Goal: Task Accomplishment & Management: Manage account settings

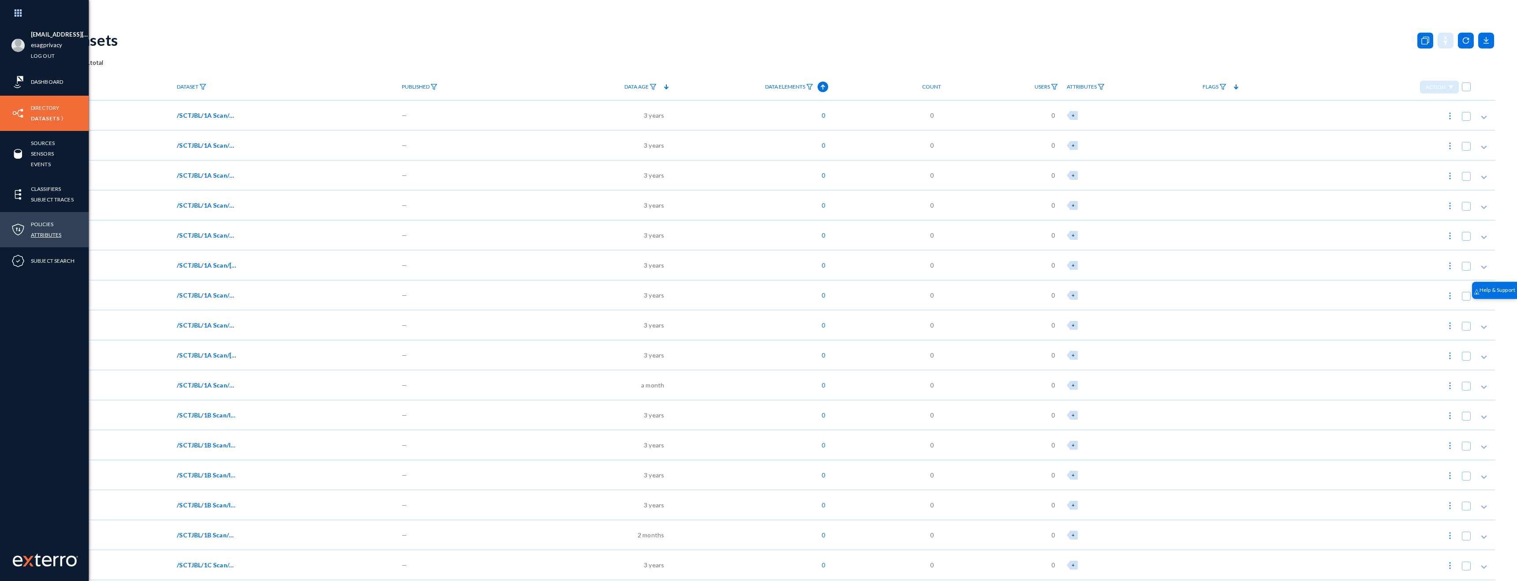
click at [41, 232] on link "Attributes" at bounding box center [46, 235] width 30 height 10
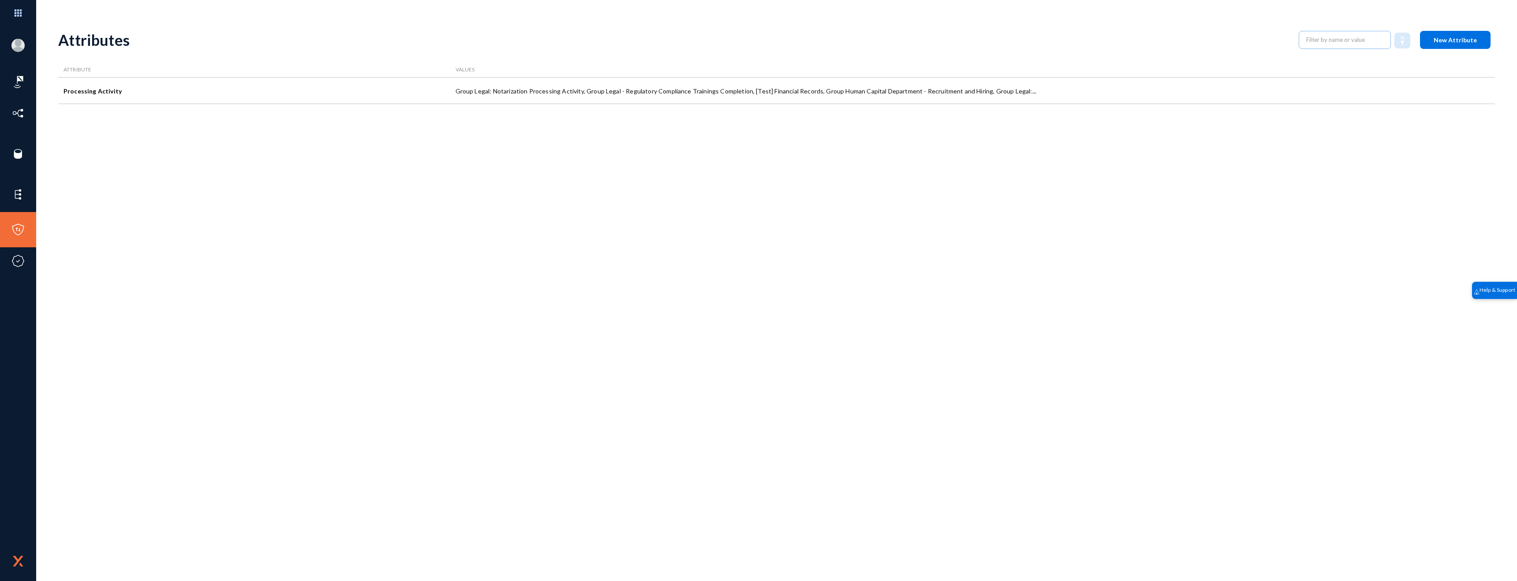
click at [1450, 42] on span "New Attribute" at bounding box center [1454, 39] width 43 height 7
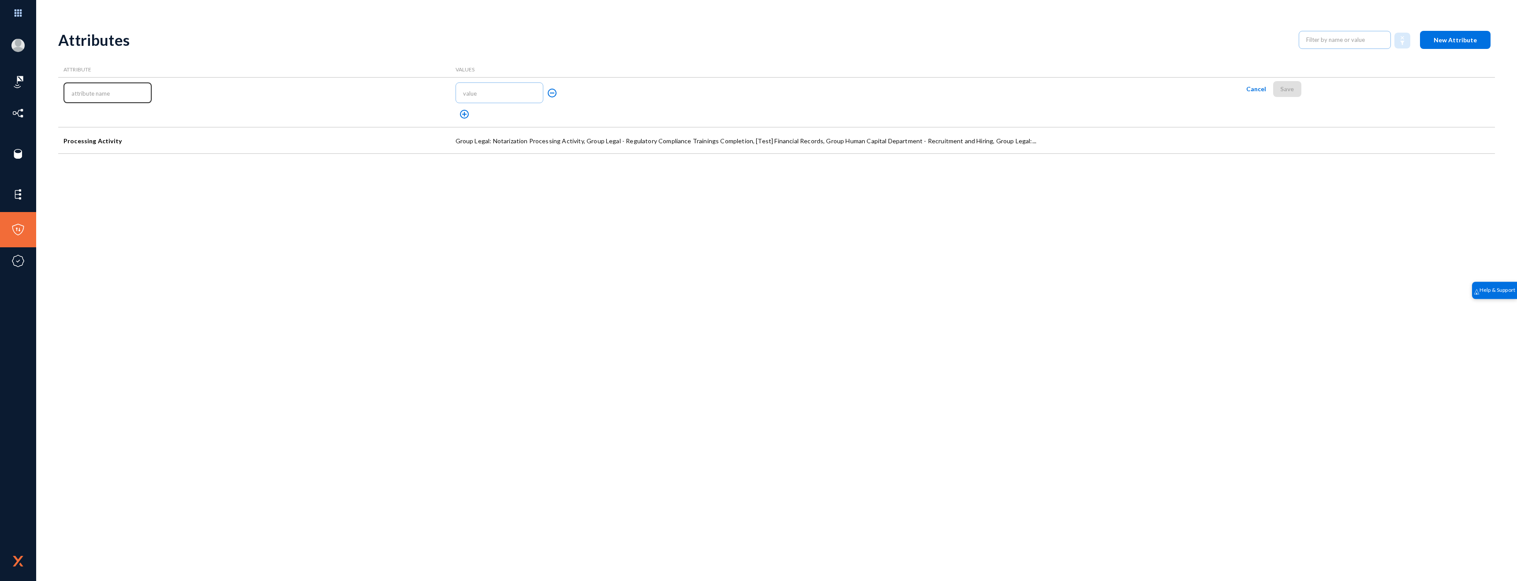
click at [123, 86] on div at bounding box center [107, 92] width 79 height 22
click at [120, 91] on input "text" at bounding box center [109, 93] width 76 height 7
click at [119, 95] on input "text" at bounding box center [109, 93] width 76 height 7
type input "Department"
click at [481, 97] on input "text" at bounding box center [501, 93] width 76 height 7
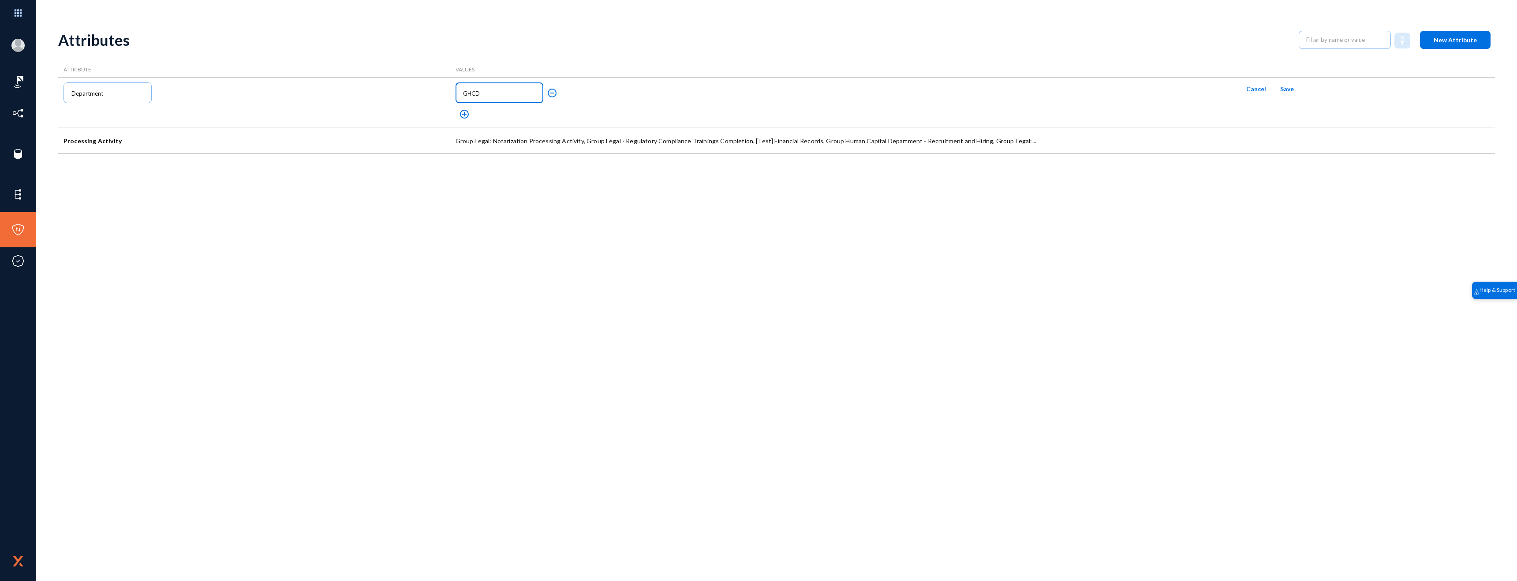
type input "GHCD"
click at [465, 114] on mat-icon "add_circle_outline" at bounding box center [464, 114] width 11 height 11
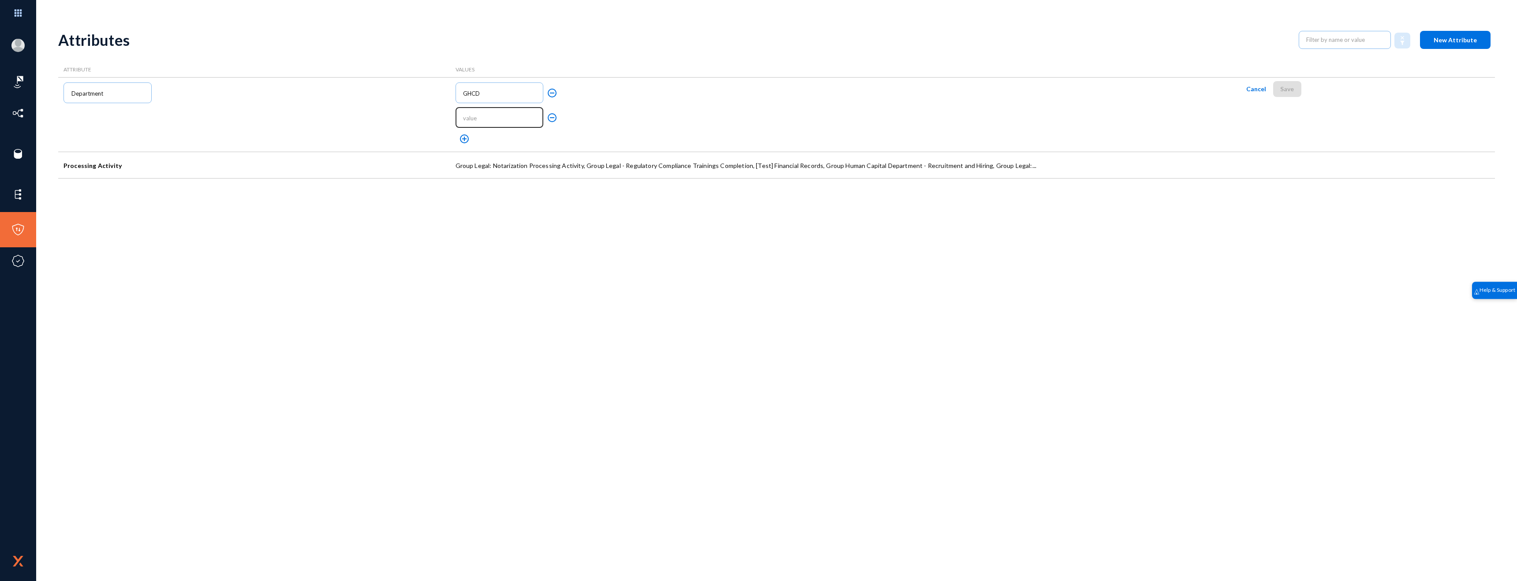
click at [475, 114] on div at bounding box center [498, 117] width 79 height 22
click at [475, 116] on input "text" at bounding box center [501, 118] width 76 height 7
type input "GRD"
click at [464, 137] on mat-icon "add_circle_outline" at bounding box center [464, 139] width 11 height 11
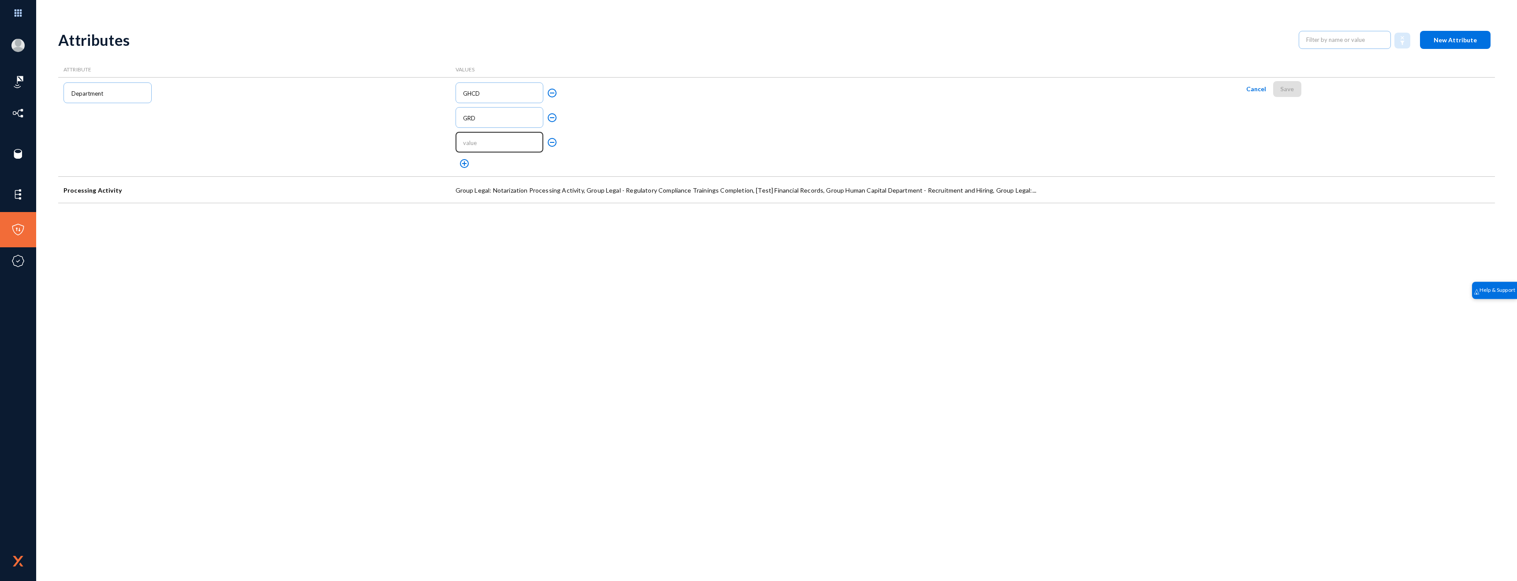
click at [493, 143] on input "text" at bounding box center [501, 142] width 76 height 7
type input "GIT"
click at [463, 160] on mat-icon "add_circle_outline" at bounding box center [464, 163] width 11 height 11
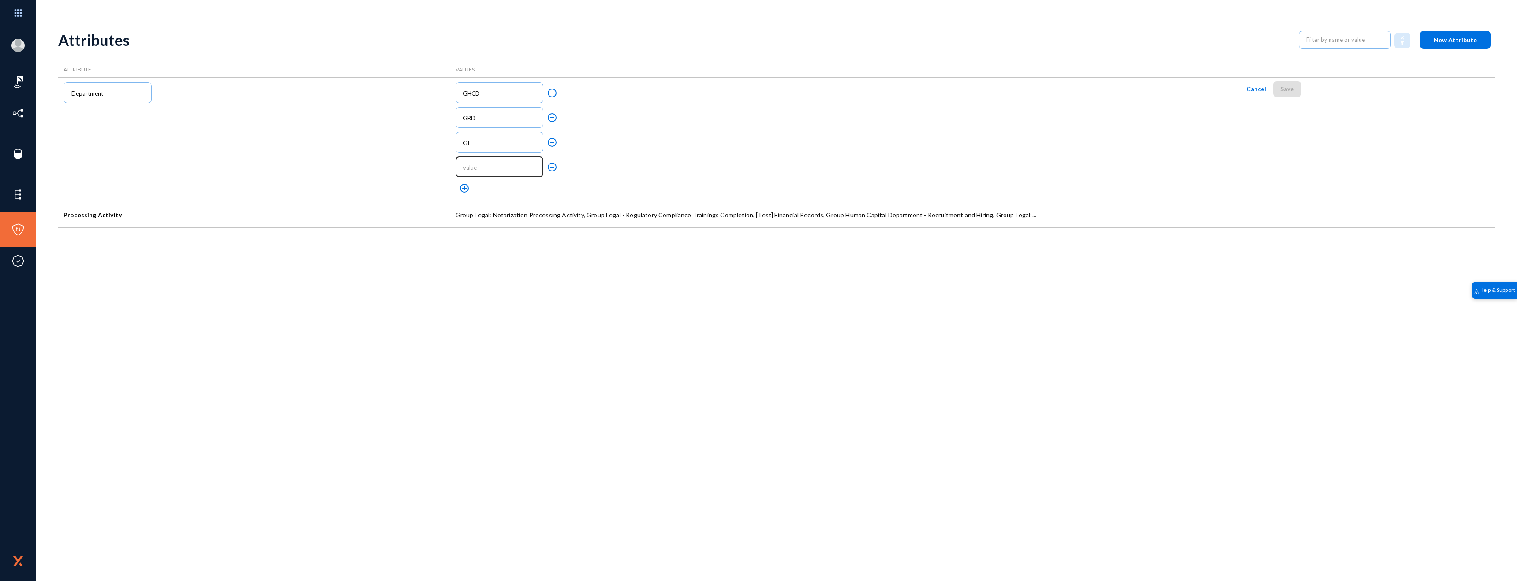
click at [471, 163] on div at bounding box center [498, 166] width 79 height 22
click at [471, 168] on input "text" at bounding box center [501, 167] width 76 height 7
type input "GCF"
click at [462, 185] on mat-icon "add_circle_outline" at bounding box center [464, 188] width 11 height 11
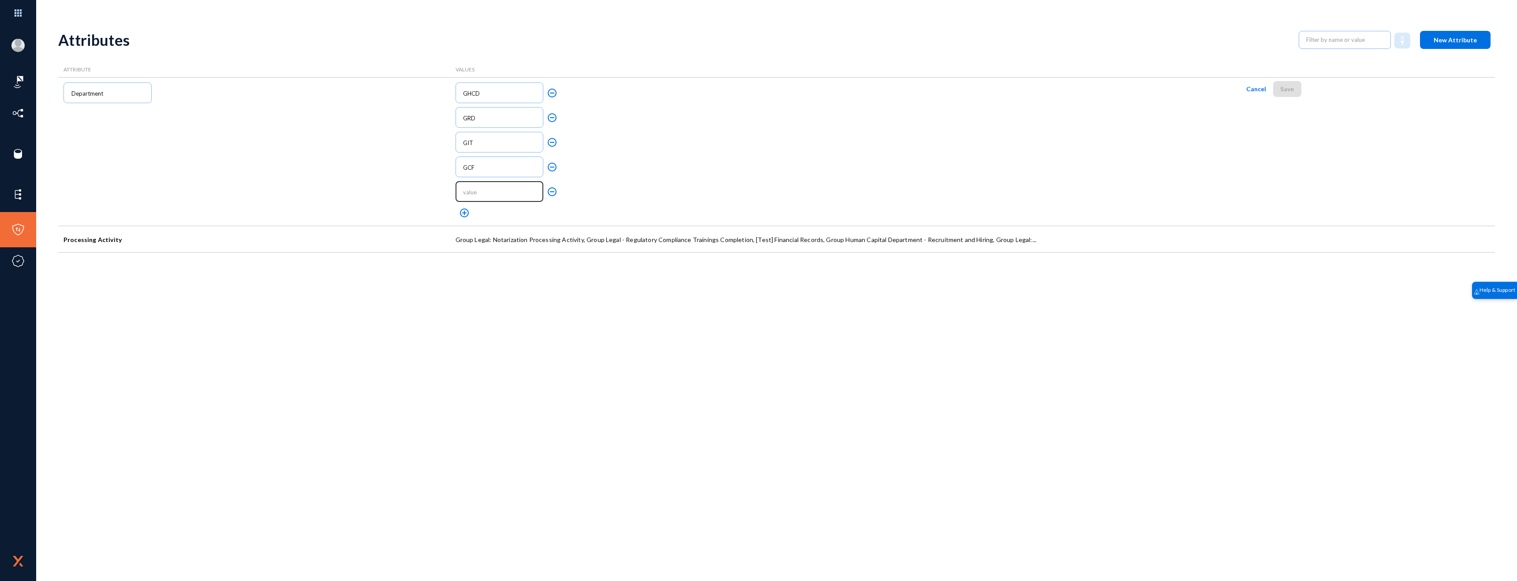
click at [473, 189] on input "text" at bounding box center [501, 192] width 76 height 7
type input "GIA"
click at [464, 212] on mat-icon "add_circle_outline" at bounding box center [464, 213] width 11 height 11
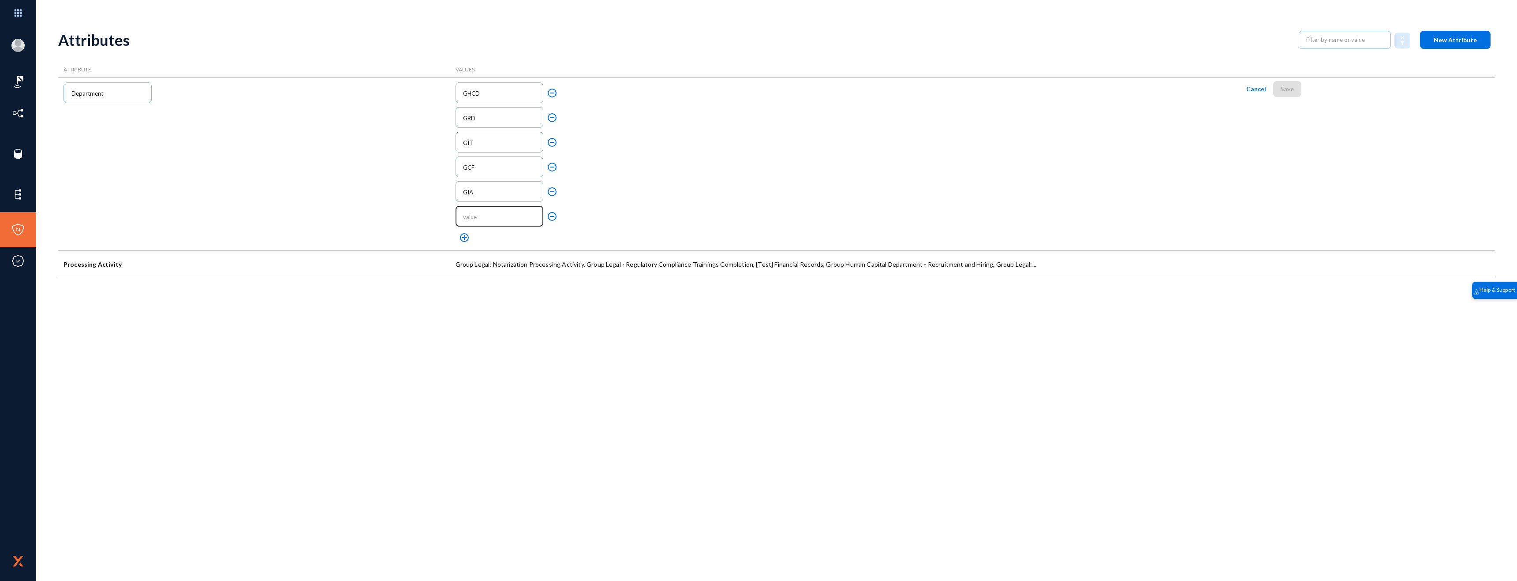
click at [471, 214] on input "text" at bounding box center [501, 216] width 76 height 7
type input "AGRE"
click at [473, 217] on input "AGRE" at bounding box center [501, 216] width 76 height 7
type input "GL"
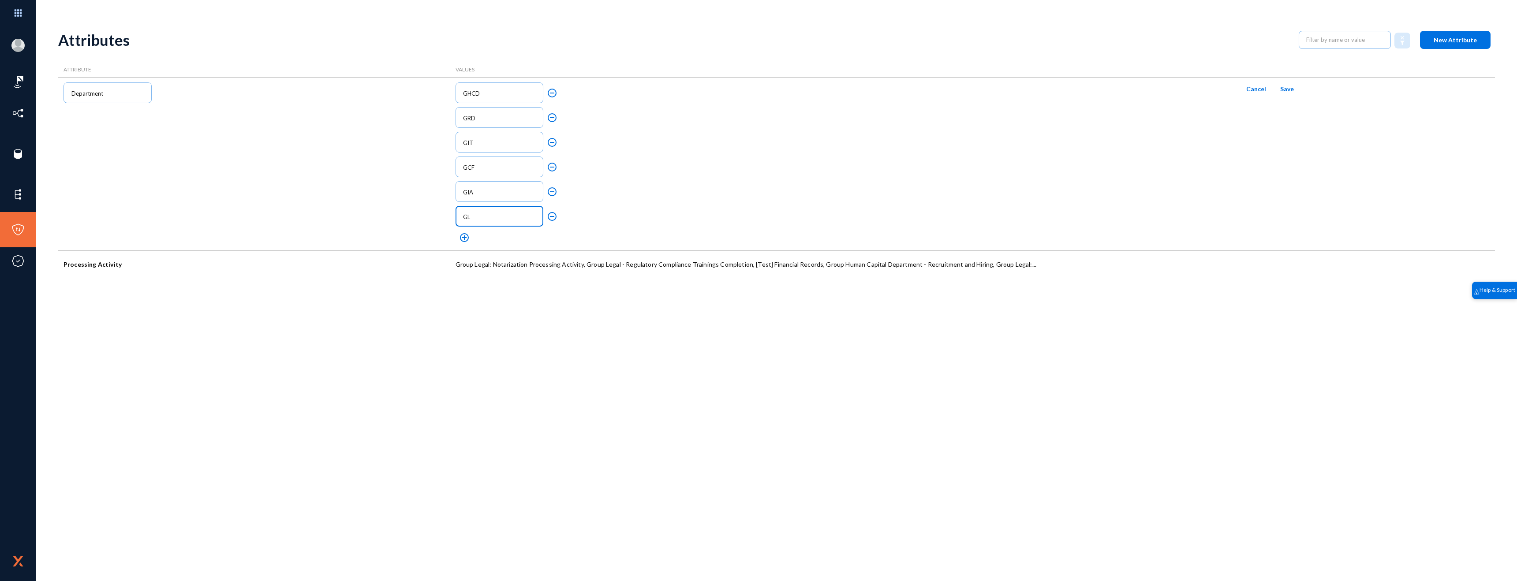
click at [462, 233] on mat-icon "add_circle_outline" at bounding box center [464, 237] width 11 height 11
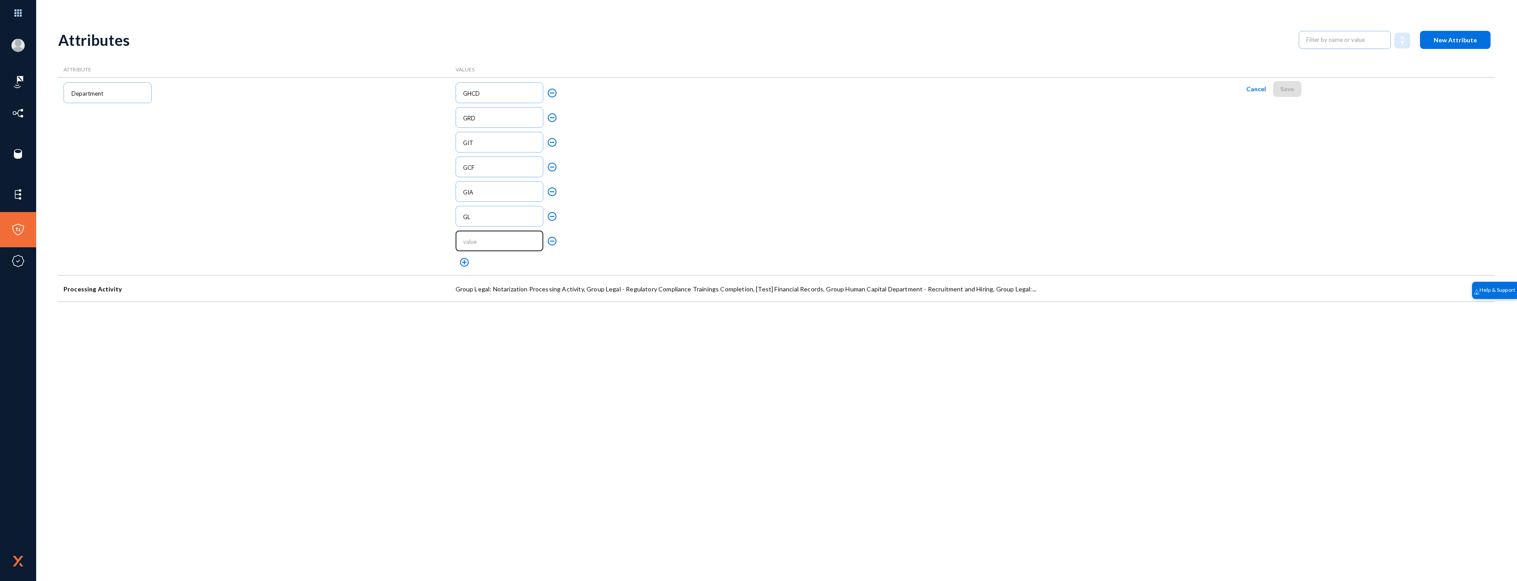
click at [472, 239] on input "text" at bounding box center [501, 241] width 76 height 7
type input "GCA"
click at [1283, 89] on span "Save" at bounding box center [1287, 88] width 14 height 7
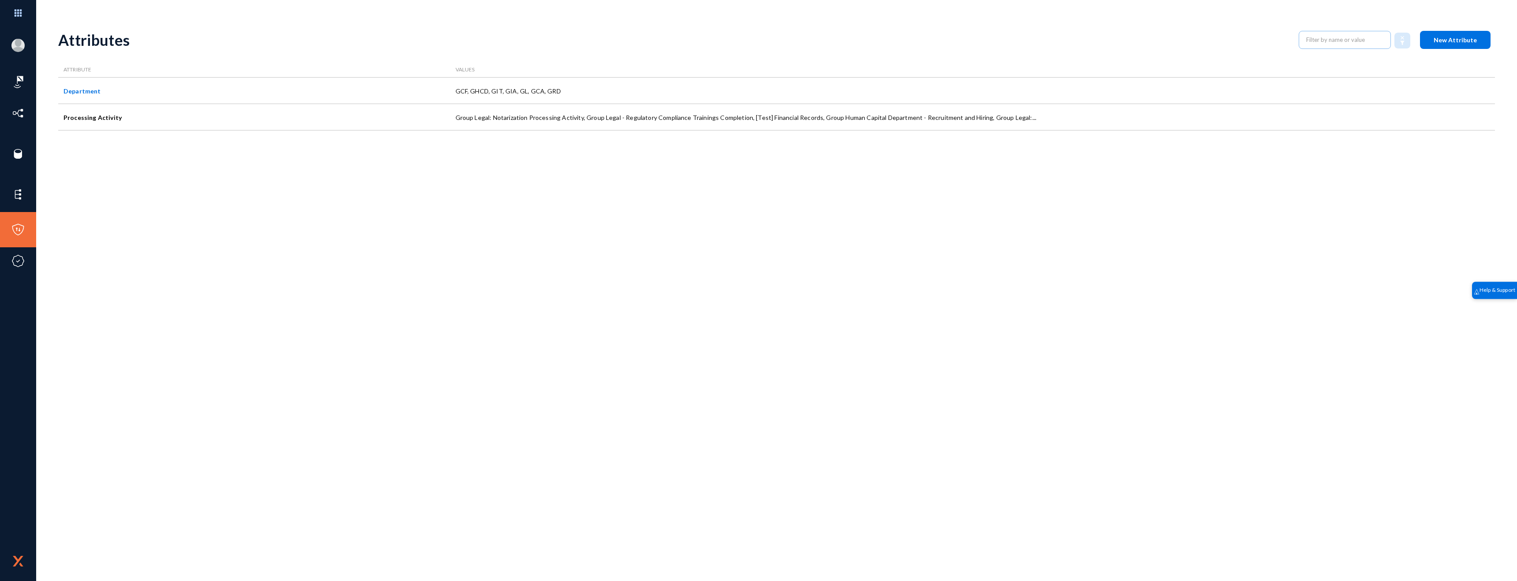
click at [1450, 44] on button "New Attribute" at bounding box center [1455, 40] width 71 height 18
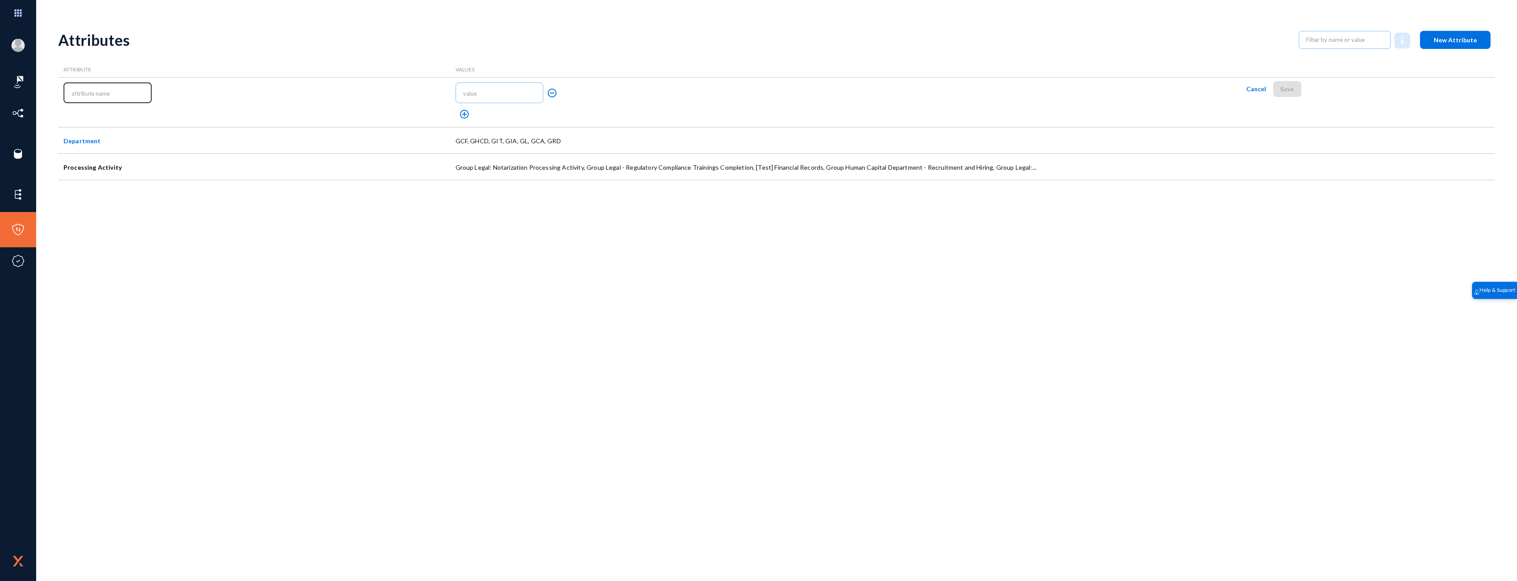
click at [120, 90] on input "text" at bounding box center [109, 93] width 76 height 7
type input "Location"
click at [527, 94] on input "text" at bounding box center [501, 93] width 76 height 7
type input "[GEOGRAPHIC_DATA]"
click at [462, 112] on mat-icon "add_circle_outline" at bounding box center [464, 114] width 11 height 11
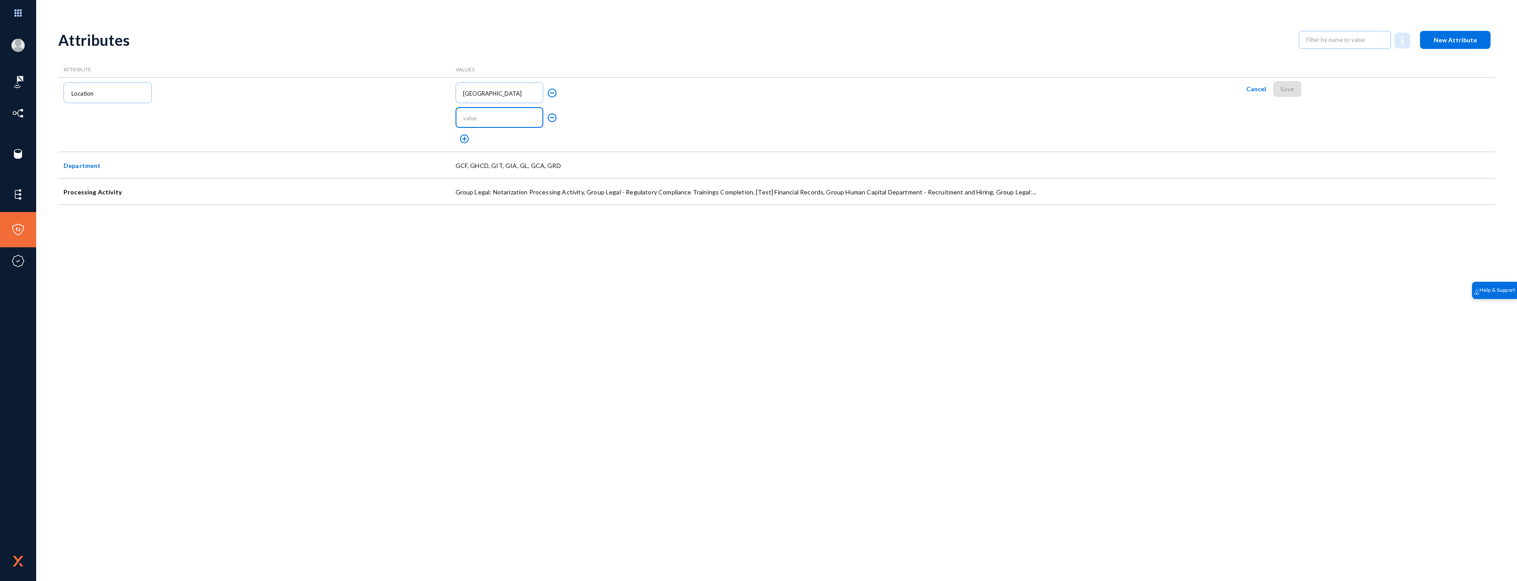
click at [481, 115] on input "text" at bounding box center [501, 118] width 76 height 7
type input "[GEOGRAPHIC_DATA]"
click at [468, 137] on mat-icon "add_circle_outline" at bounding box center [464, 139] width 11 height 11
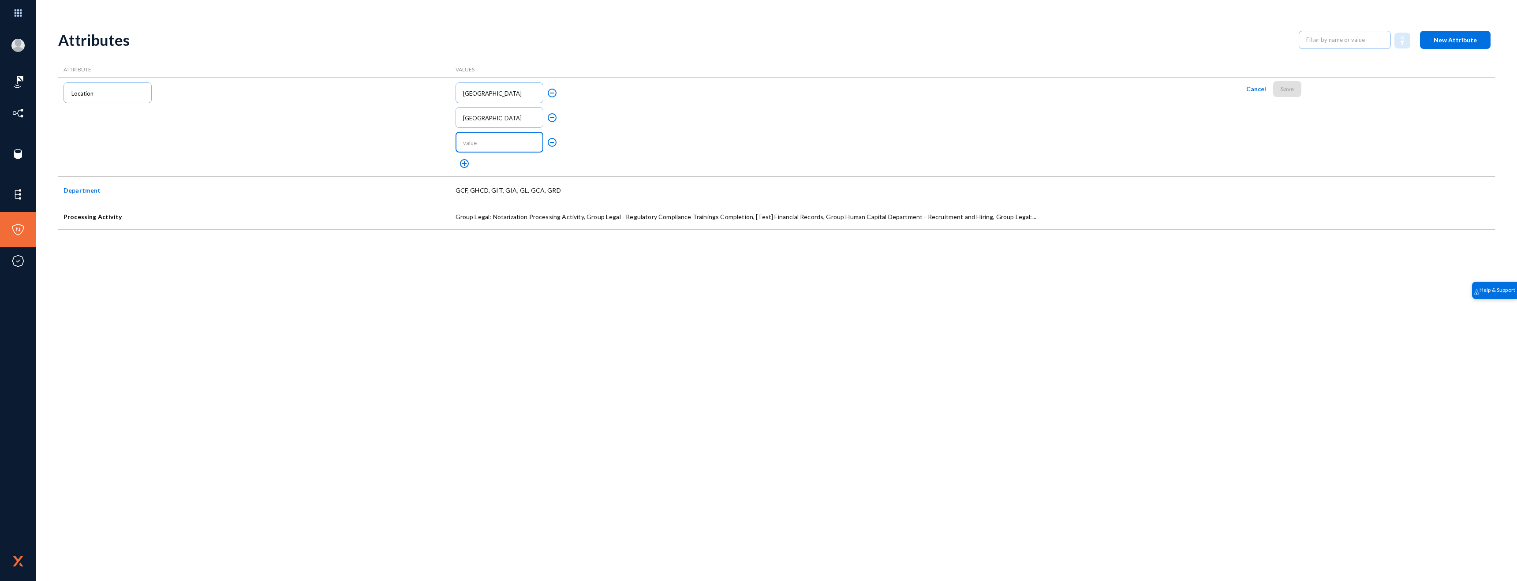
click at [488, 143] on input "text" at bounding box center [501, 142] width 76 height 7
type input "EU"
click at [468, 161] on mat-icon "add_circle_outline" at bounding box center [464, 163] width 11 height 11
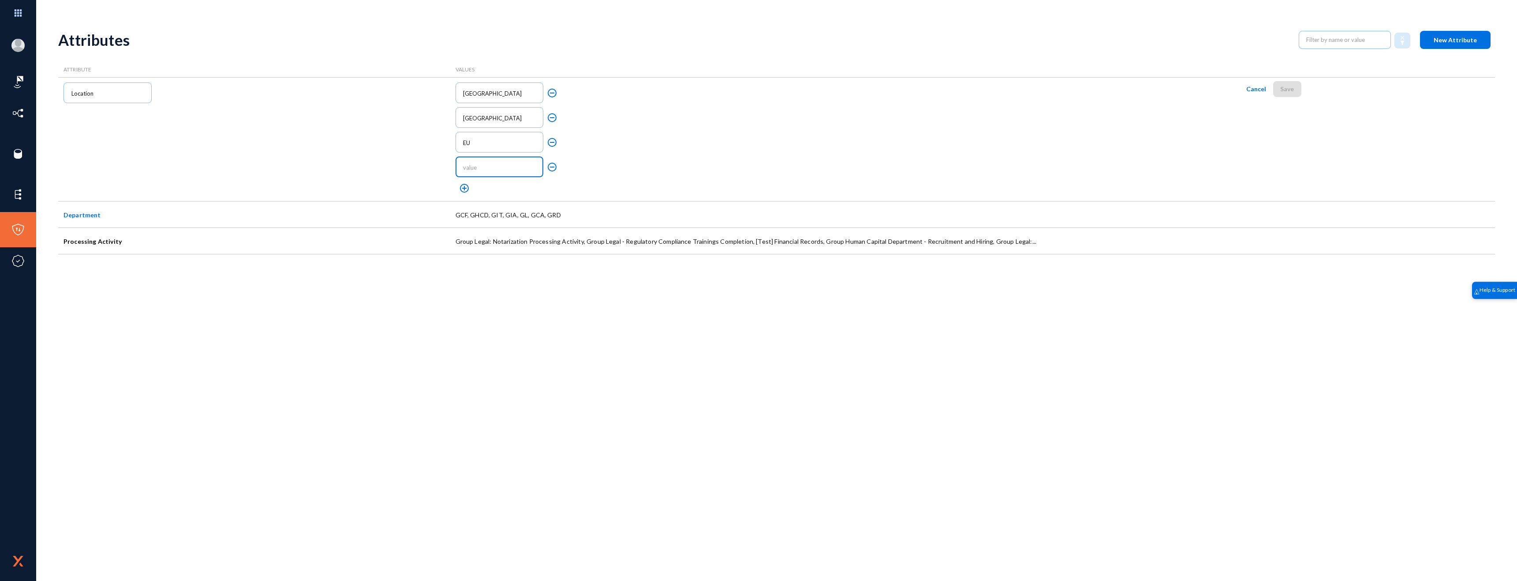
click at [482, 165] on input "text" at bounding box center [501, 167] width 76 height 7
type input "[GEOGRAPHIC_DATA]"
click at [1289, 88] on span "Save" at bounding box center [1287, 88] width 14 height 7
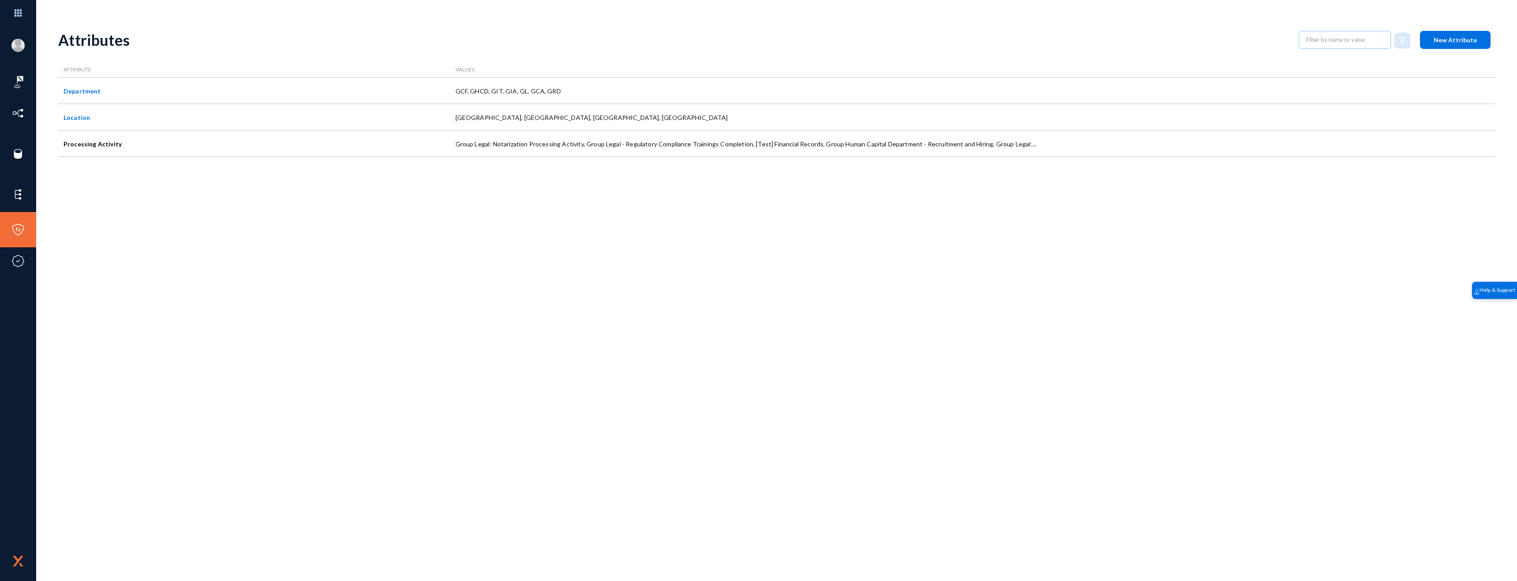
click at [1460, 42] on span "New Attribute" at bounding box center [1454, 39] width 43 height 7
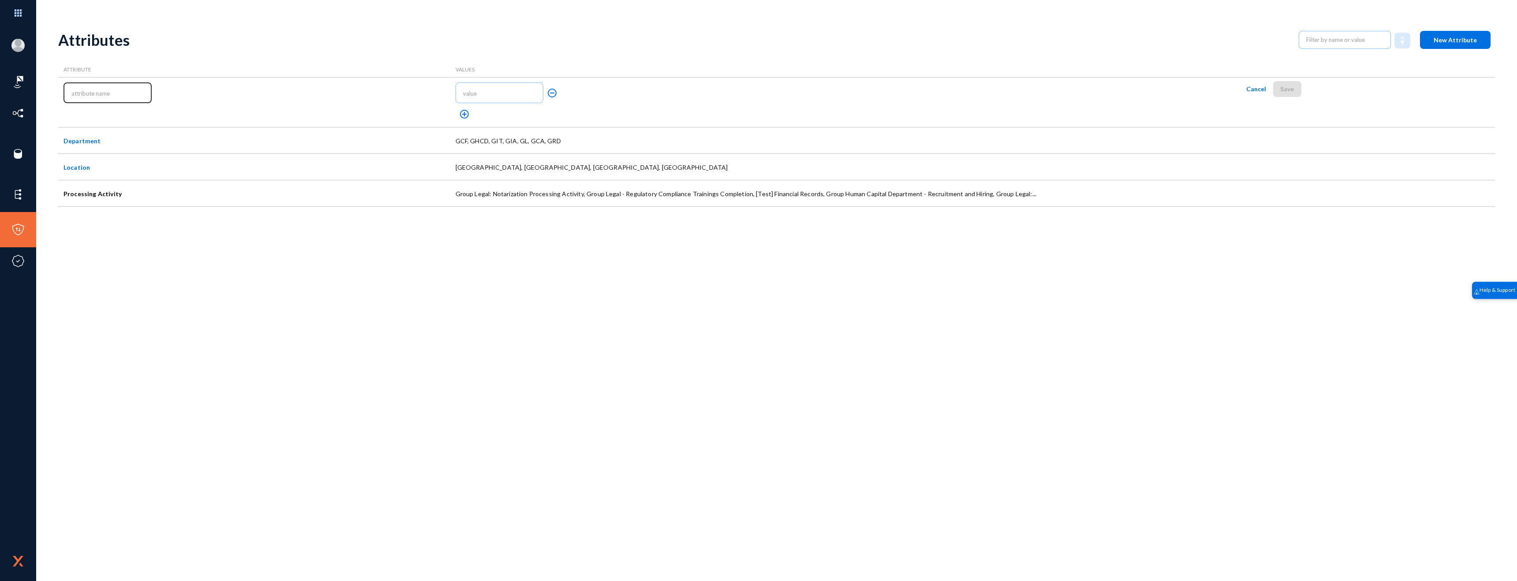
click at [139, 94] on input "text" at bounding box center [109, 93] width 76 height 7
type input "Environment"
click at [500, 89] on div at bounding box center [498, 92] width 79 height 22
click at [498, 93] on input "text" at bounding box center [501, 93] width 76 height 7
type input "Staging"
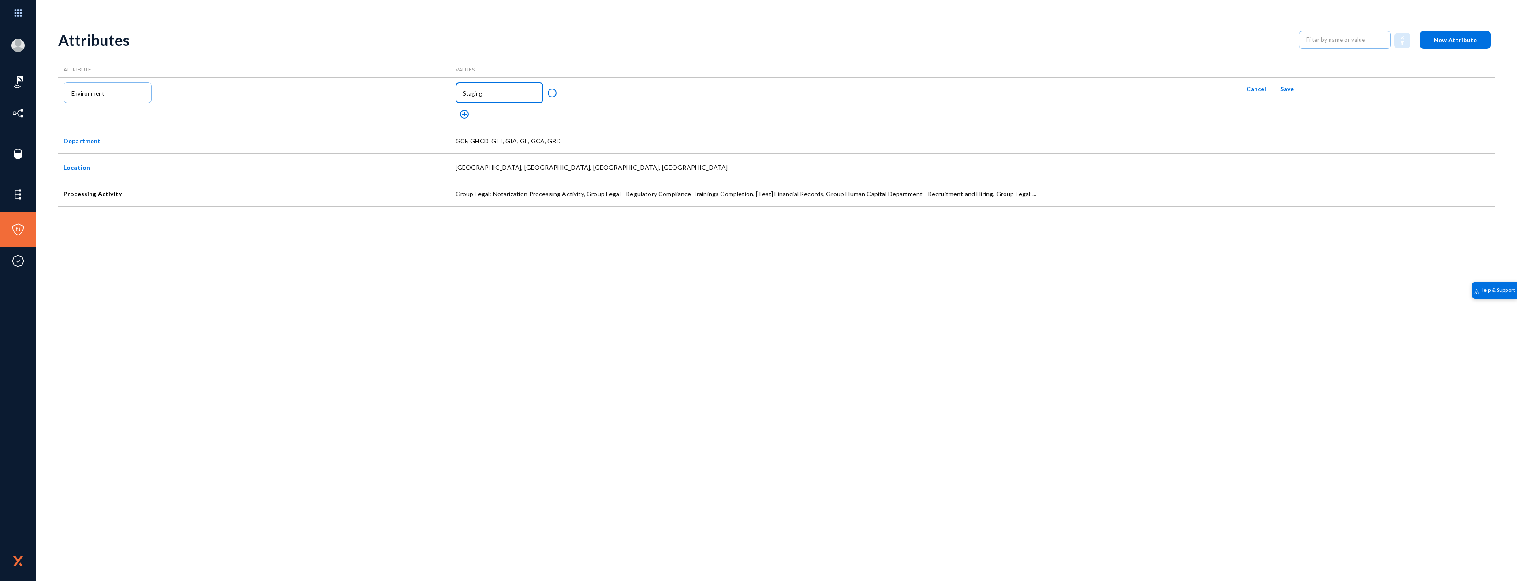
click at [468, 114] on mat-icon "add_circle_outline" at bounding box center [464, 114] width 11 height 11
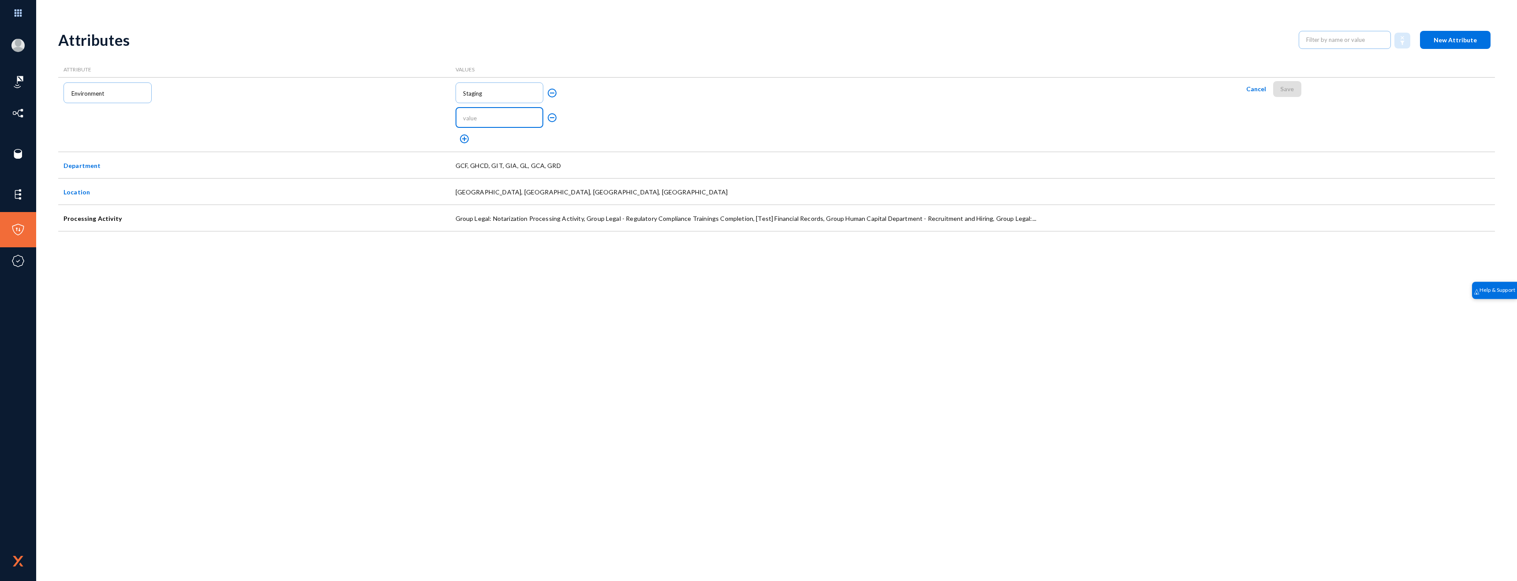
click at [479, 115] on input "text" at bounding box center [501, 118] width 76 height 7
type input "Development"
click at [463, 140] on mat-icon "add_circle_outline" at bounding box center [464, 139] width 11 height 11
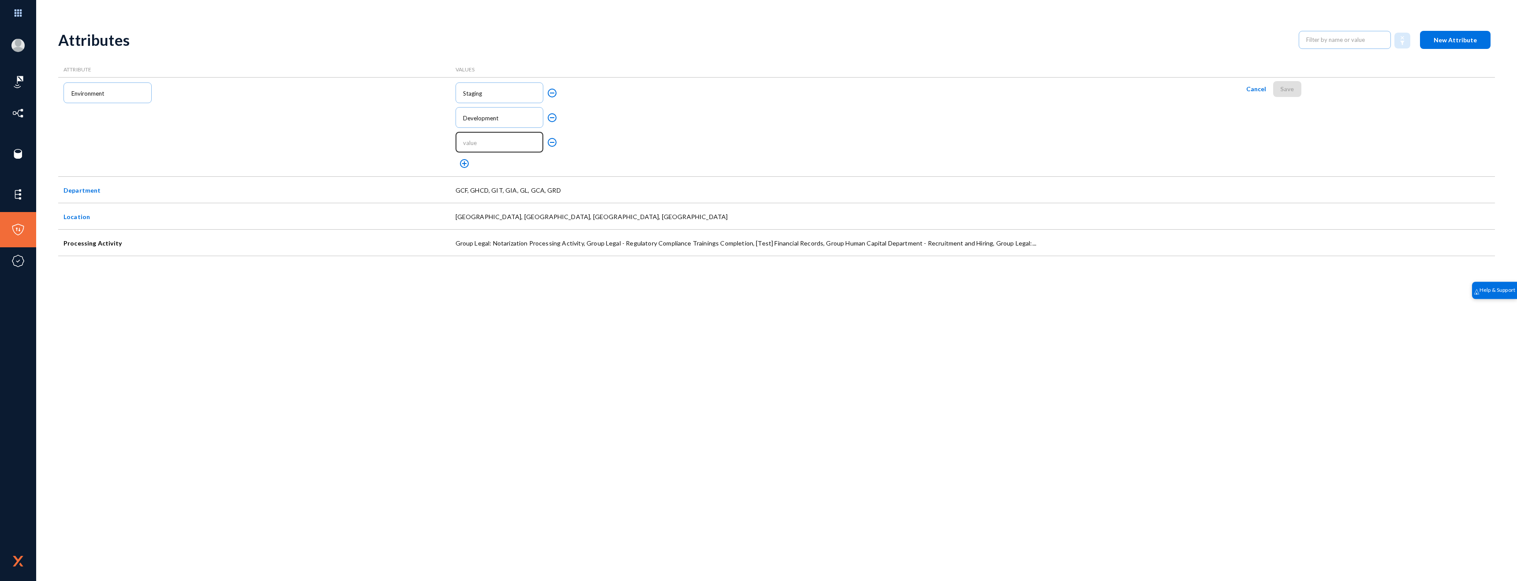
click at [471, 141] on input "text" at bounding box center [501, 142] width 76 height 7
type input "Production"
click at [463, 161] on mat-icon "add_circle_outline" at bounding box center [464, 163] width 11 height 11
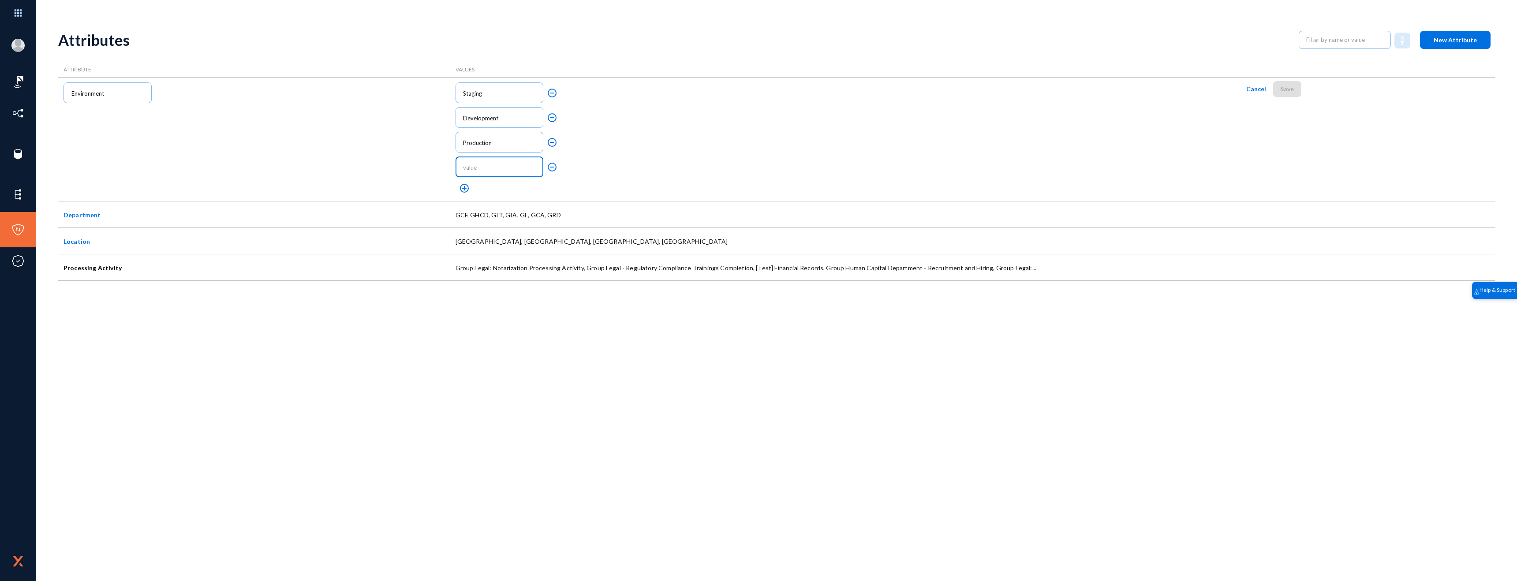
click at [475, 167] on input "text" at bounding box center [501, 167] width 76 height 7
type input "UAT"
drag, startPoint x: 1289, startPoint y: 88, endPoint x: 1289, endPoint y: 72, distance: 15.9
click at [1289, 88] on span "Save" at bounding box center [1287, 88] width 14 height 7
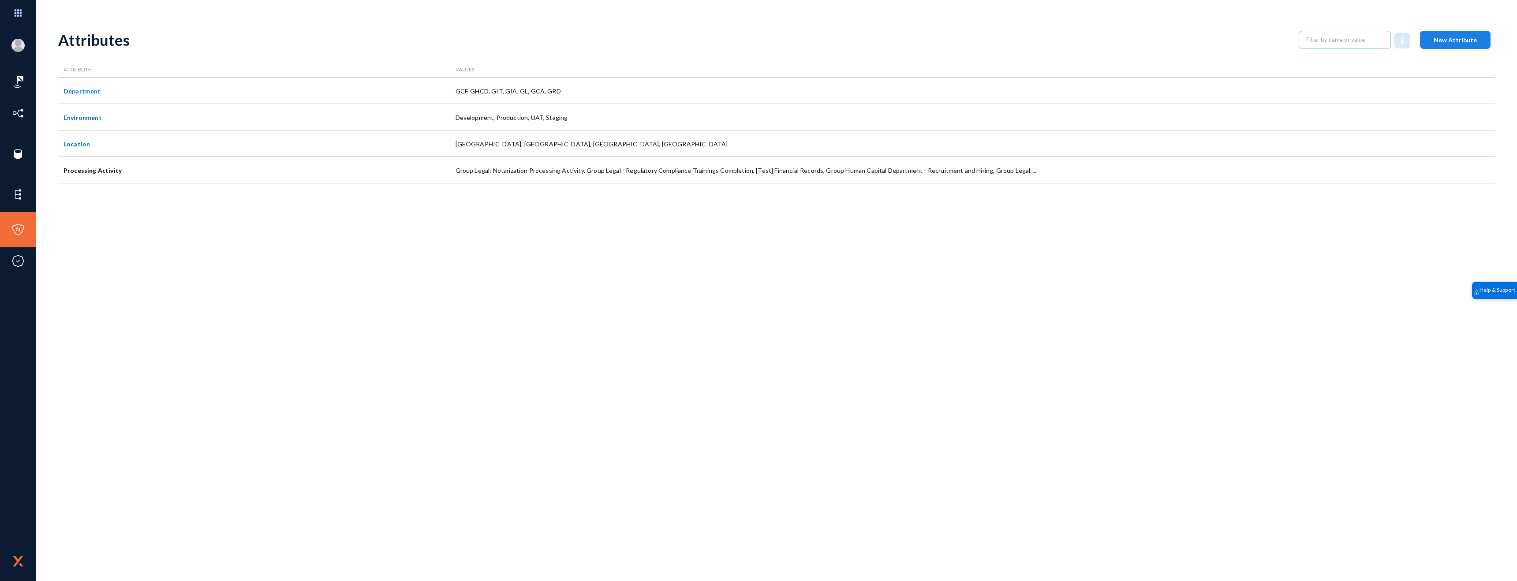
drag, startPoint x: 1450, startPoint y: 45, endPoint x: 1432, endPoint y: 44, distance: 18.5
click at [1450, 45] on button "New Attribute" at bounding box center [1455, 40] width 71 height 18
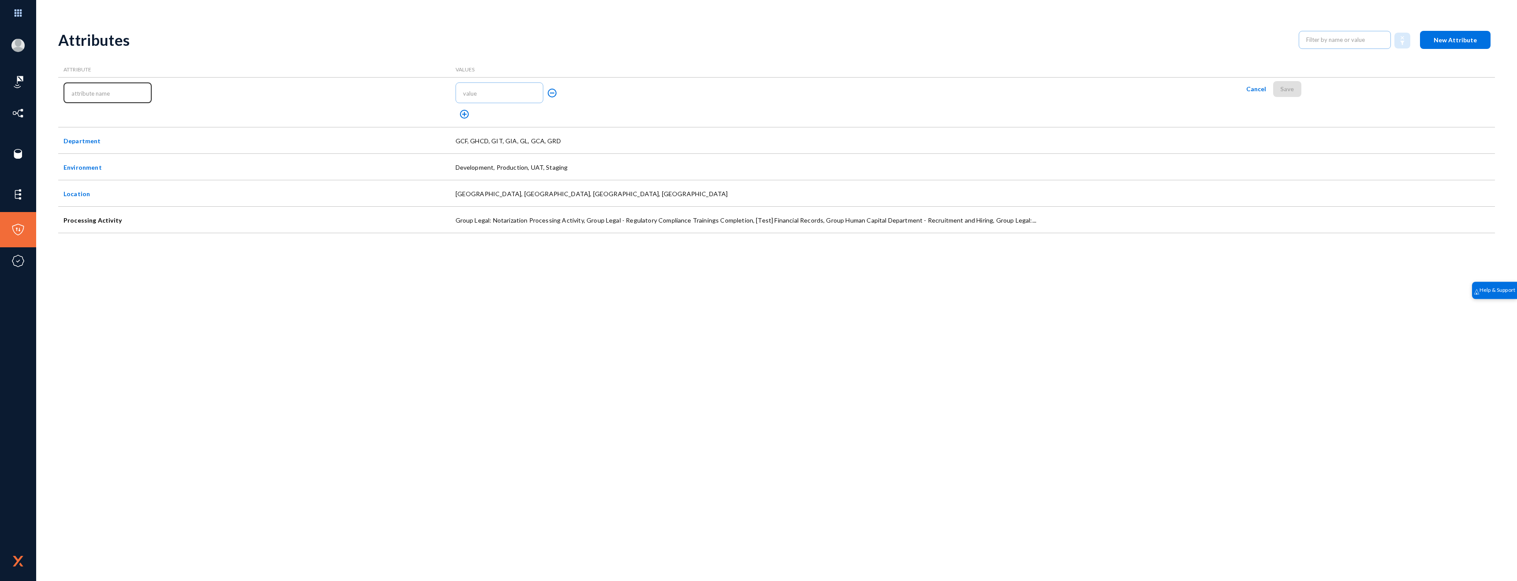
click at [130, 95] on input "text" at bounding box center [109, 93] width 76 height 7
type input "Regulations"
click at [490, 93] on input "text" at bounding box center [501, 93] width 76 height 7
drag, startPoint x: 473, startPoint y: 93, endPoint x: 487, endPoint y: 93, distance: 13.3
click at [474, 93] on input "UAe-PDPL" at bounding box center [501, 93] width 76 height 7
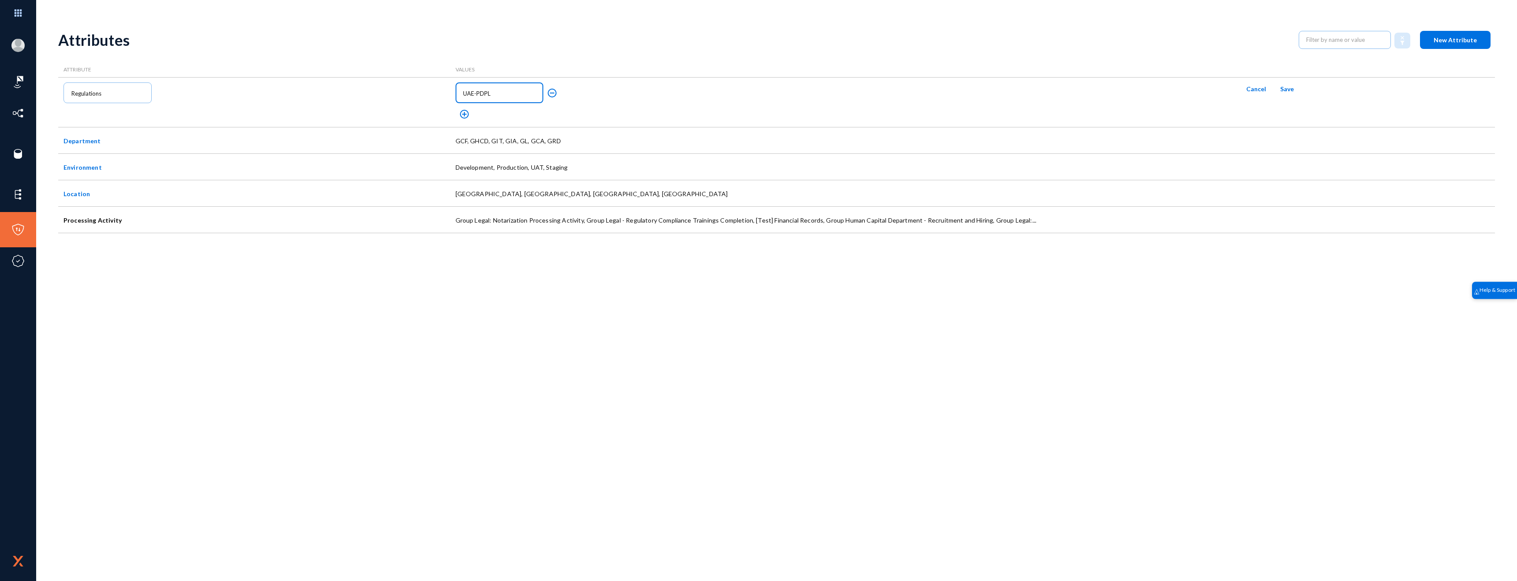
type input "UAE-PDPL"
click at [465, 112] on mat-icon "add_circle_outline" at bounding box center [464, 114] width 11 height 11
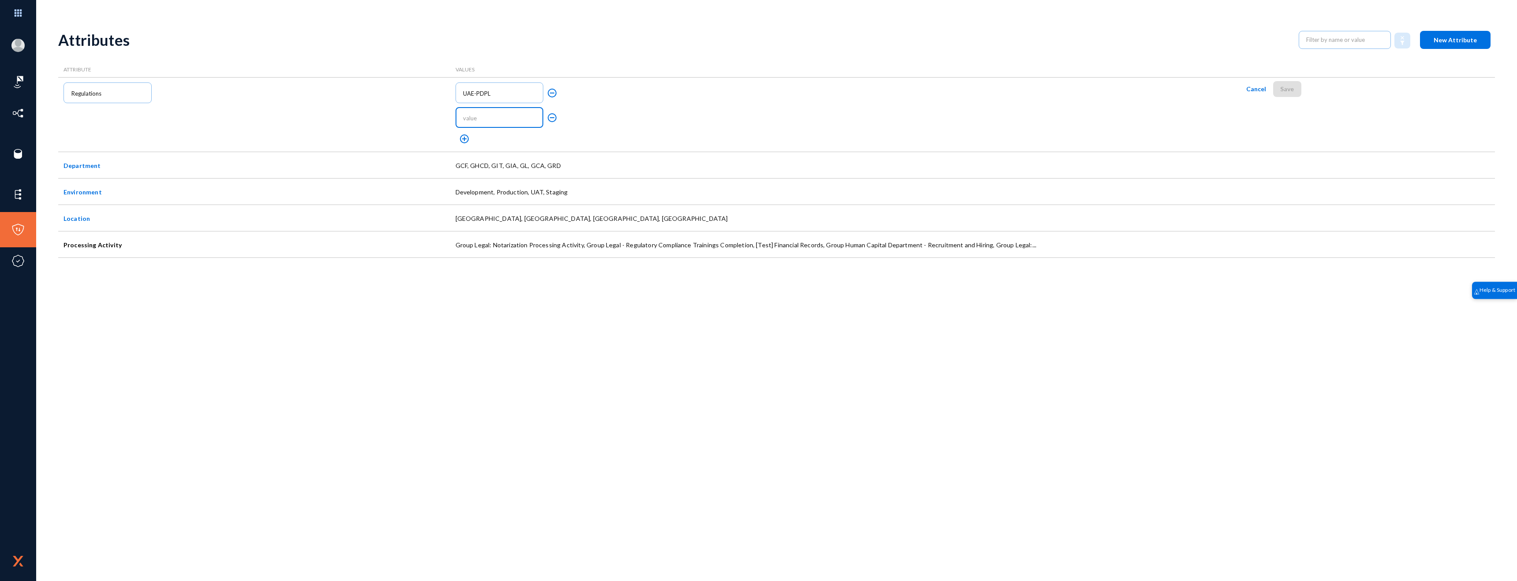
click at [481, 117] on input "text" at bounding box center [501, 118] width 76 height 7
type input "KSA-PDPL"
click at [463, 139] on mat-icon "add_circle_outline" at bounding box center [464, 139] width 11 height 11
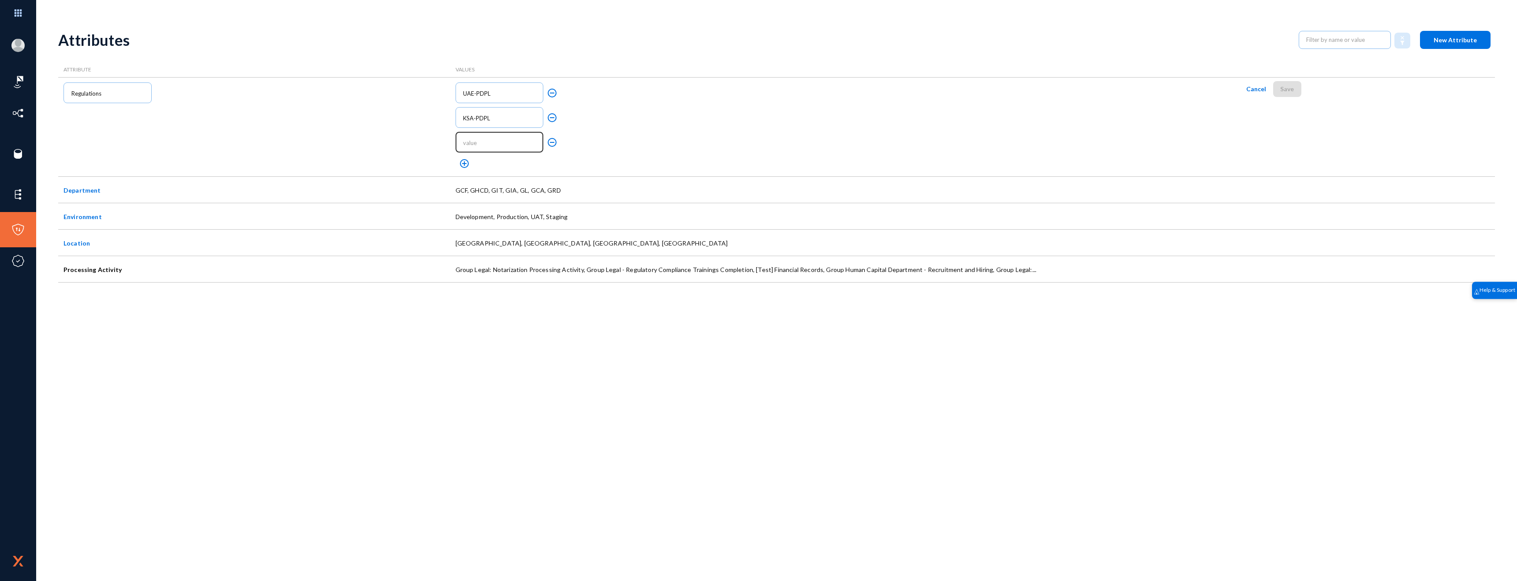
click at [470, 140] on input "text" at bounding box center [501, 142] width 76 height 7
type input "BH-PDPL"
click at [464, 159] on mat-icon "add_circle_outline" at bounding box center [464, 163] width 11 height 11
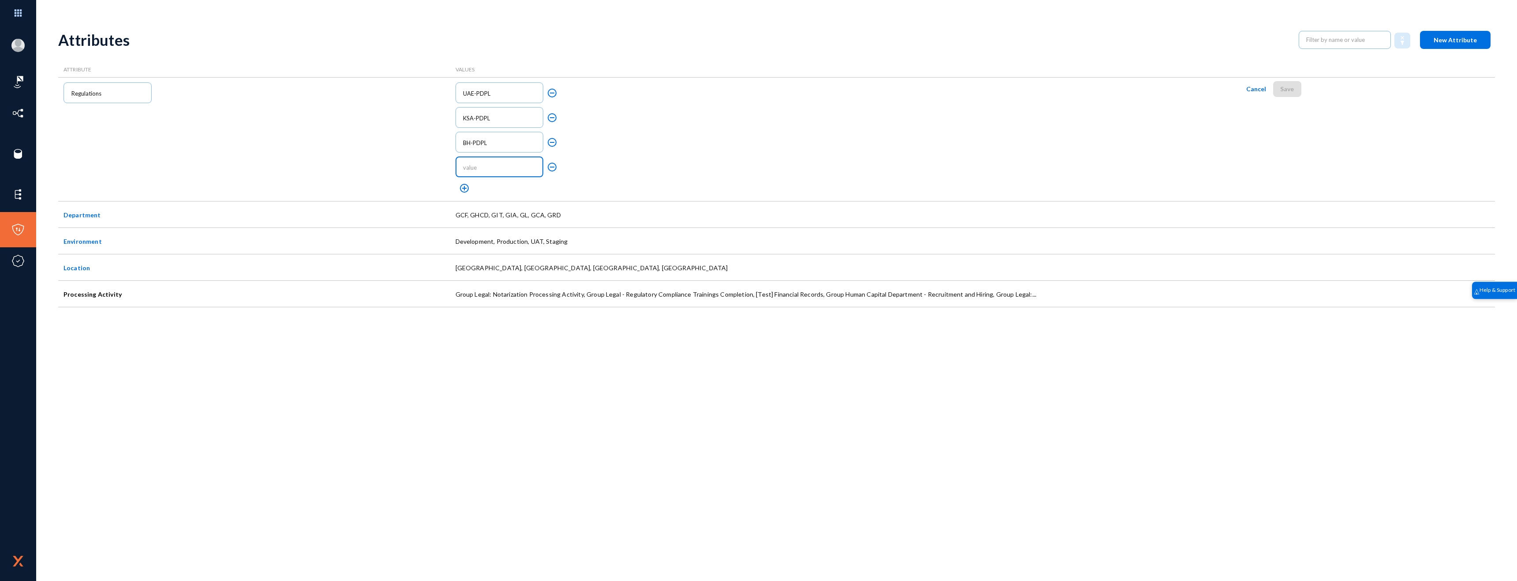
click at [471, 164] on input "text" at bounding box center [501, 167] width 76 height 7
type input "IN-DPDP"
click at [463, 189] on mat-icon "add_circle_outline" at bounding box center [464, 188] width 11 height 11
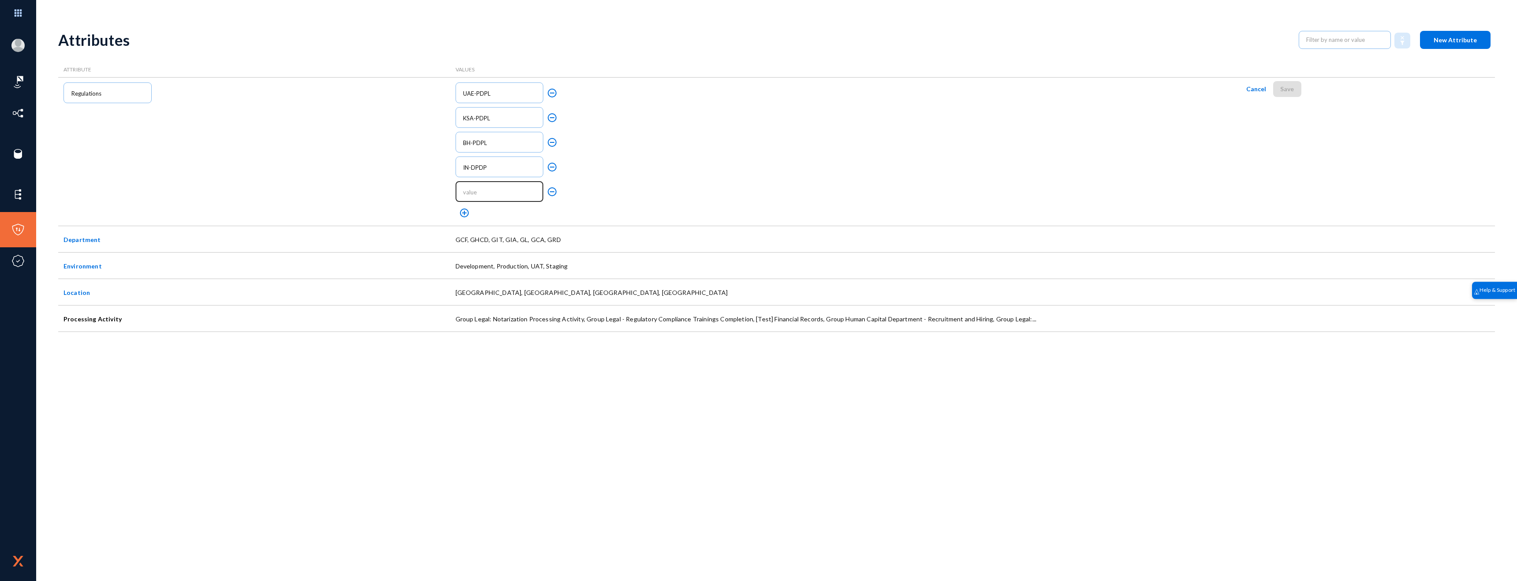
click at [470, 194] on input "text" at bounding box center [501, 192] width 76 height 7
type input "Oman-PDPL"
click at [464, 212] on mat-icon "add_circle_outline" at bounding box center [464, 213] width 11 height 11
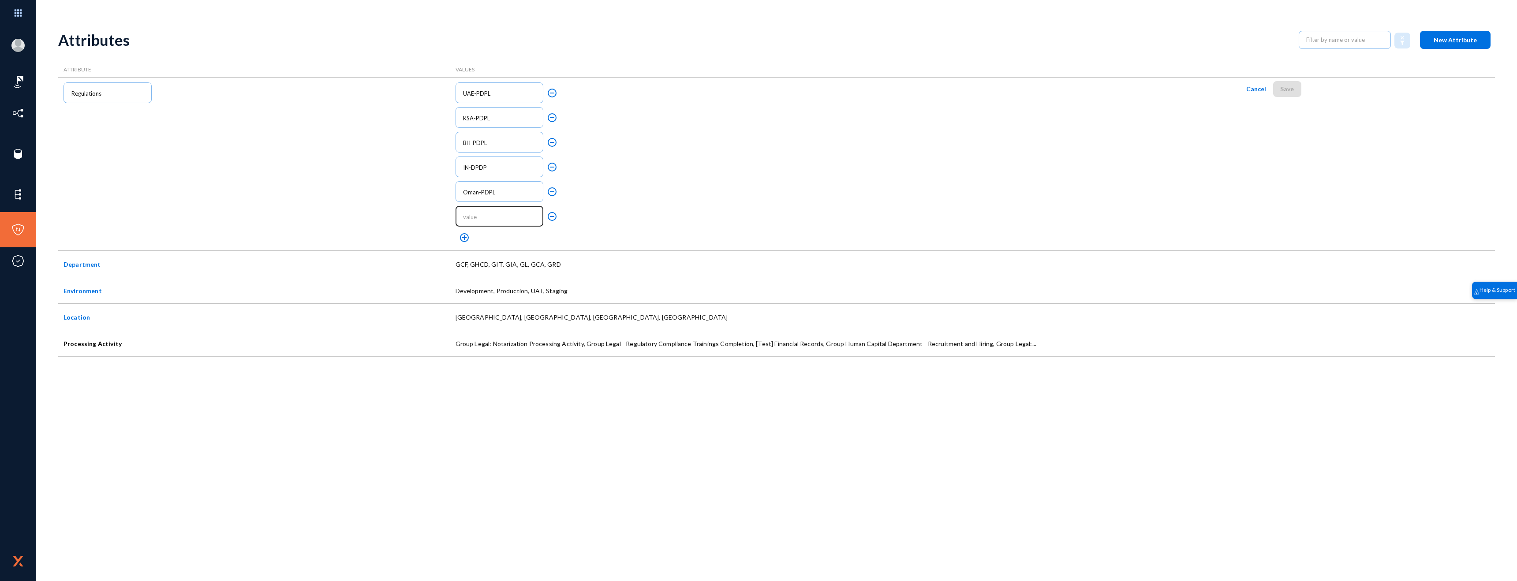
click at [476, 213] on input "text" at bounding box center [501, 216] width 76 height 7
type input "EU-GDPR"
click at [1286, 86] on span "Save" at bounding box center [1287, 88] width 14 height 7
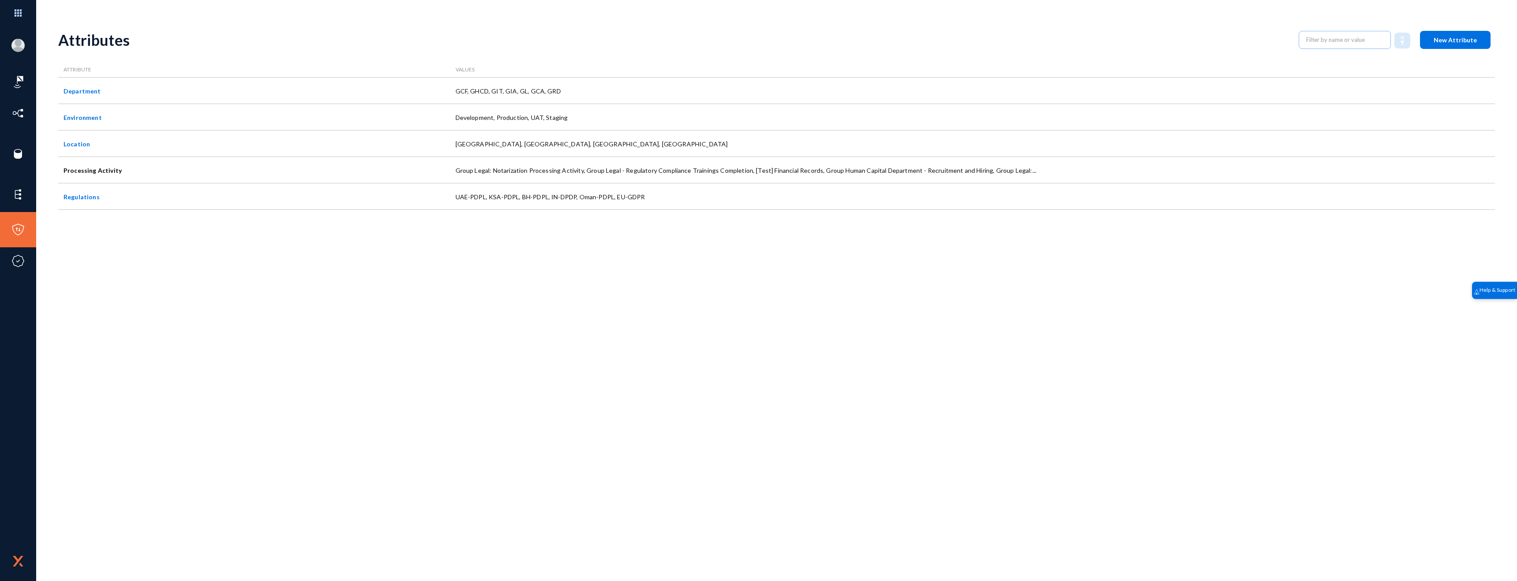
click at [1471, 38] on span "New Attribute" at bounding box center [1454, 39] width 43 height 7
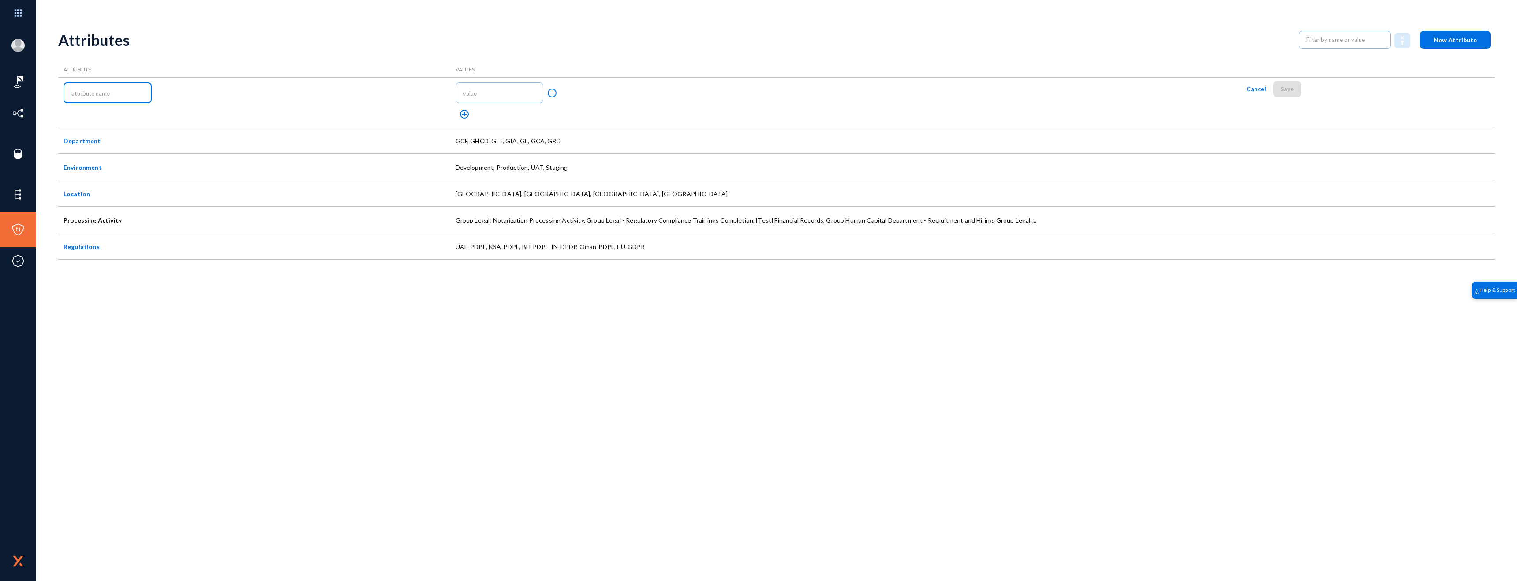
click at [116, 96] on input "text" at bounding box center [109, 93] width 76 height 7
type input "Entities"
click at [501, 97] on input "text" at bounding box center [501, 93] width 76 height 7
type input "Better Life"
click at [468, 114] on mat-icon "add_circle_outline" at bounding box center [464, 114] width 11 height 11
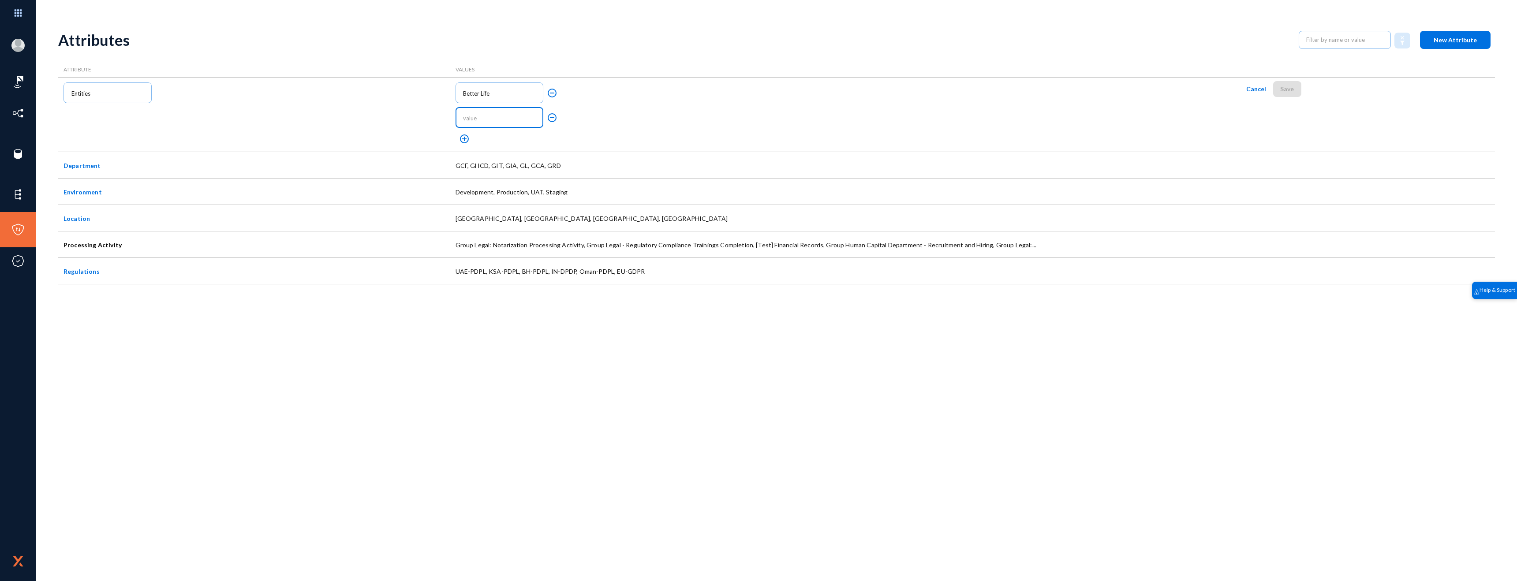
click at [482, 115] on input "text" at bounding box center [501, 118] width 76 height 7
type input "Chattel and More"
click at [466, 142] on mat-icon "add_circle_outline" at bounding box center [464, 139] width 11 height 11
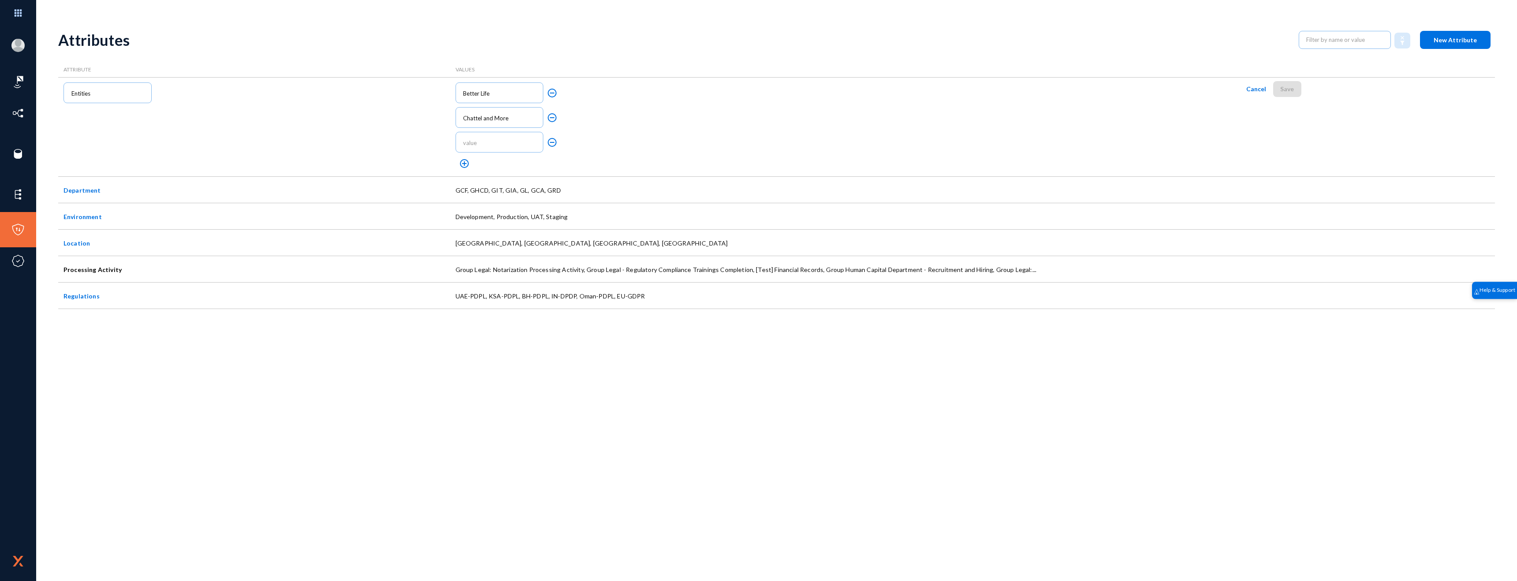
click at [477, 141] on input "text" at bounding box center [501, 142] width 76 height 7
type input "Interiors"
click at [465, 160] on mat-icon "add_circle_outline" at bounding box center [464, 163] width 11 height 11
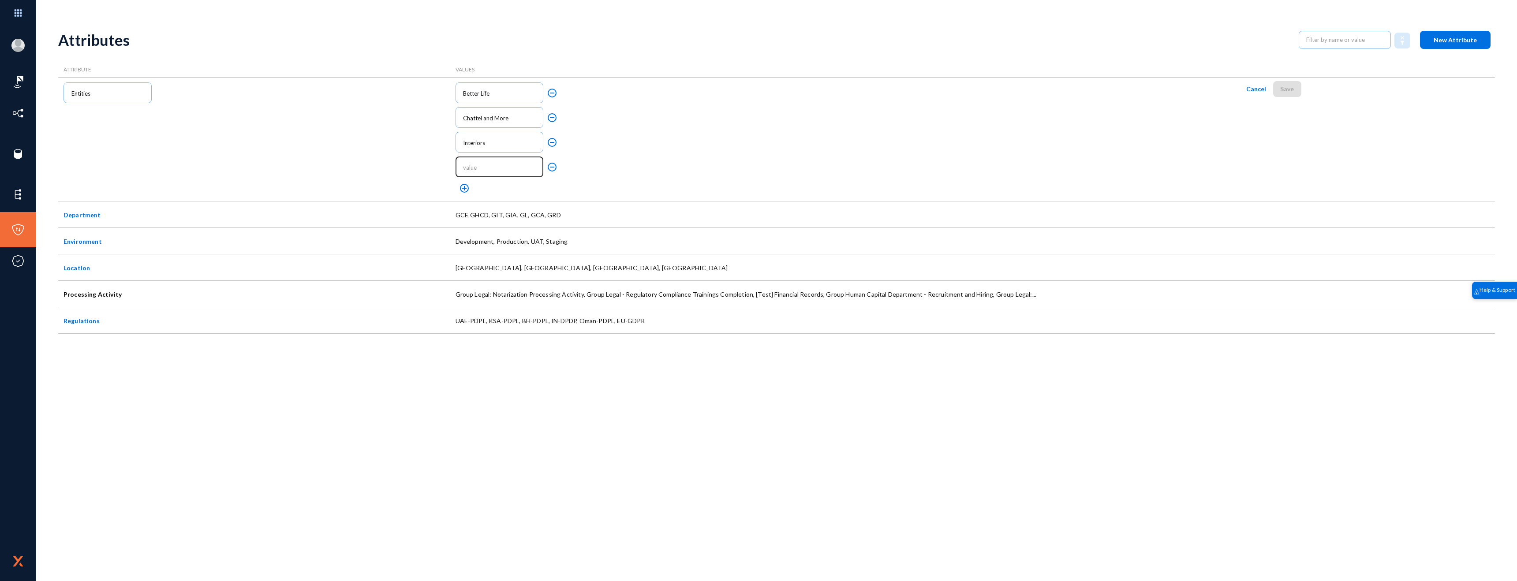
click at [482, 168] on input "text" at bounding box center [501, 167] width 76 height 7
type input "TBA"
click at [463, 188] on mat-icon "add_circle_outline" at bounding box center [464, 188] width 11 height 11
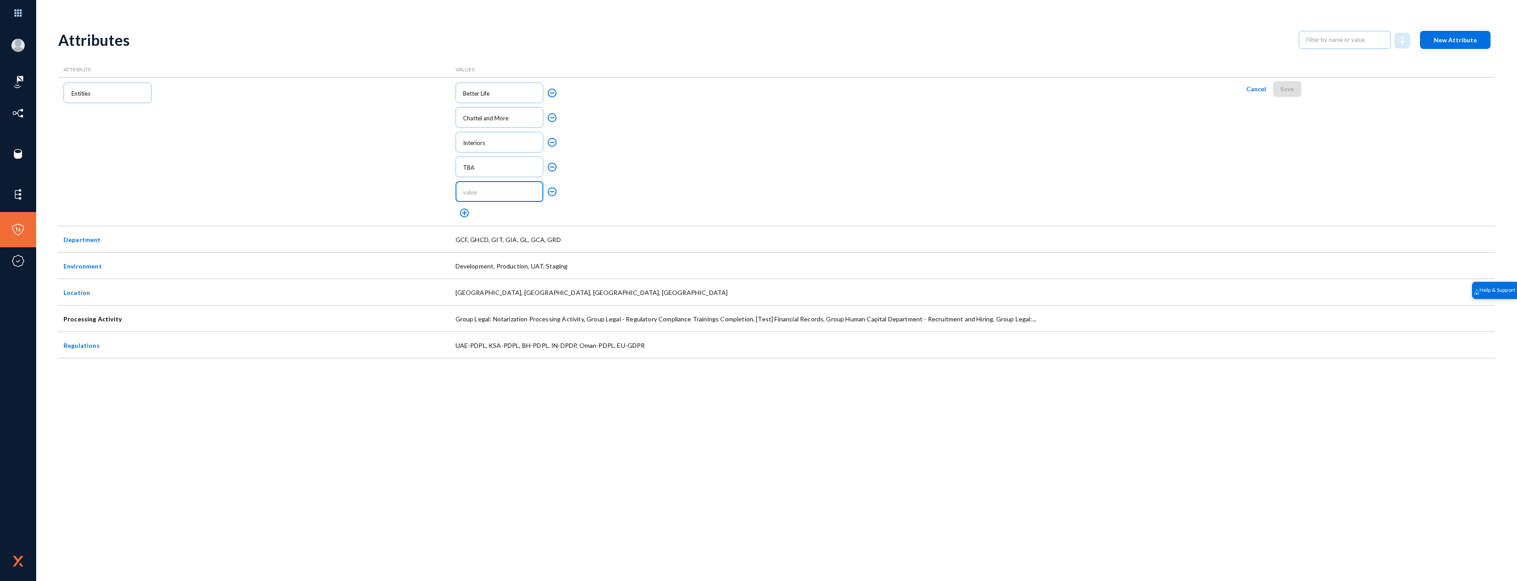
click at [503, 191] on input "text" at bounding box center [501, 192] width 76 height 7
drag, startPoint x: 480, startPoint y: 190, endPoint x: 425, endPoint y: 187, distance: 55.2
click at [0, 0] on form "Entities Better Life remove_circle_outline Chattel and More remove_circle_outli…" at bounding box center [0, 0] width 0 height 0
type input "SCT"
click at [461, 212] on mat-icon "add_circle_outline" at bounding box center [464, 213] width 11 height 11
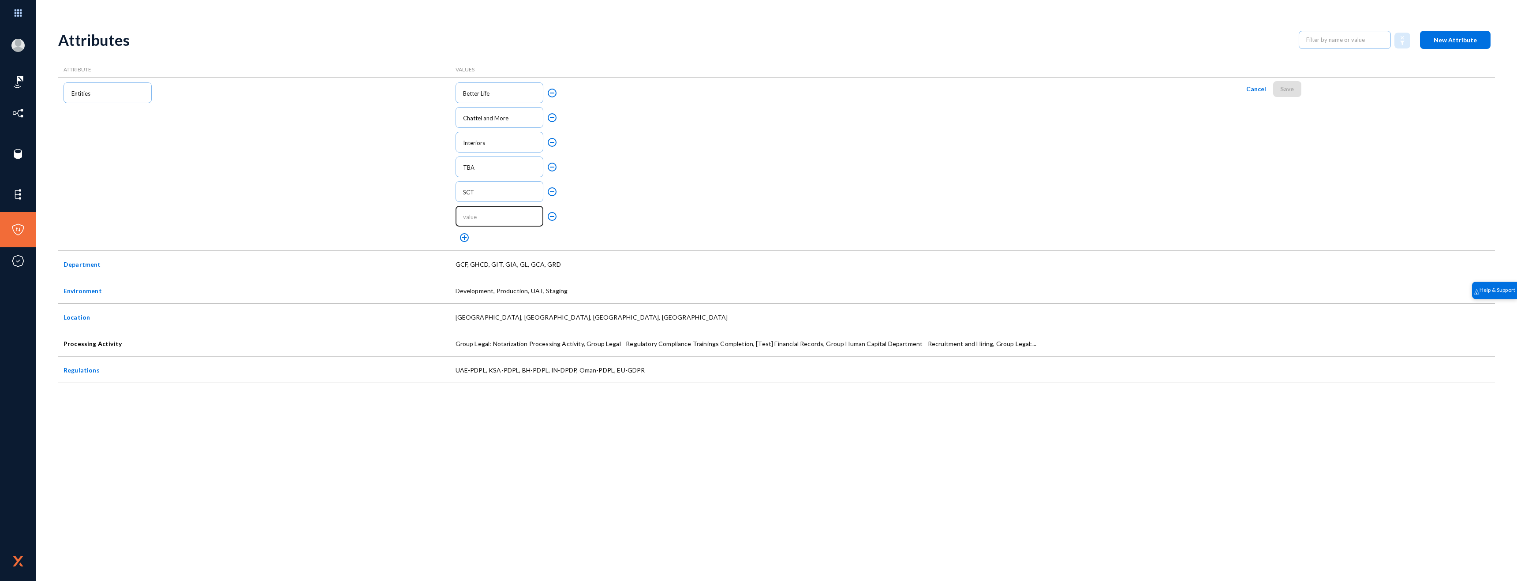
click at [474, 216] on input "text" at bounding box center [501, 216] width 76 height 7
type input "TTE"
click at [464, 236] on mat-icon "add_circle_outline" at bounding box center [464, 237] width 11 height 11
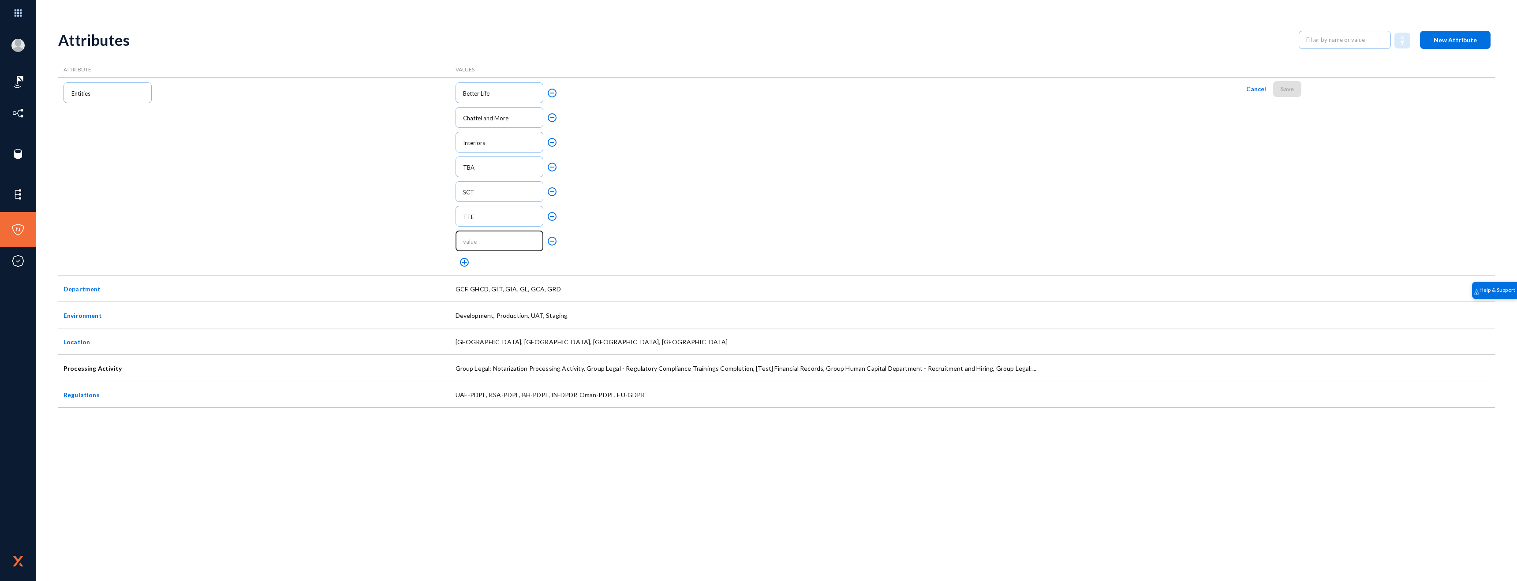
click at [492, 235] on div at bounding box center [498, 240] width 79 height 22
click at [492, 242] on input "text" at bounding box center [501, 241] width 76 height 7
type input "Mac Al Gurg"
click at [462, 258] on mat-icon "add_circle_outline" at bounding box center [464, 262] width 11 height 11
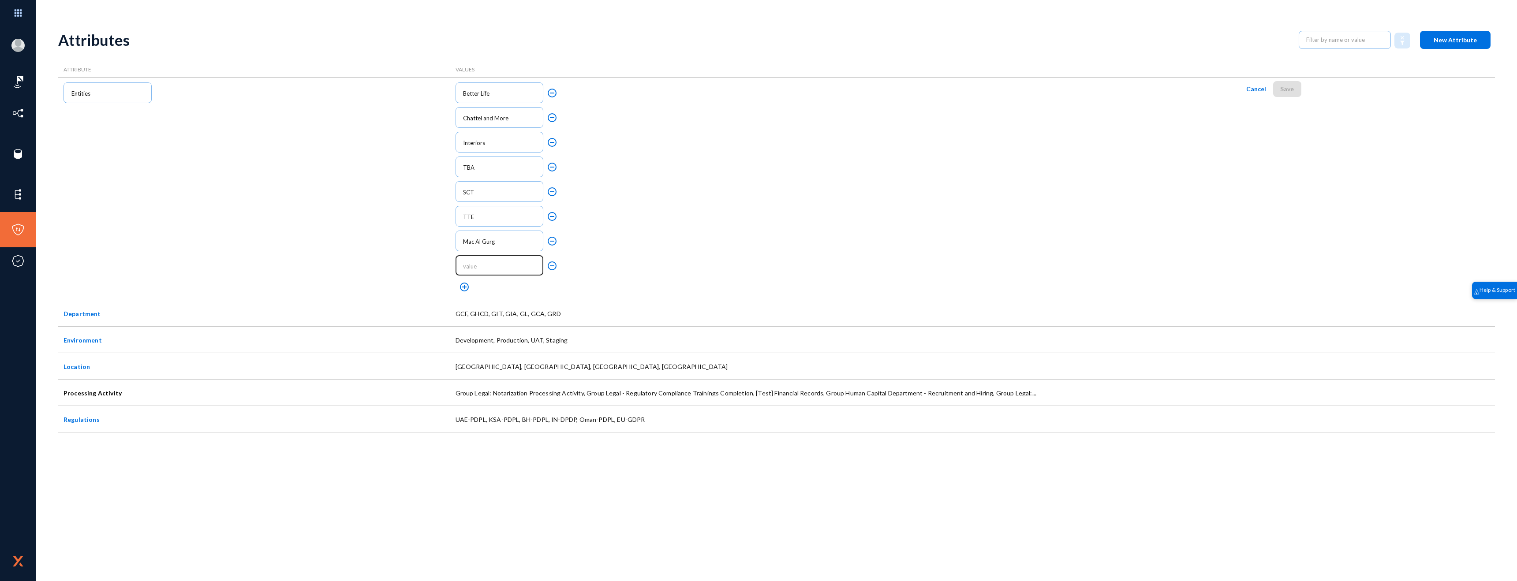
click at [492, 265] on input "text" at bounding box center [501, 266] width 76 height 7
type input "Al Gurg Paints"
click at [462, 287] on mat-icon "add_circle_outline" at bounding box center [464, 287] width 11 height 11
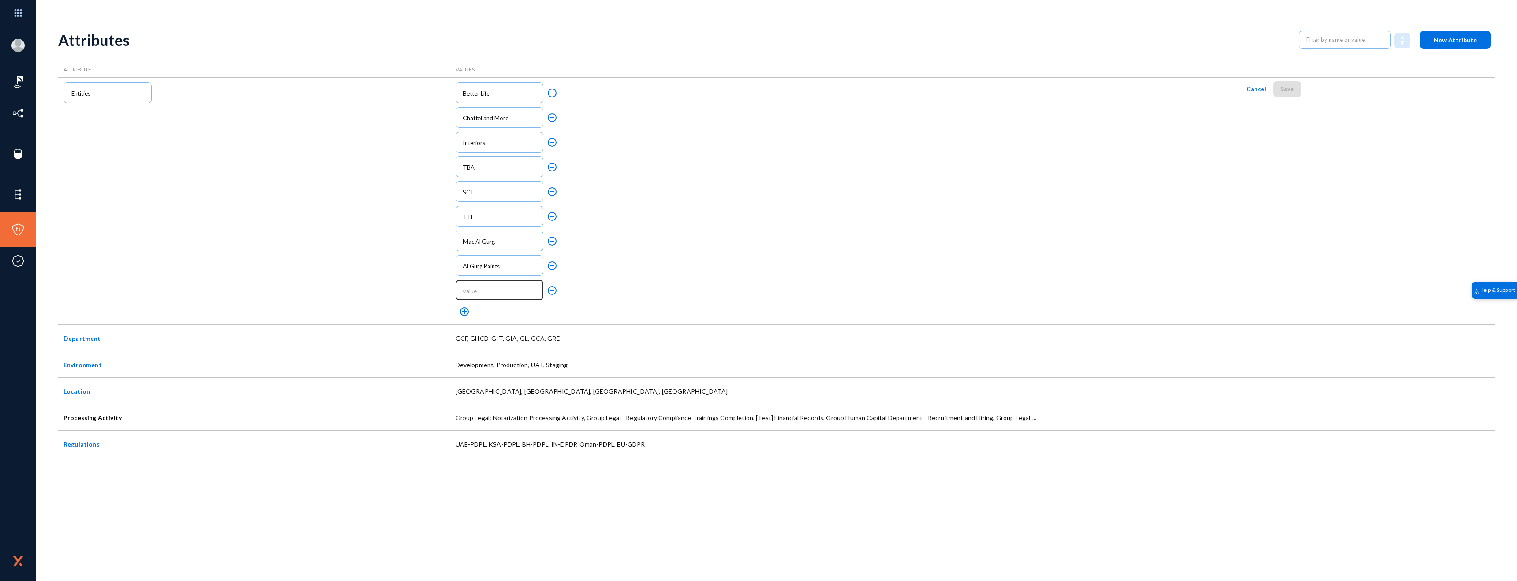
click at [474, 290] on input "text" at bounding box center [501, 290] width 76 height 7
type input "AGT"
click at [467, 313] on mat-icon "add_circle_outline" at bounding box center [464, 311] width 11 height 11
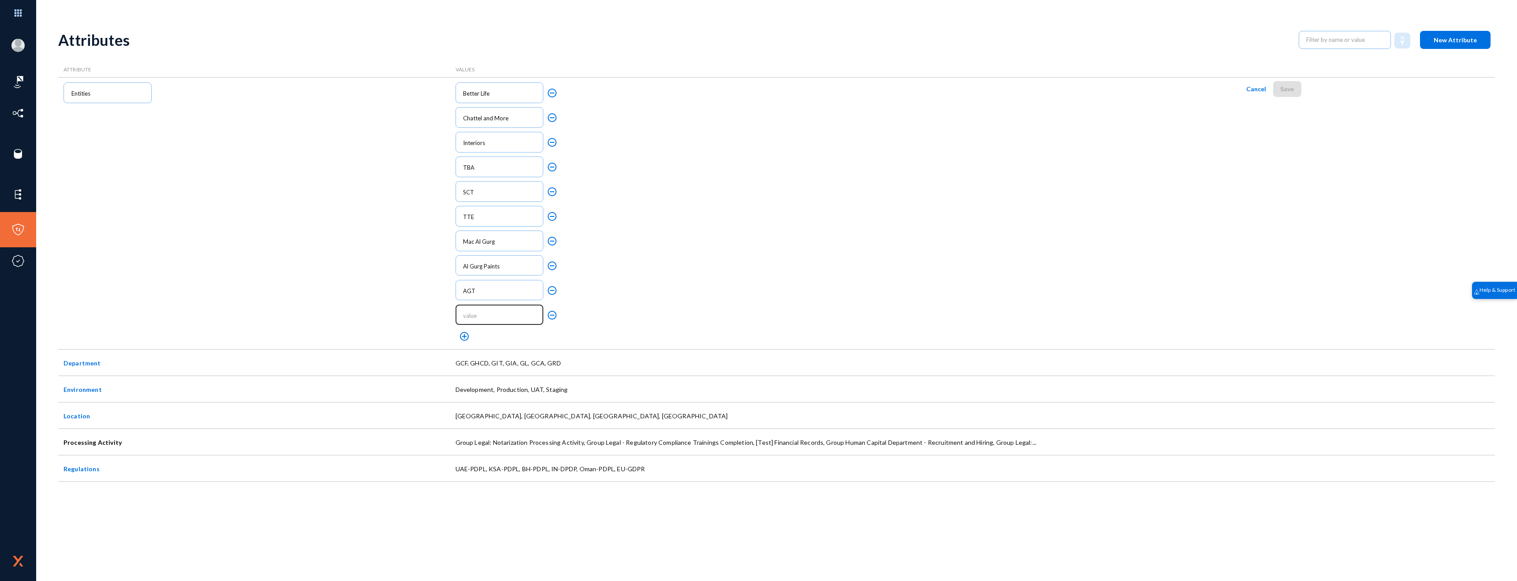
click at [476, 311] on div at bounding box center [498, 314] width 79 height 22
click at [476, 313] on input "text" at bounding box center [501, 315] width 76 height 7
type input "AGD"
click at [465, 332] on mat-icon "add_circle_outline" at bounding box center [464, 336] width 11 height 11
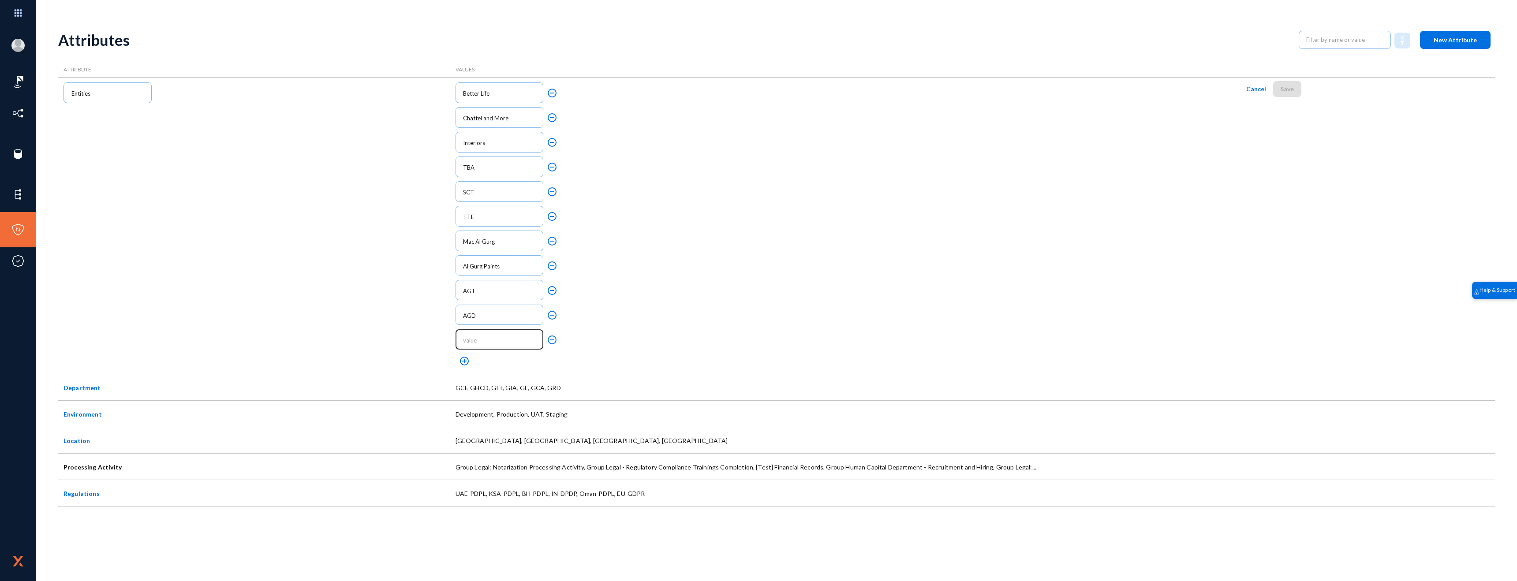
click at [477, 339] on input "text" at bounding box center [501, 340] width 76 height 7
type input "Born28"
click at [463, 363] on mat-icon "add_circle_outline" at bounding box center [464, 361] width 11 height 11
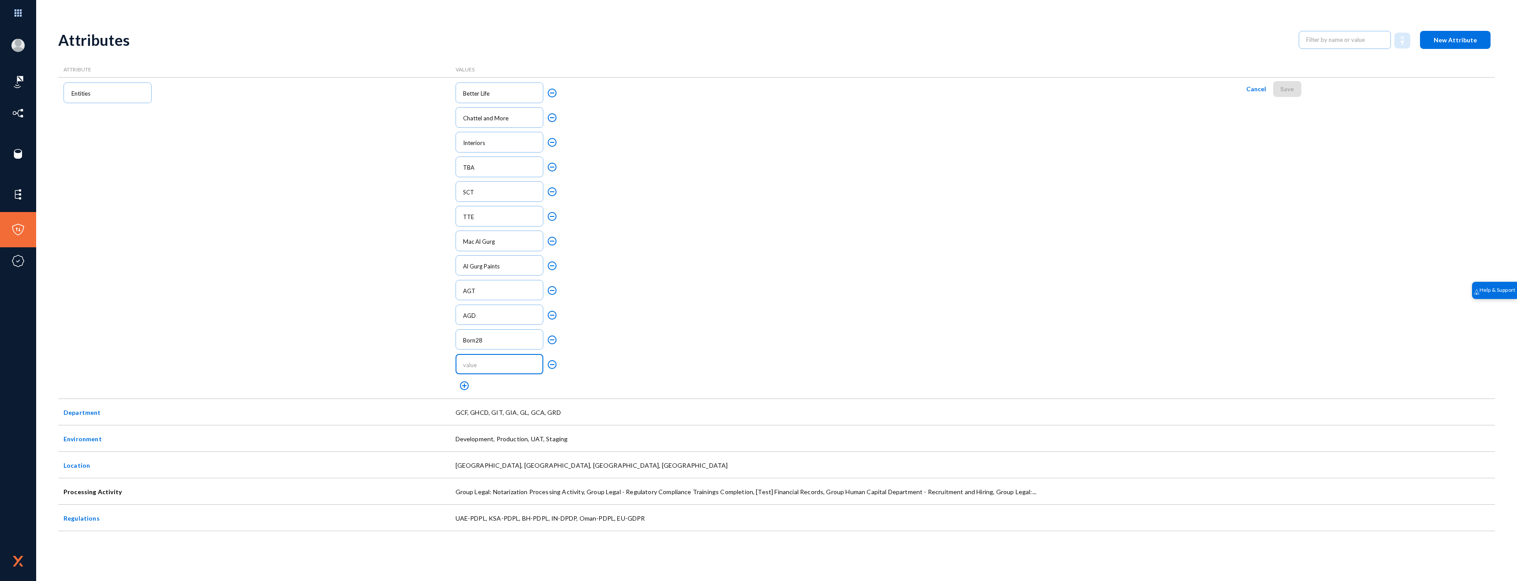
click at [488, 364] on input "text" at bounding box center [501, 364] width 76 height 7
type input "Al Gurg Living"
click at [466, 385] on mat-icon "add_circle_outline" at bounding box center [464, 385] width 11 height 11
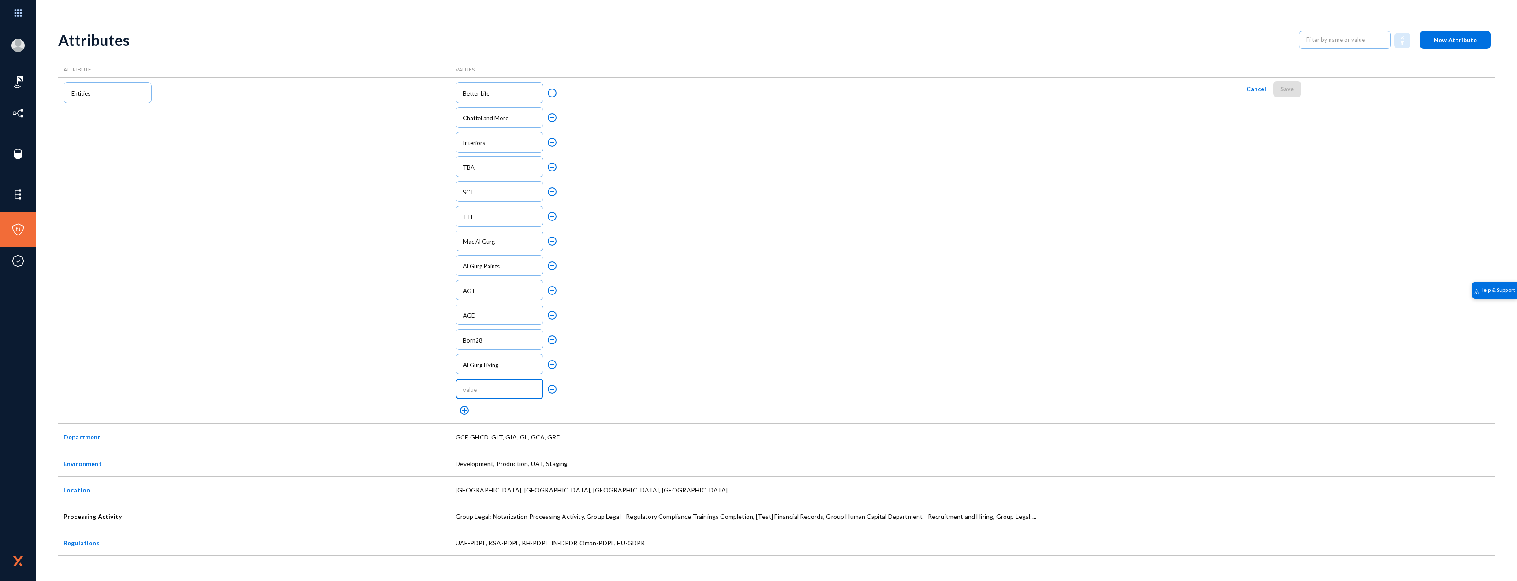
click at [483, 388] on input "text" at bounding box center [501, 389] width 76 height 7
drag, startPoint x: 480, startPoint y: 391, endPoint x: 436, endPoint y: 390, distance: 44.5
click at [0, 0] on form "Entities Better Life remove_circle_outline Chattel and More remove_circle_outli…" at bounding box center [0, 0] width 0 height 0
type input "[GEOGRAPHIC_DATA]"
click at [509, 402] on div "[GEOGRAPHIC_DATA]" at bounding box center [499, 393] width 88 height 29
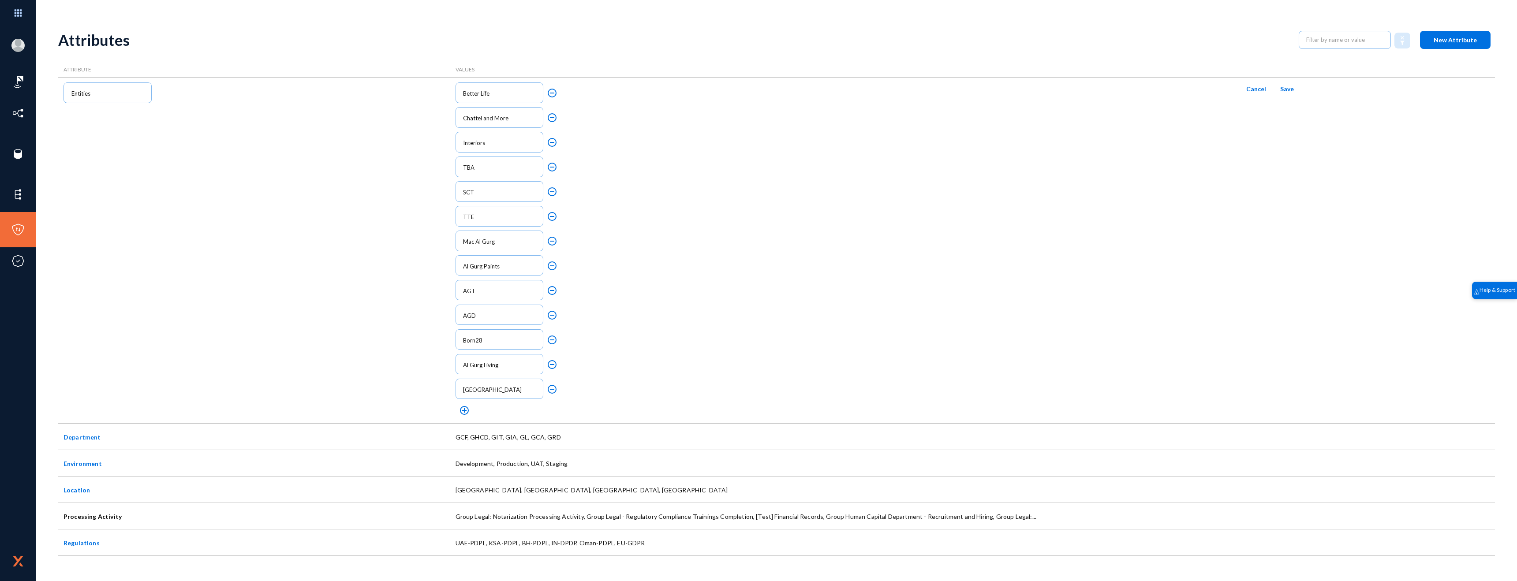
click at [466, 413] on mat-icon "add_circle_outline" at bounding box center [464, 410] width 11 height 11
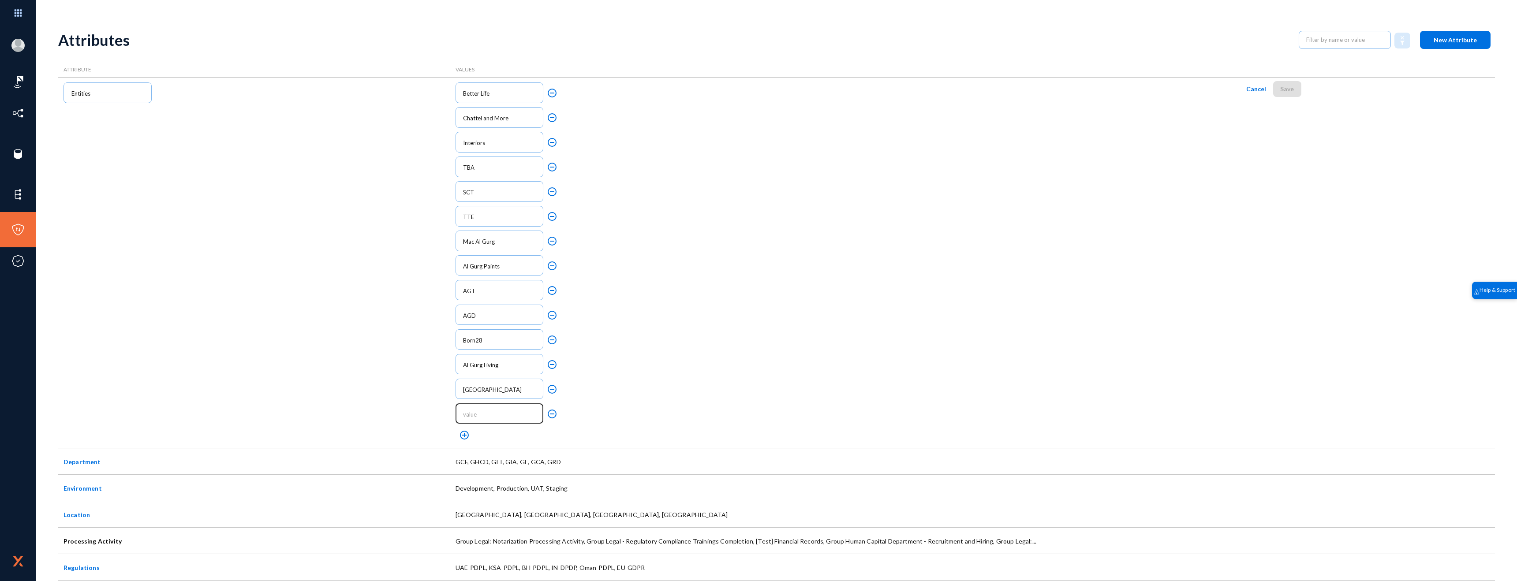
drag, startPoint x: 487, startPoint y: 415, endPoint x: 492, endPoint y: 415, distance: 4.8
click at [487, 415] on input "text" at bounding box center [501, 414] width 76 height 7
type input "OFIS"
click at [464, 435] on mat-icon "add_circle_outline" at bounding box center [464, 435] width 11 height 11
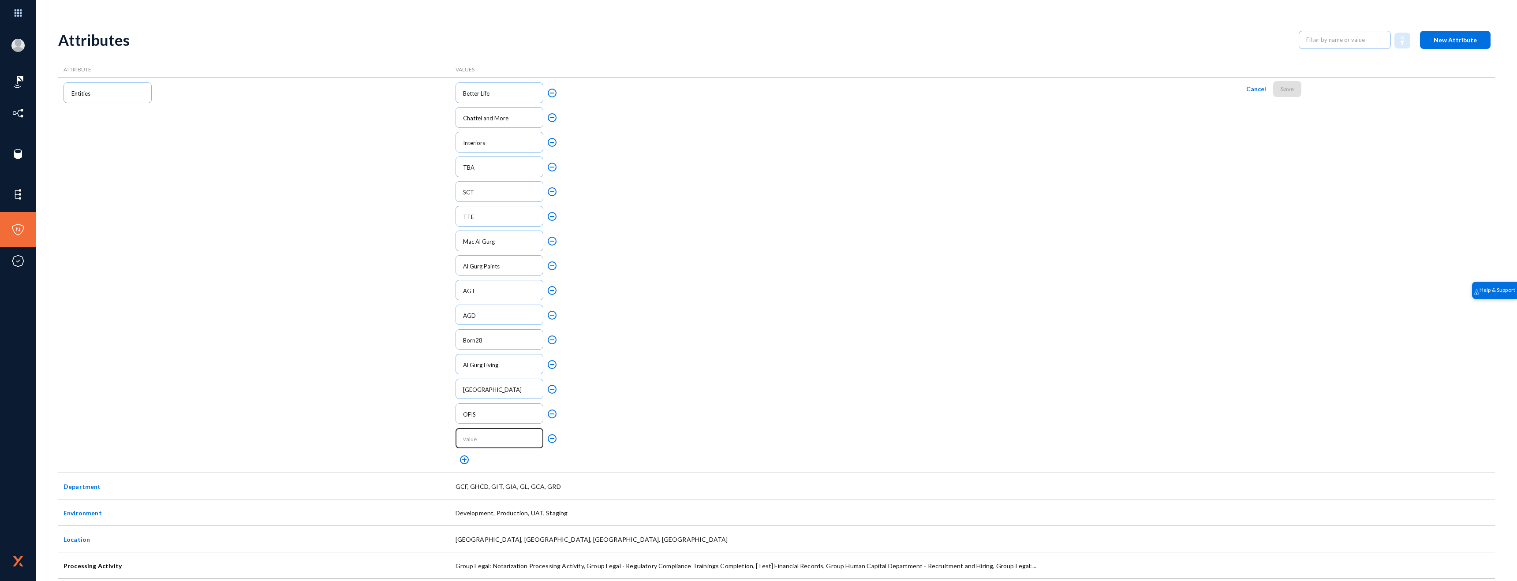
click at [476, 434] on div at bounding box center [498, 438] width 79 height 22
click at [476, 438] on input "text" at bounding box center [501, 439] width 76 height 7
type input "Gulf Metal Foundry"
click at [462, 459] on mat-icon "add_circle_outline" at bounding box center [464, 460] width 11 height 11
click at [473, 461] on input "text" at bounding box center [501, 463] width 76 height 7
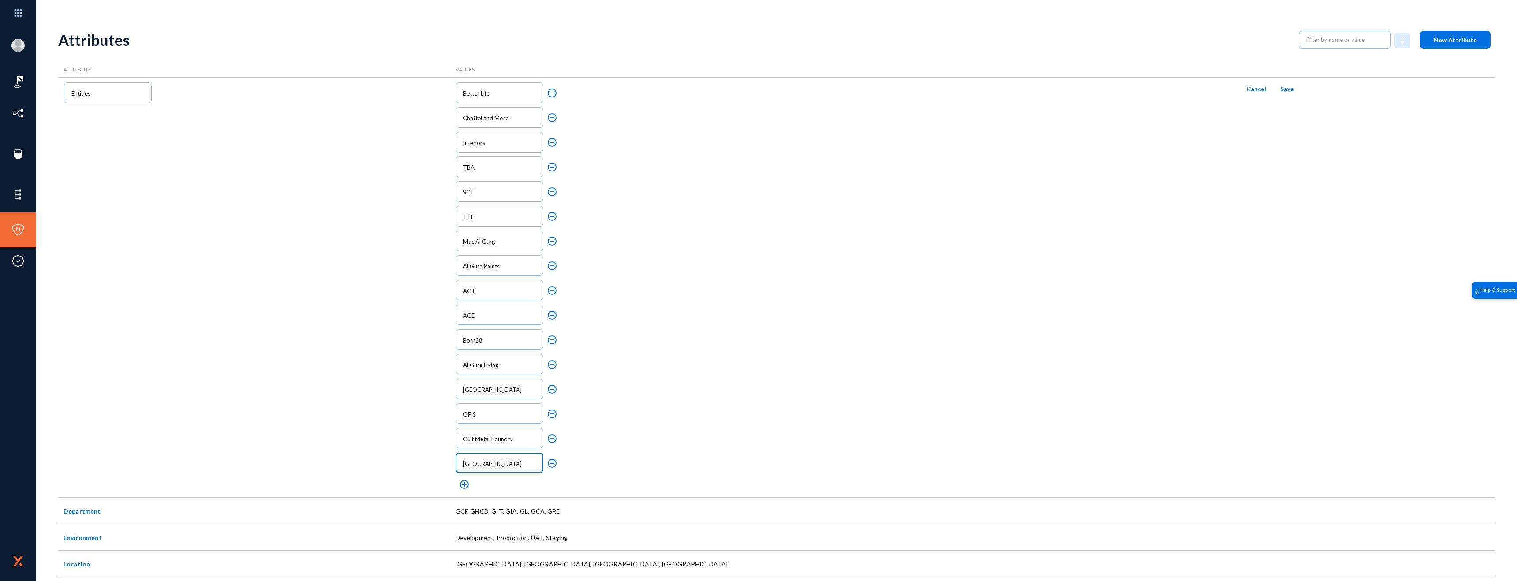
type input "[GEOGRAPHIC_DATA]"
click at [1280, 88] on span "Save" at bounding box center [1287, 88] width 14 height 7
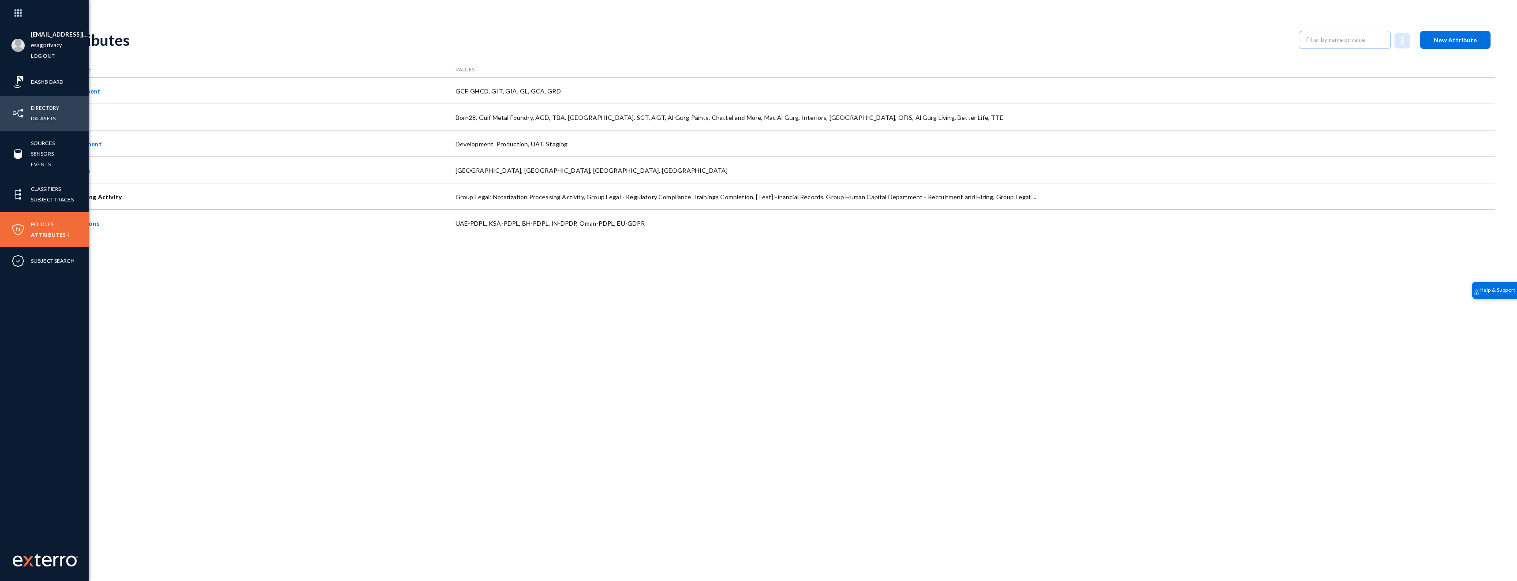
click at [39, 117] on link "Datasets" at bounding box center [43, 118] width 25 height 10
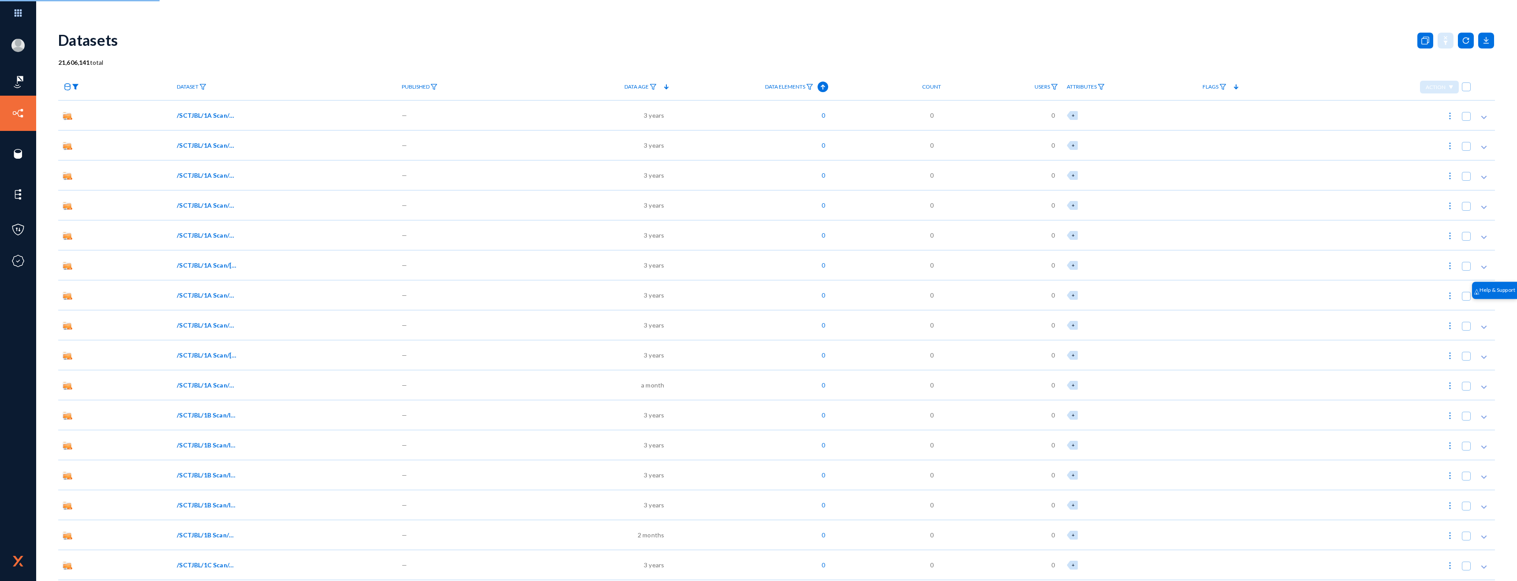
click at [72, 88] on img at bounding box center [75, 87] width 7 height 6
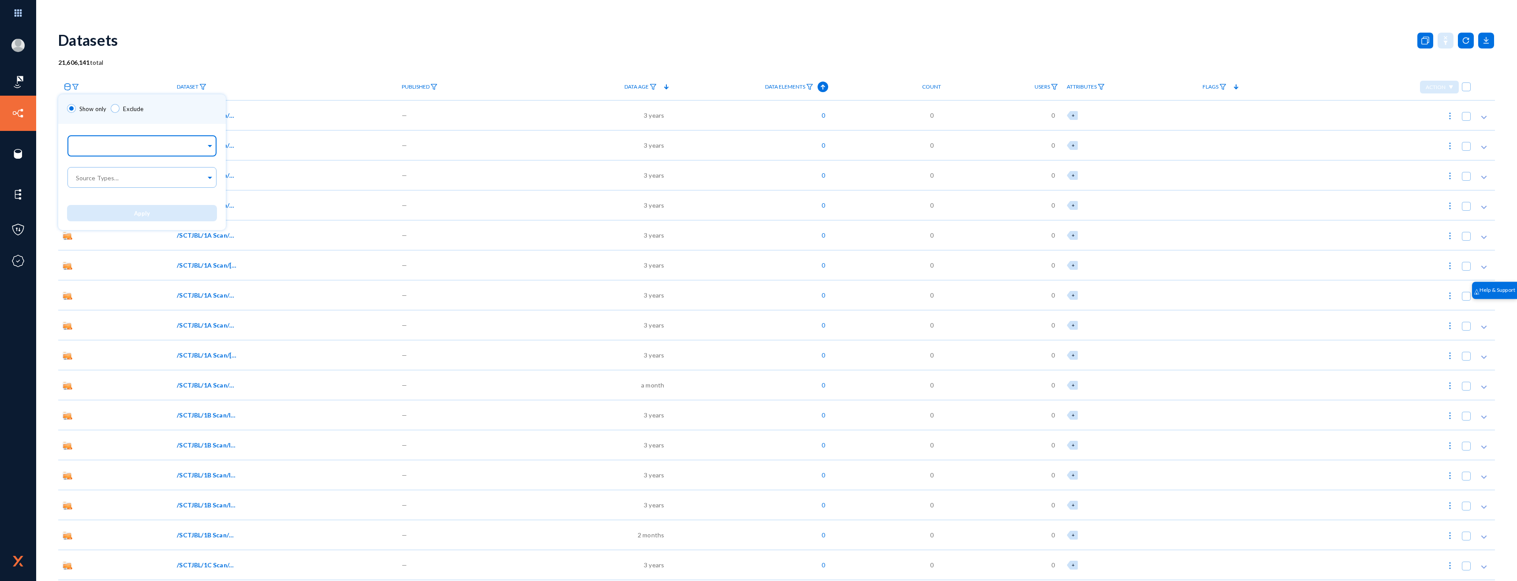
click at [98, 147] on input "text" at bounding box center [140, 147] width 132 height 8
type input "RDS"
click at [149, 183] on div "RDS Endpoint [BTL] -Dev" at bounding box center [142, 177] width 150 height 19
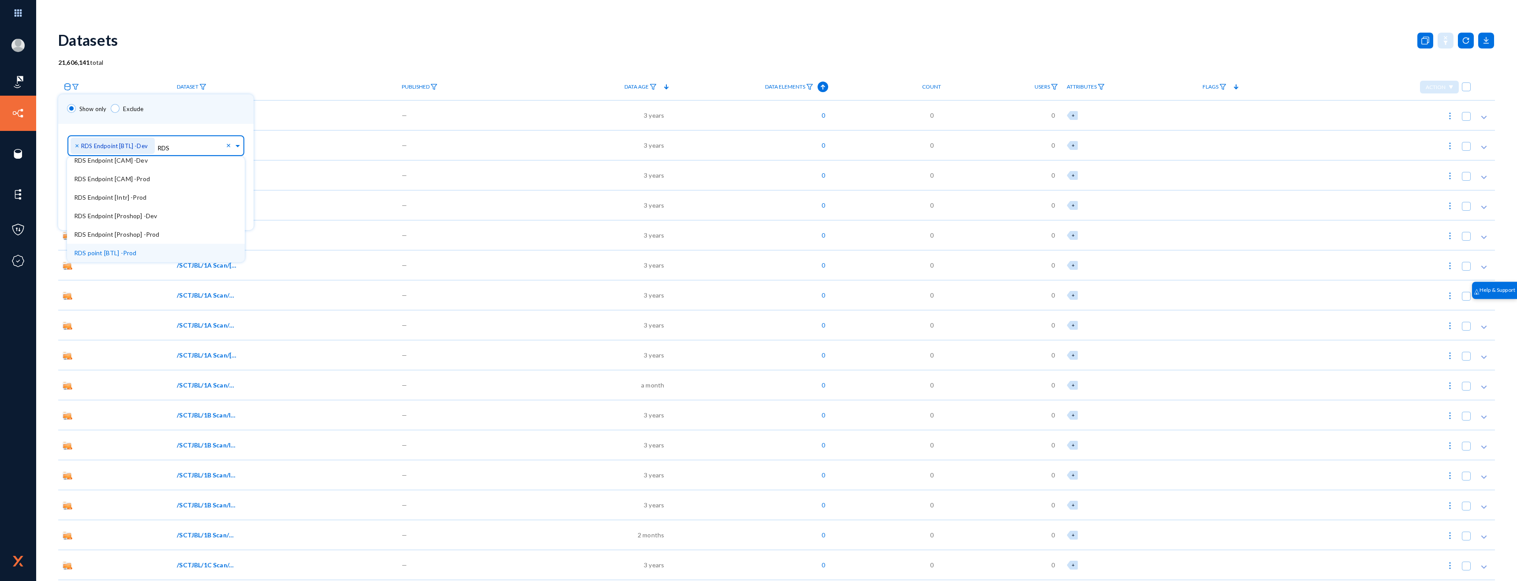
click at [155, 250] on div "RDS point [BTL] -Prod" at bounding box center [156, 253] width 178 height 19
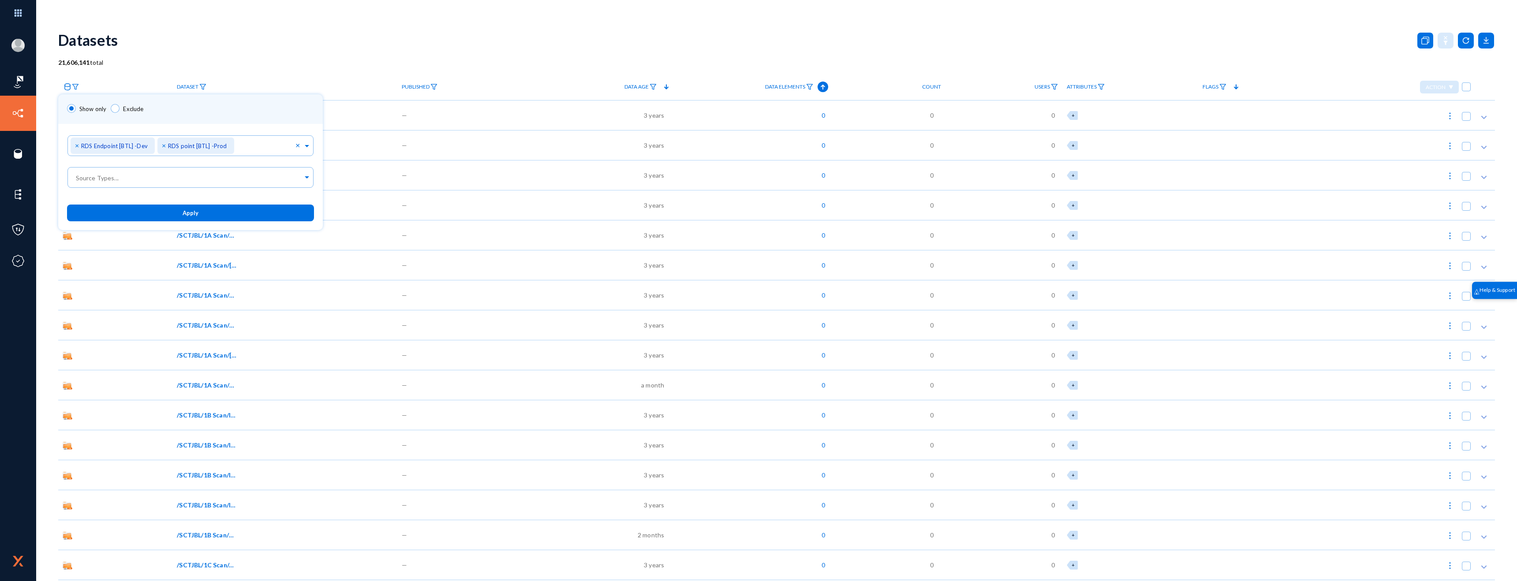
click at [197, 115] on div "Show only Exclude" at bounding box center [190, 109] width 265 height 30
click at [182, 217] on button "Apply" at bounding box center [190, 213] width 247 height 16
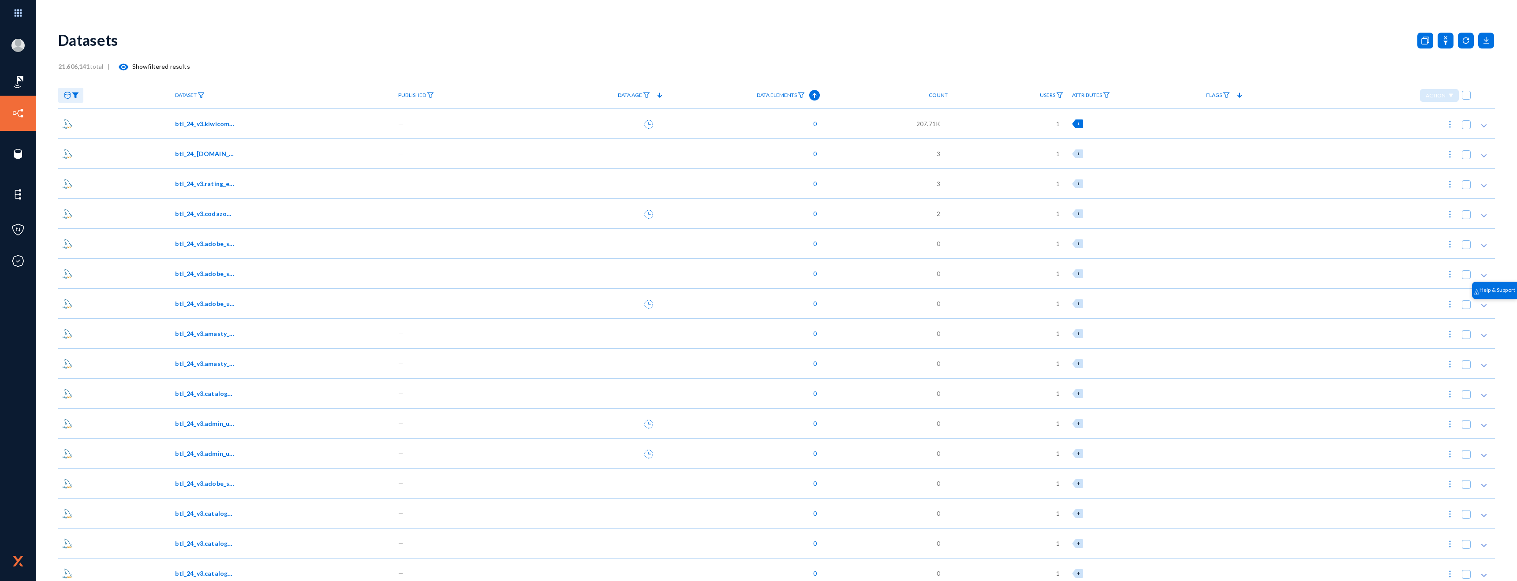
click at [1078, 123] on span "+" at bounding box center [1078, 124] width 3 height 6
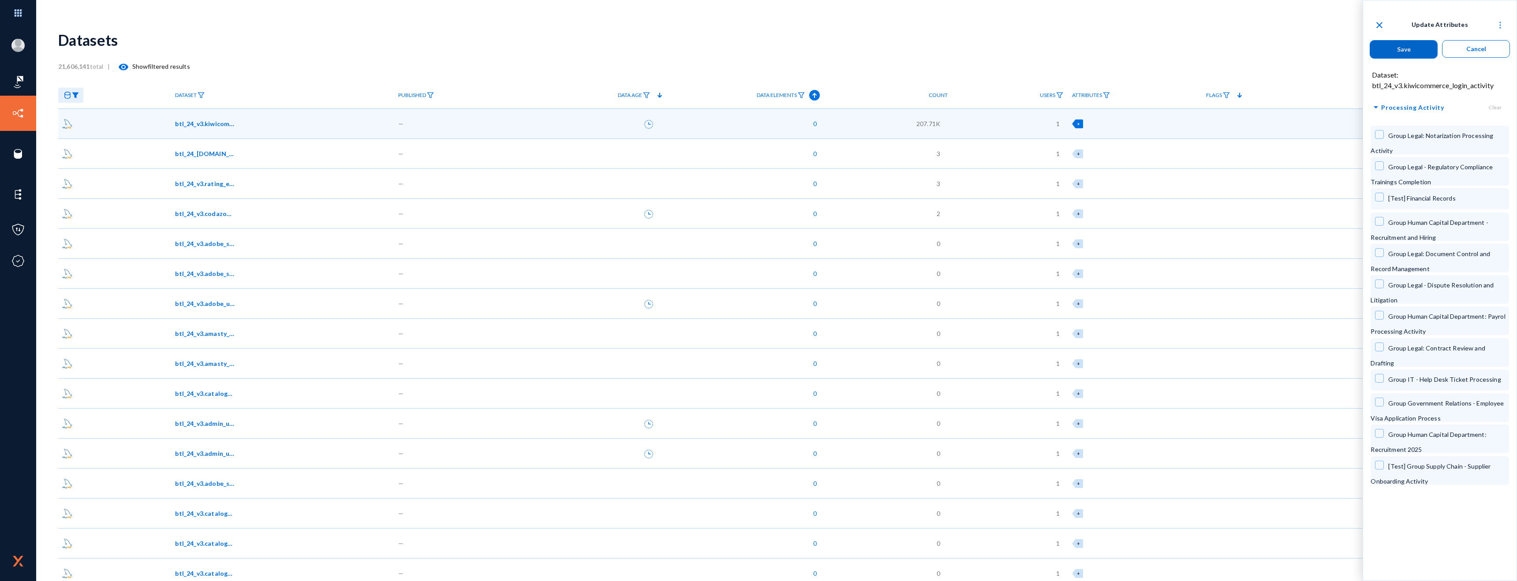
click at [1420, 104] on span "Processing Activity" at bounding box center [1412, 107] width 63 height 11
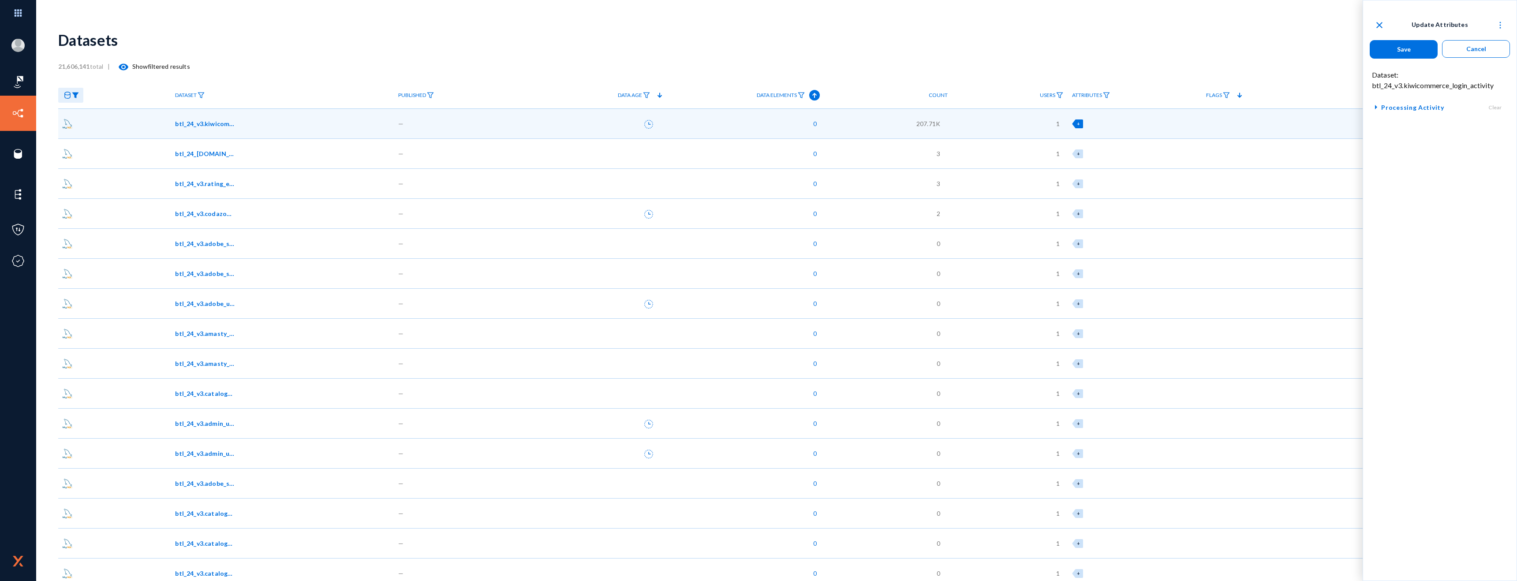
click at [1420, 104] on span "Processing Activity" at bounding box center [1412, 107] width 63 height 11
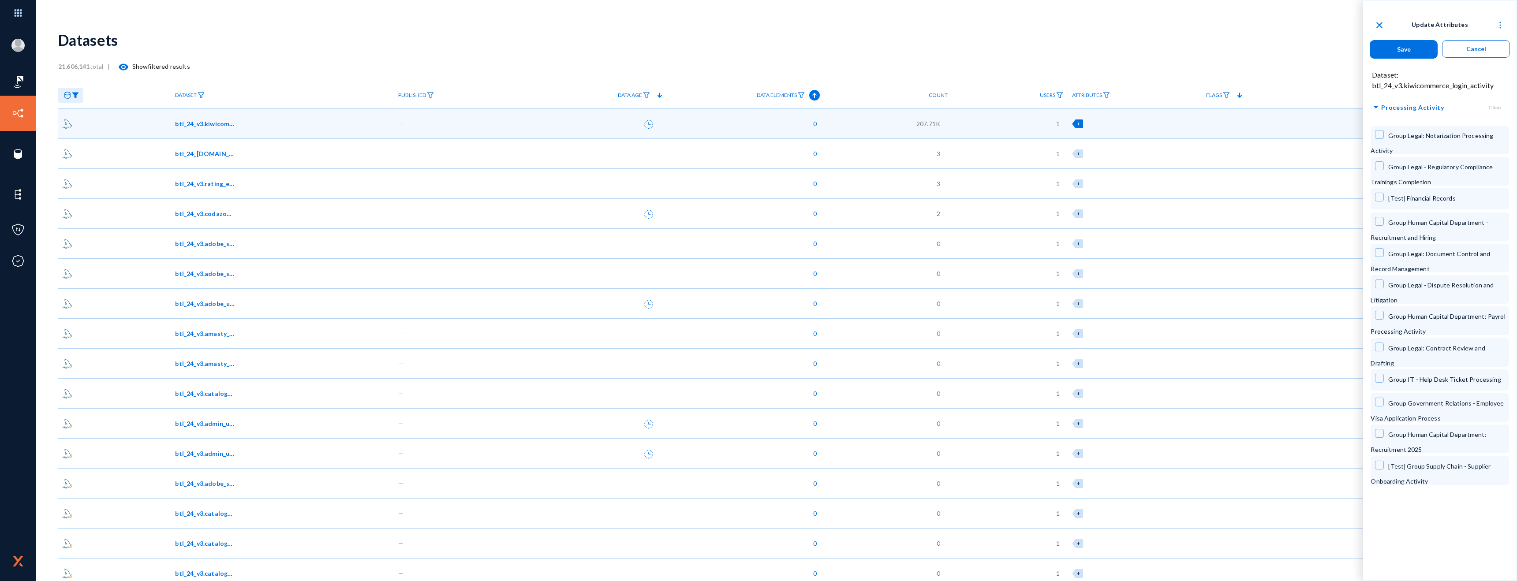
click at [1416, 88] on div "Dataset: btl_24_v3.kiwicommerce_login_activity" at bounding box center [1439, 78] width 153 height 26
click at [1499, 25] on img at bounding box center [1499, 25] width 9 height 9
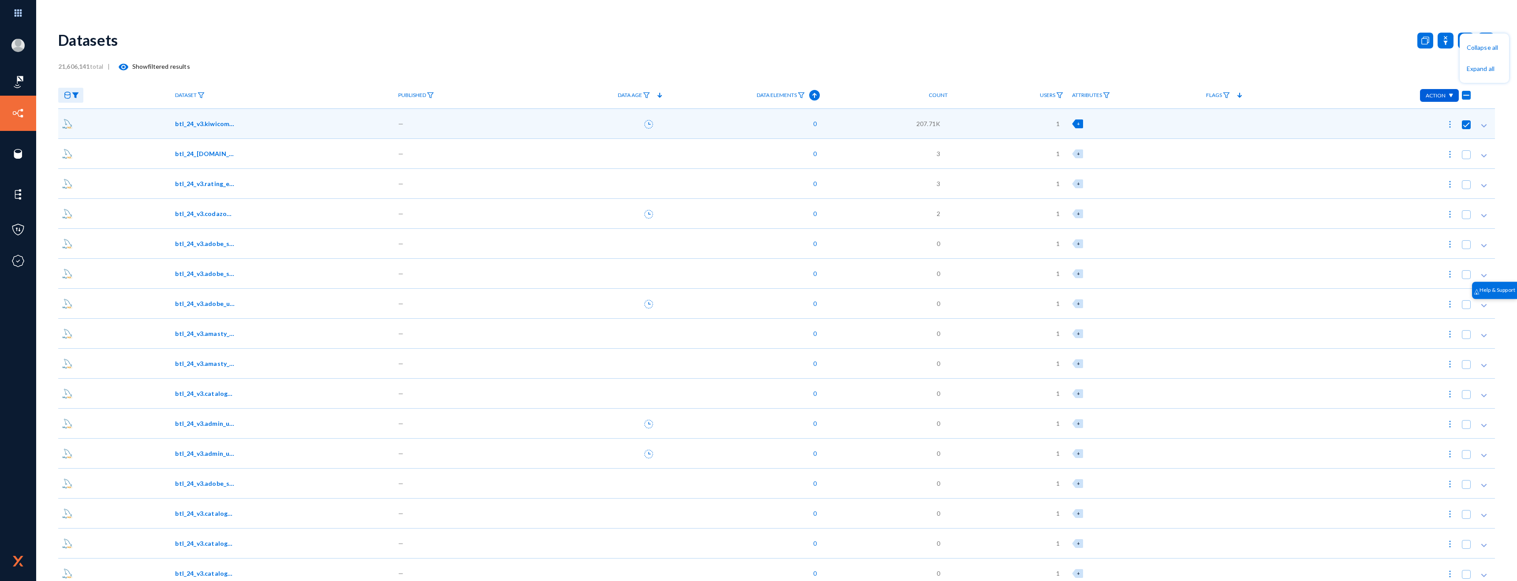
click at [1377, 24] on div at bounding box center [758, 290] width 1517 height 581
click at [1464, 126] on span at bounding box center [1465, 124] width 9 height 9
click at [1465, 129] on input "checkbox" at bounding box center [1465, 129] width 1 height 1
checkbox input "false"
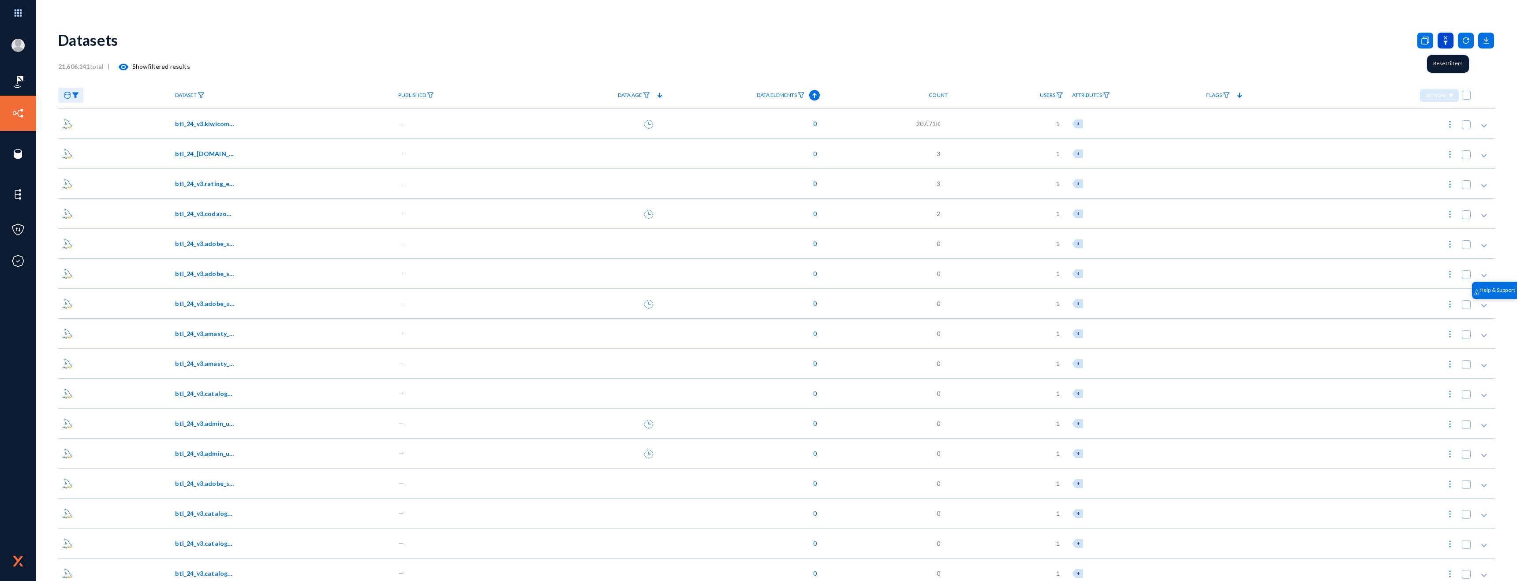
click at [1445, 40] on icon at bounding box center [1445, 41] width 16 height 16
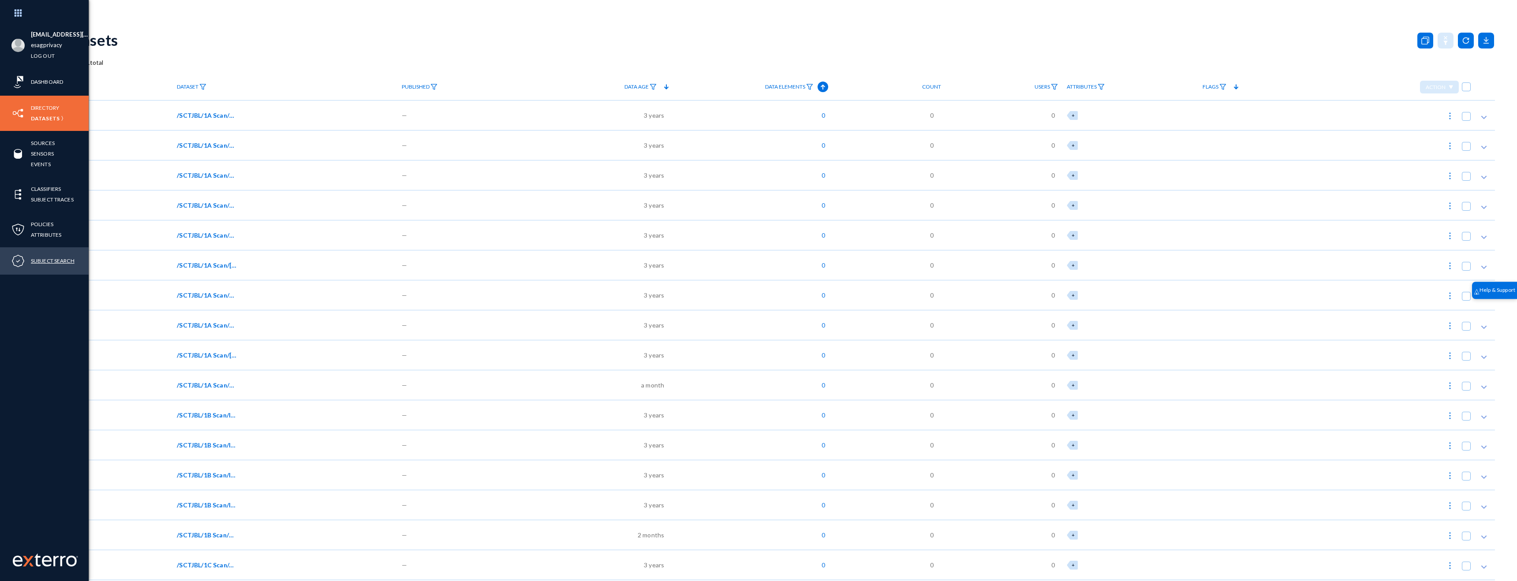
click at [51, 257] on link "Subject Search" at bounding box center [53, 261] width 44 height 10
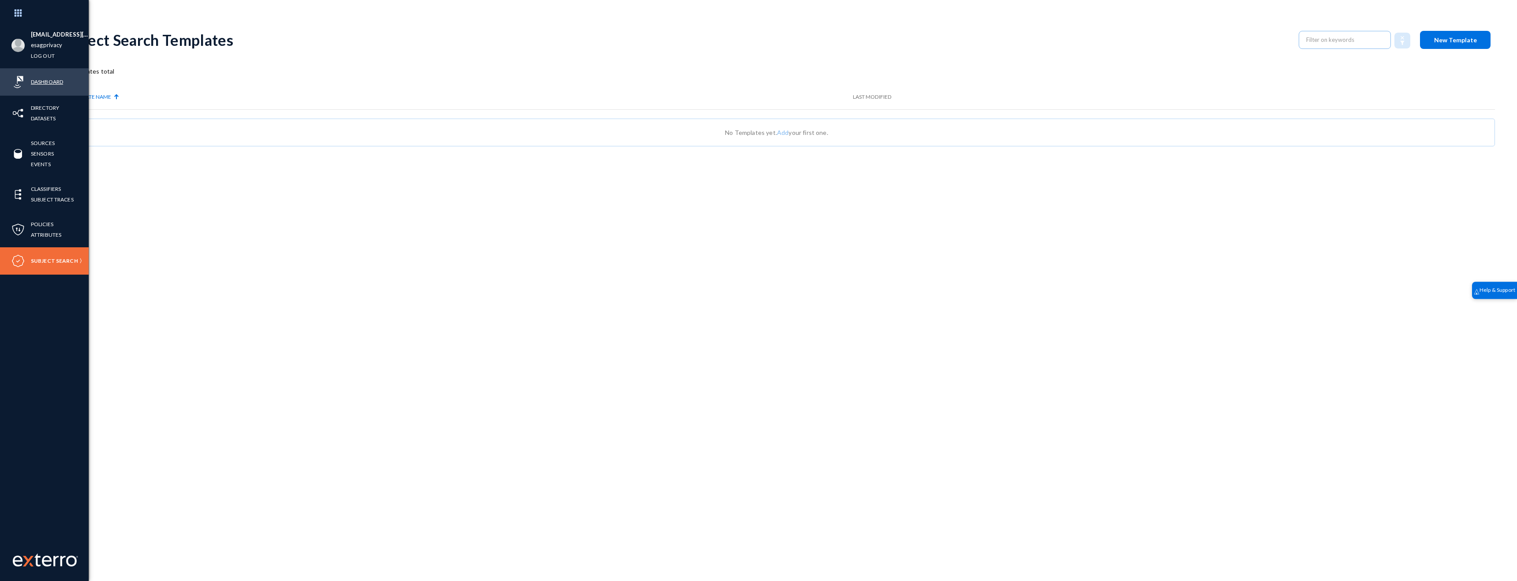
click at [37, 78] on link "Dashboard" at bounding box center [47, 82] width 32 height 10
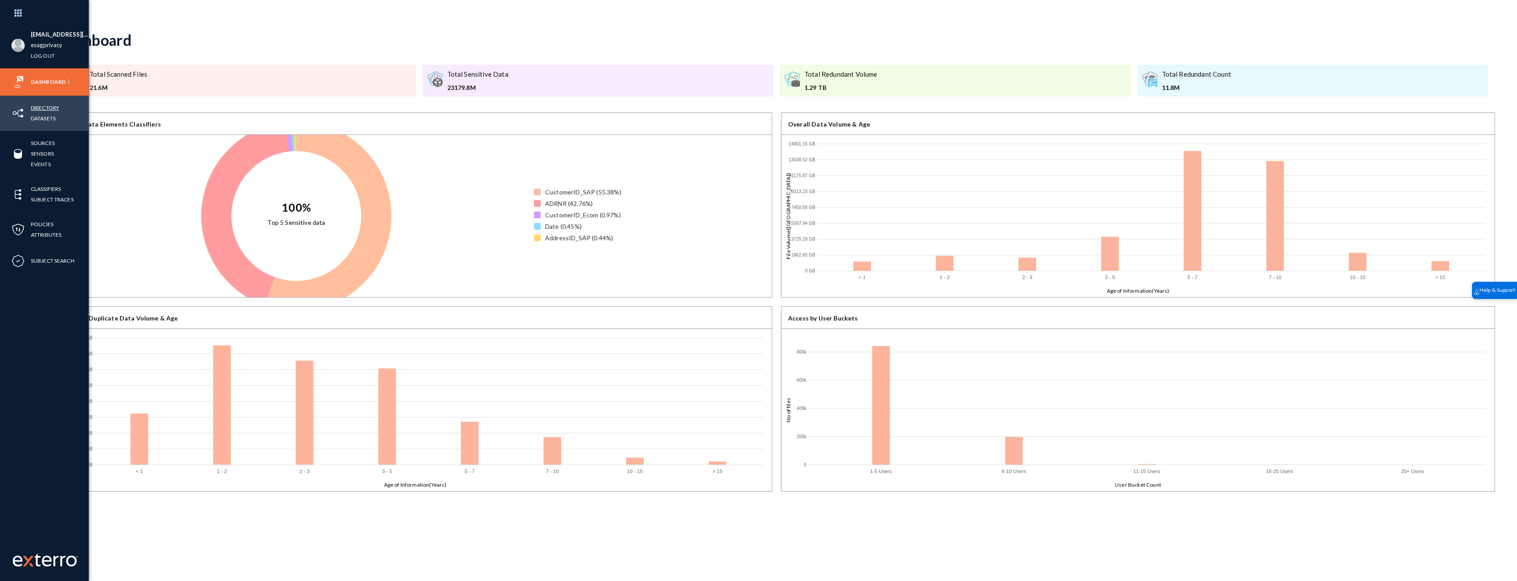
click at [54, 109] on link "Directory" at bounding box center [45, 108] width 28 height 10
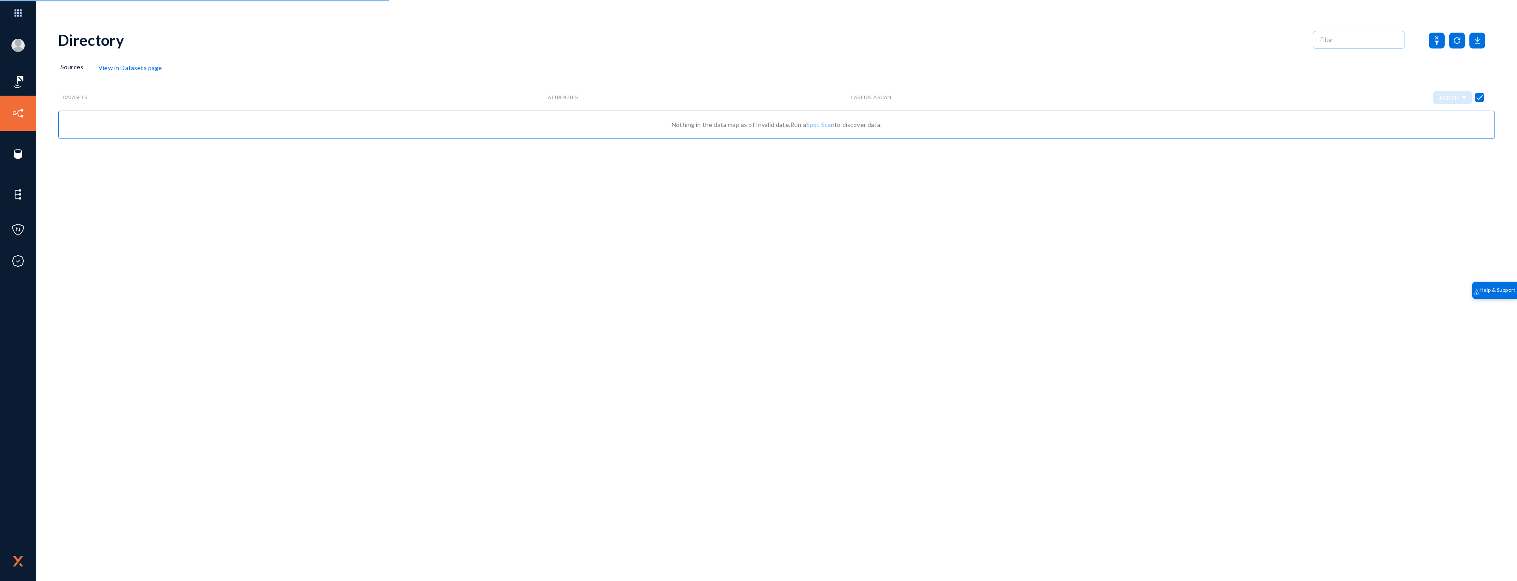
checkbox input "false"
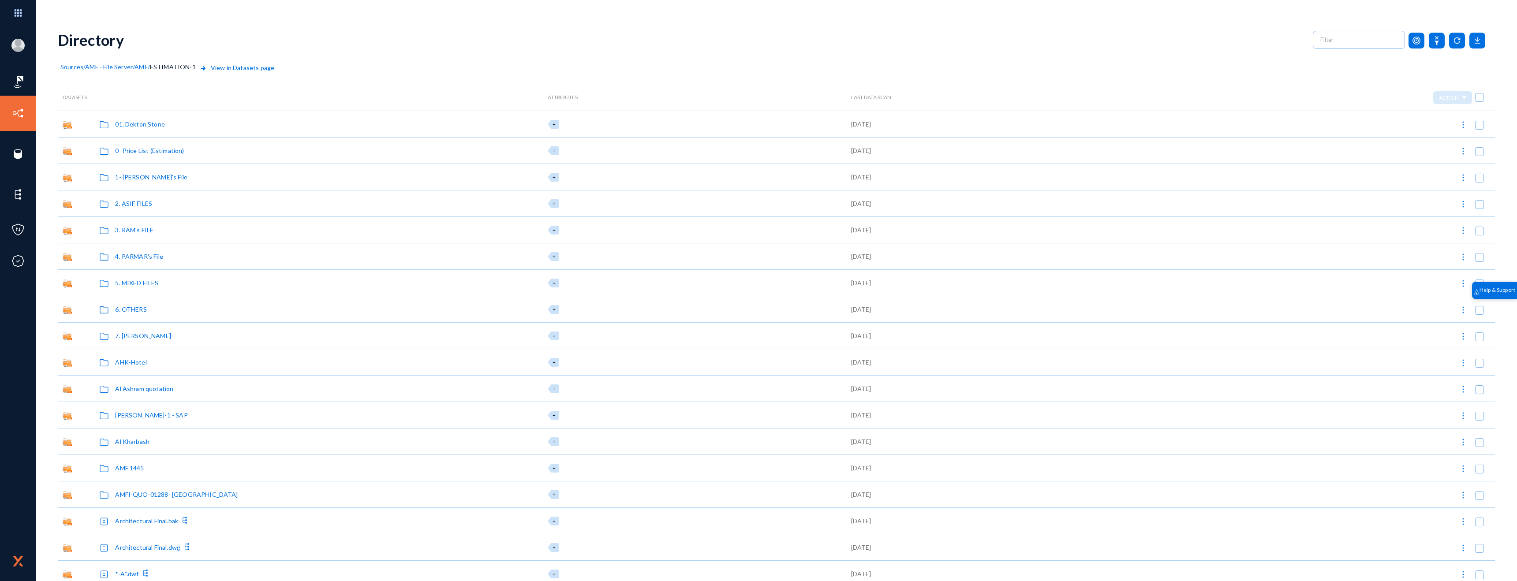
click at [76, 63] on span "Sources" at bounding box center [71, 66] width 23 height 7
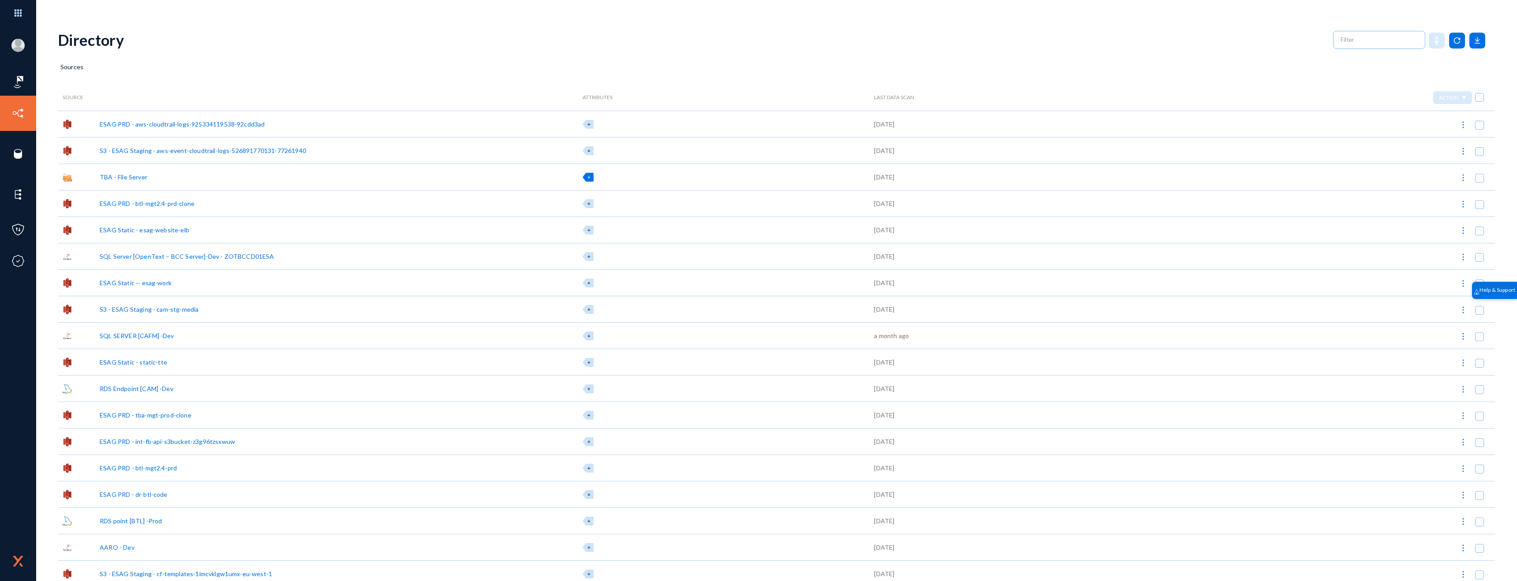
click at [582, 178] on div "+" at bounding box center [587, 177] width 11 height 9
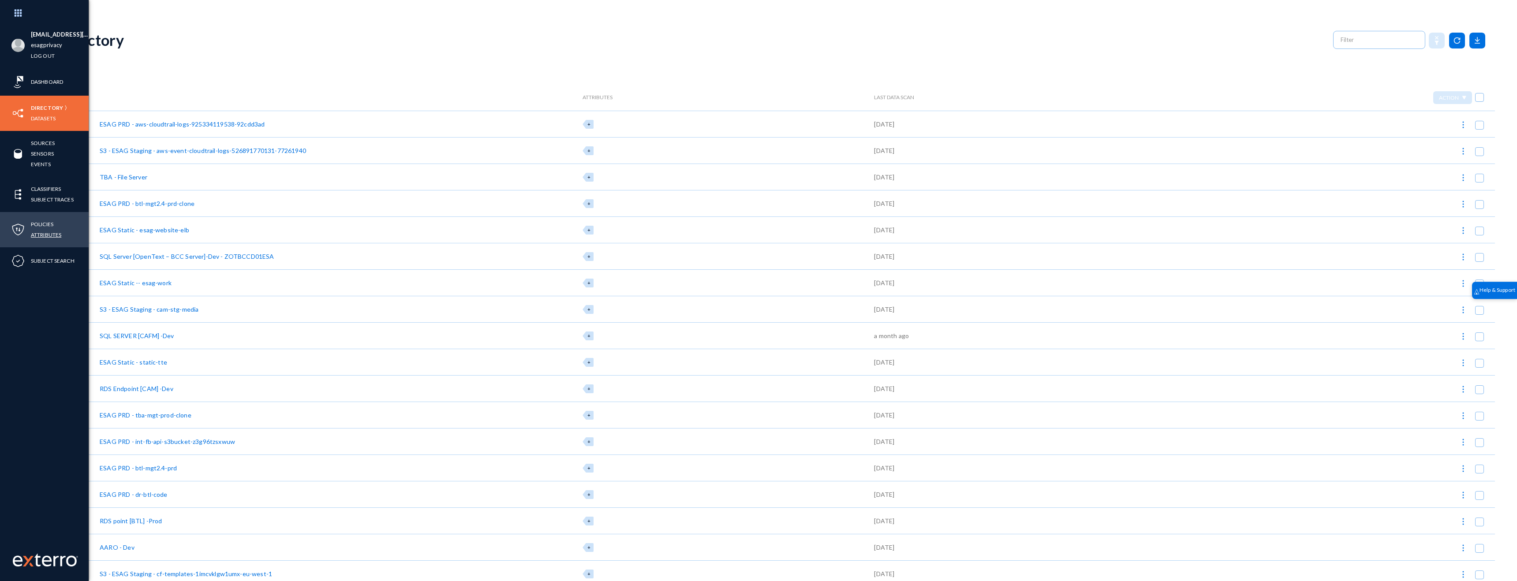
click at [48, 235] on link "Attributes" at bounding box center [46, 235] width 30 height 10
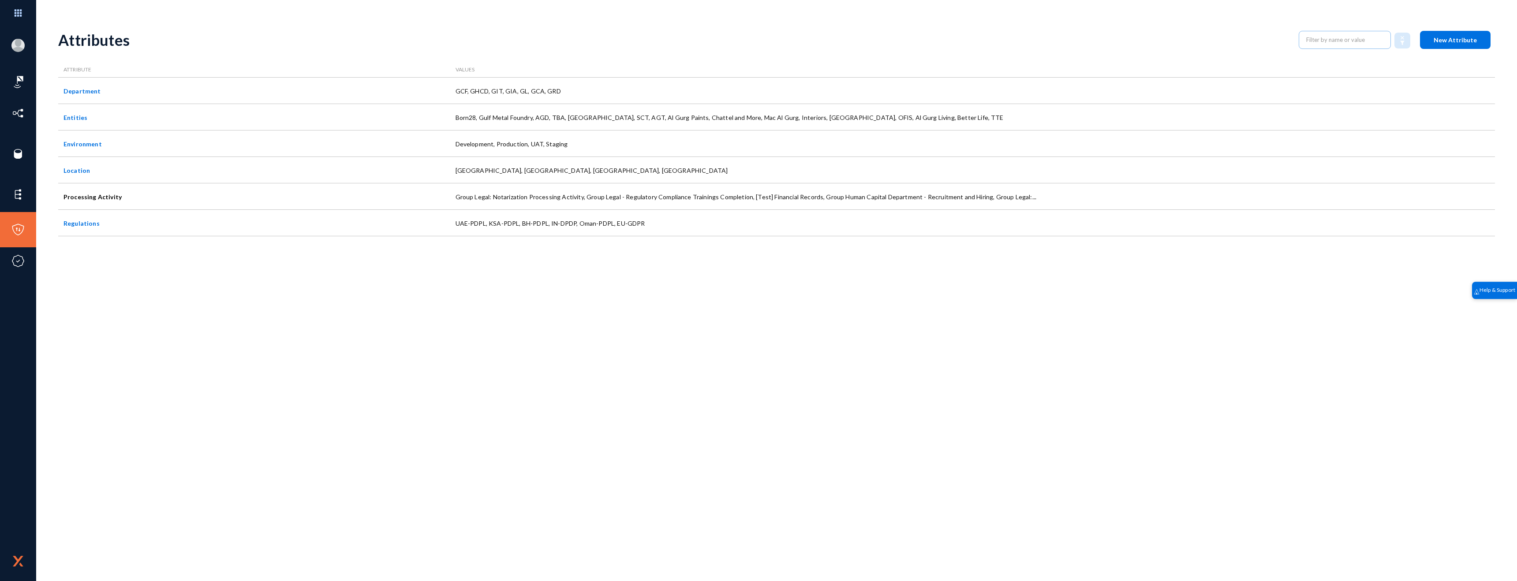
click at [283, 300] on div "Attributes New Attribute Attribute Values Department GCF, GHCD, GIT, GIA, GL, G…" at bounding box center [776, 301] width 1436 height 559
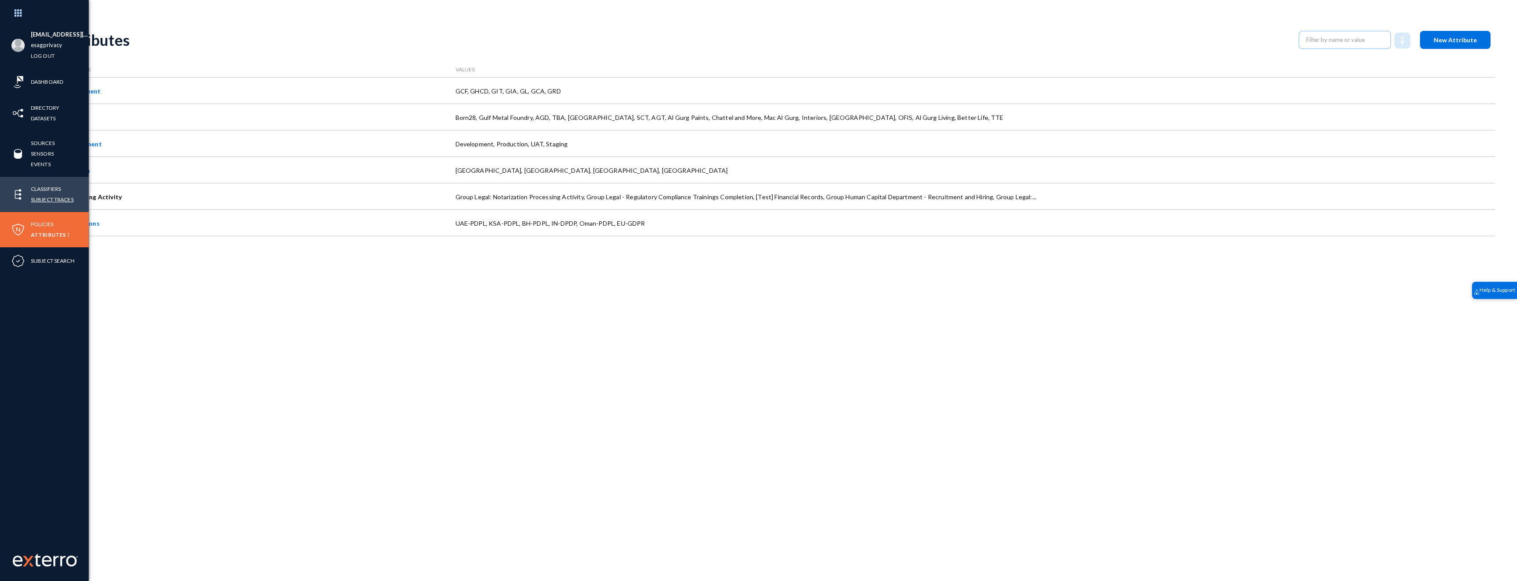
click at [44, 197] on link "Subject Traces" at bounding box center [52, 199] width 43 height 10
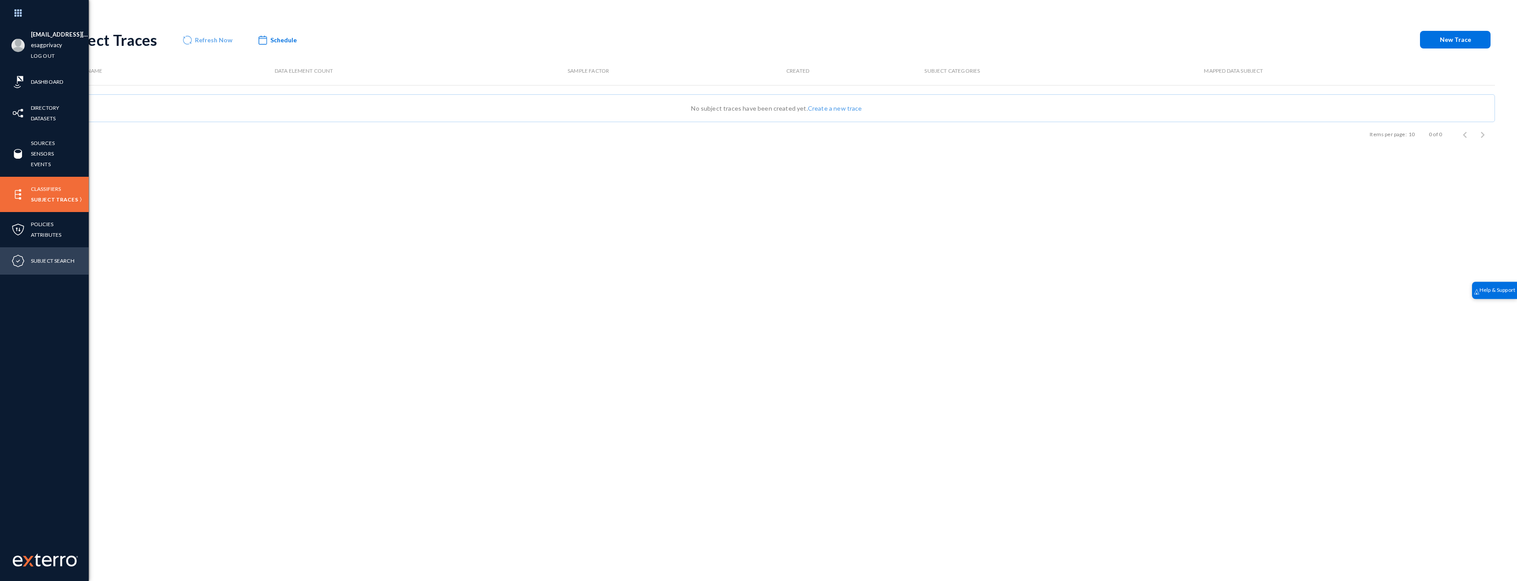
click at [44, 266] on div "Subject Search" at bounding box center [44, 260] width 89 height 27
click at [44, 261] on link "Subject Search" at bounding box center [53, 261] width 44 height 10
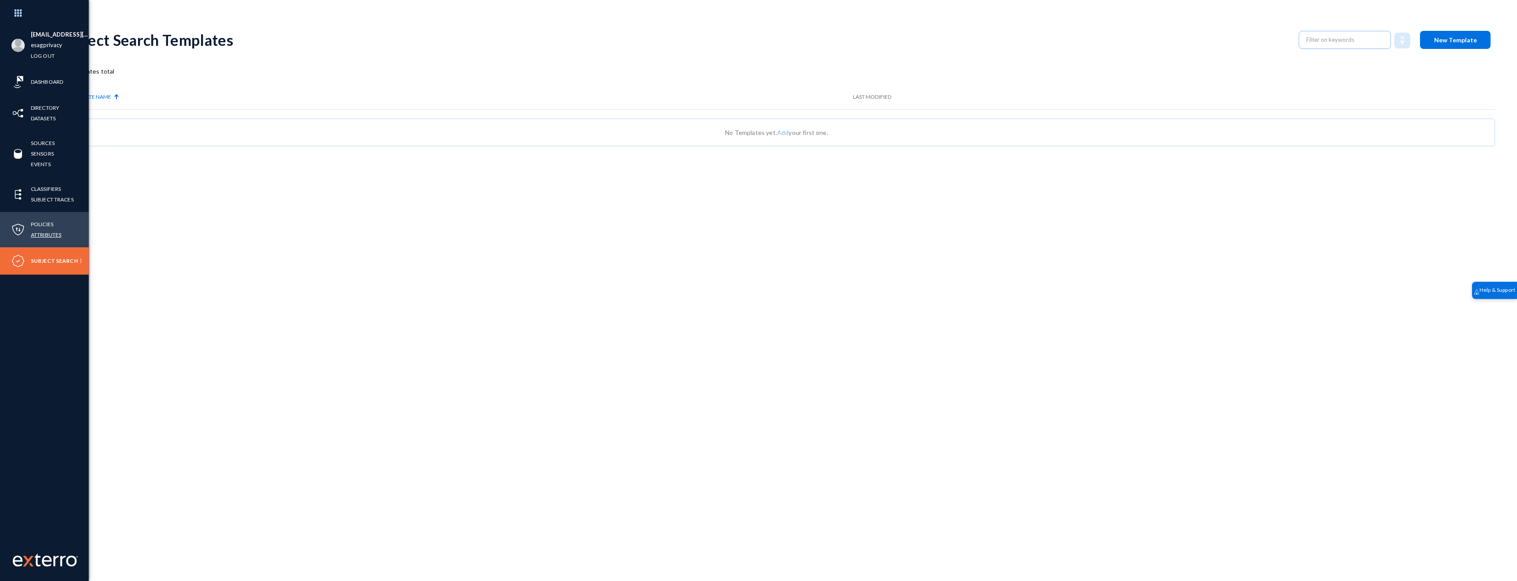
click at [43, 232] on link "Attributes" at bounding box center [46, 235] width 30 height 10
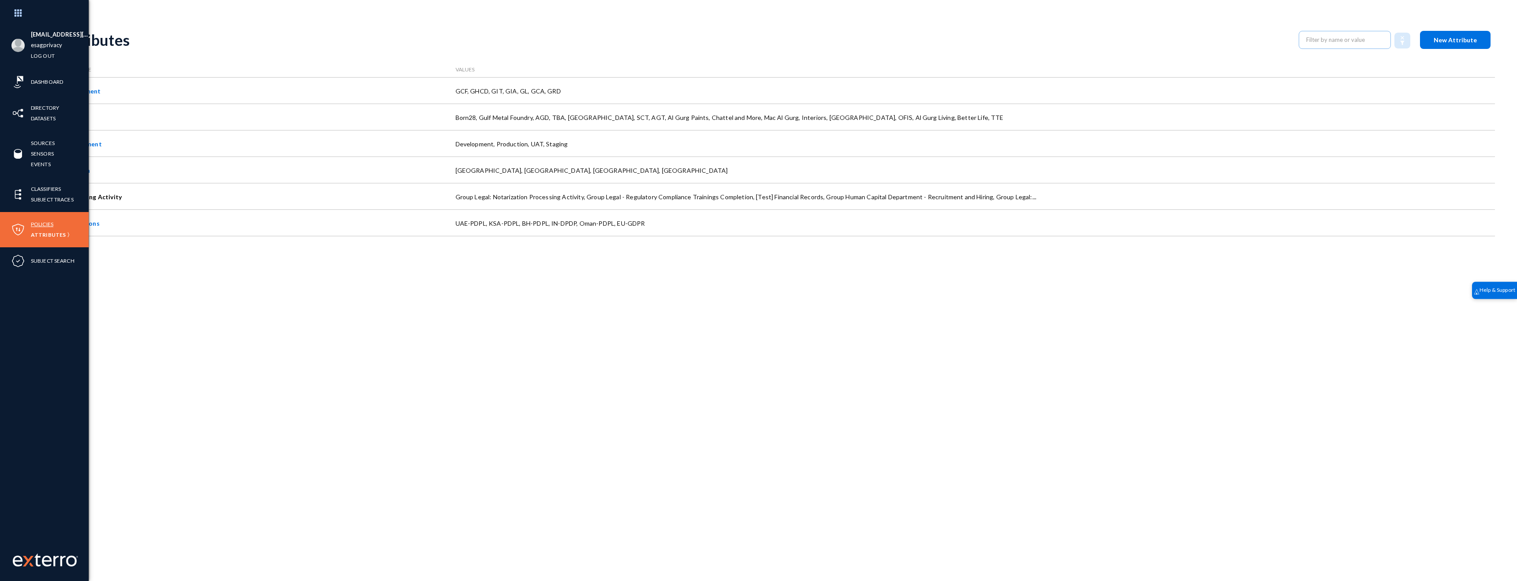
click at [42, 220] on link "Policies" at bounding box center [42, 224] width 22 height 10
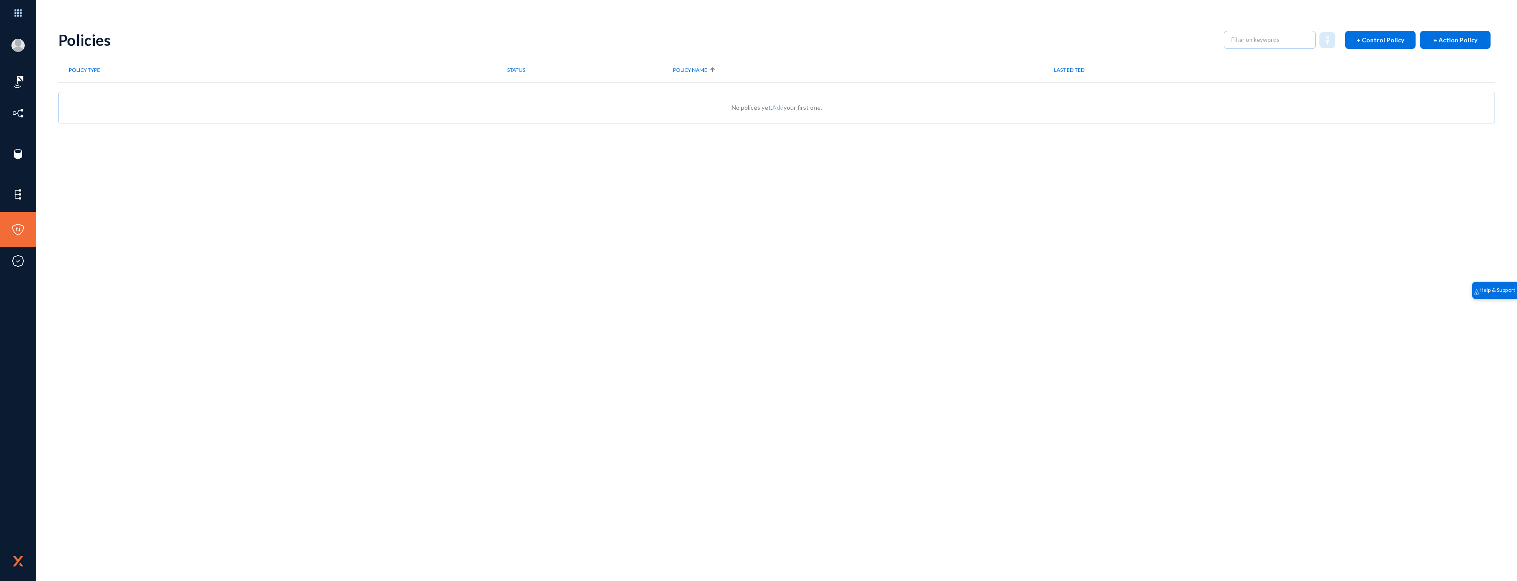
click at [590, 272] on div "Policies + Control Policy + Action Policy Policy Type STATUS Policy NAME LAST E…" at bounding box center [776, 154] width 1436 height 265
click at [1443, 35] on button "+ Action Policy" at bounding box center [1455, 40] width 71 height 18
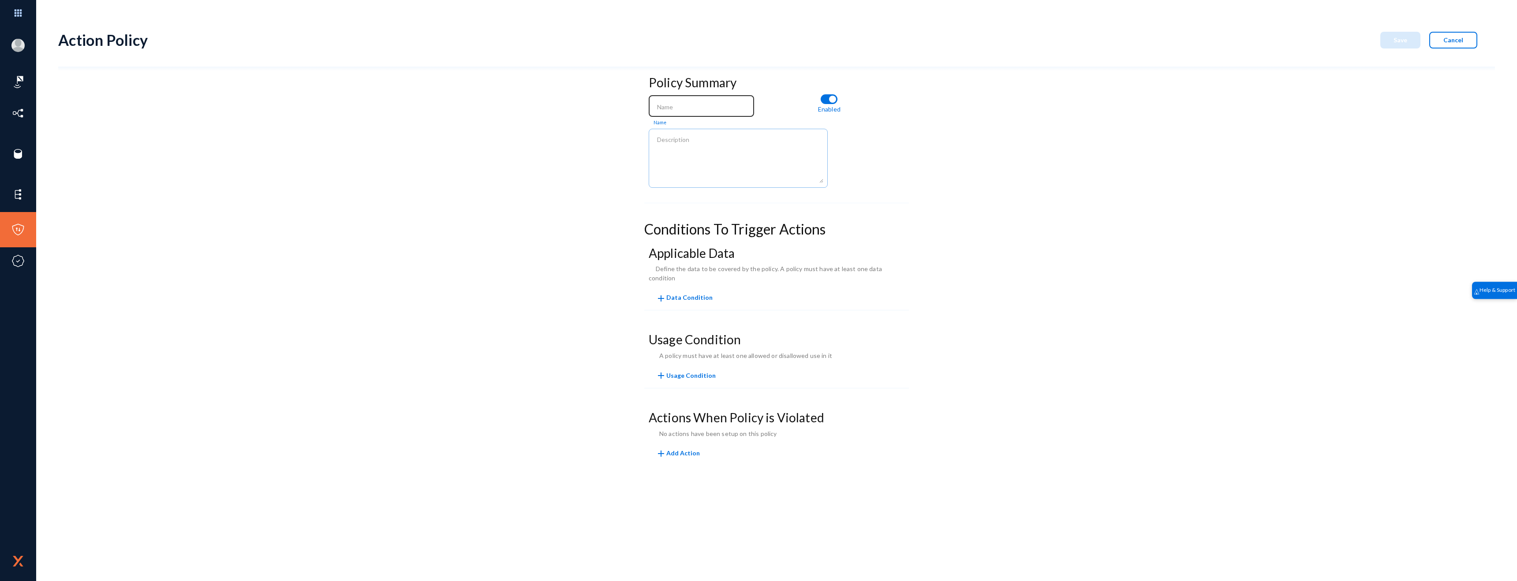
click at [663, 105] on input at bounding box center [703, 107] width 93 height 8
click at [673, 139] on textarea at bounding box center [740, 160] width 166 height 48
click at [690, 294] on span "add Data Condition" at bounding box center [684, 297] width 57 height 7
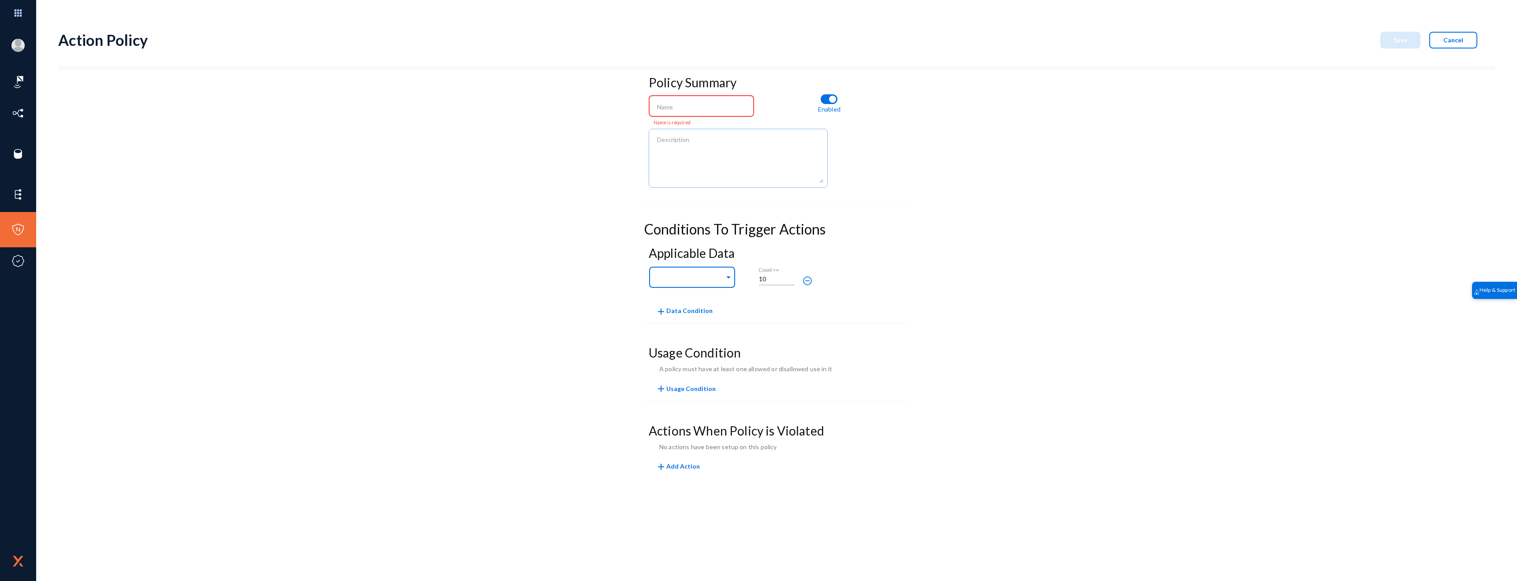
click at [691, 279] on input "text" at bounding box center [690, 279] width 69 height 8
click at [990, 315] on div "Policy Summary Name is required Enabled Conditions To Trigger Actions Applicabl…" at bounding box center [776, 283] width 1436 height 425
click at [1448, 42] on span "Cancel" at bounding box center [1453, 39] width 20 height 7
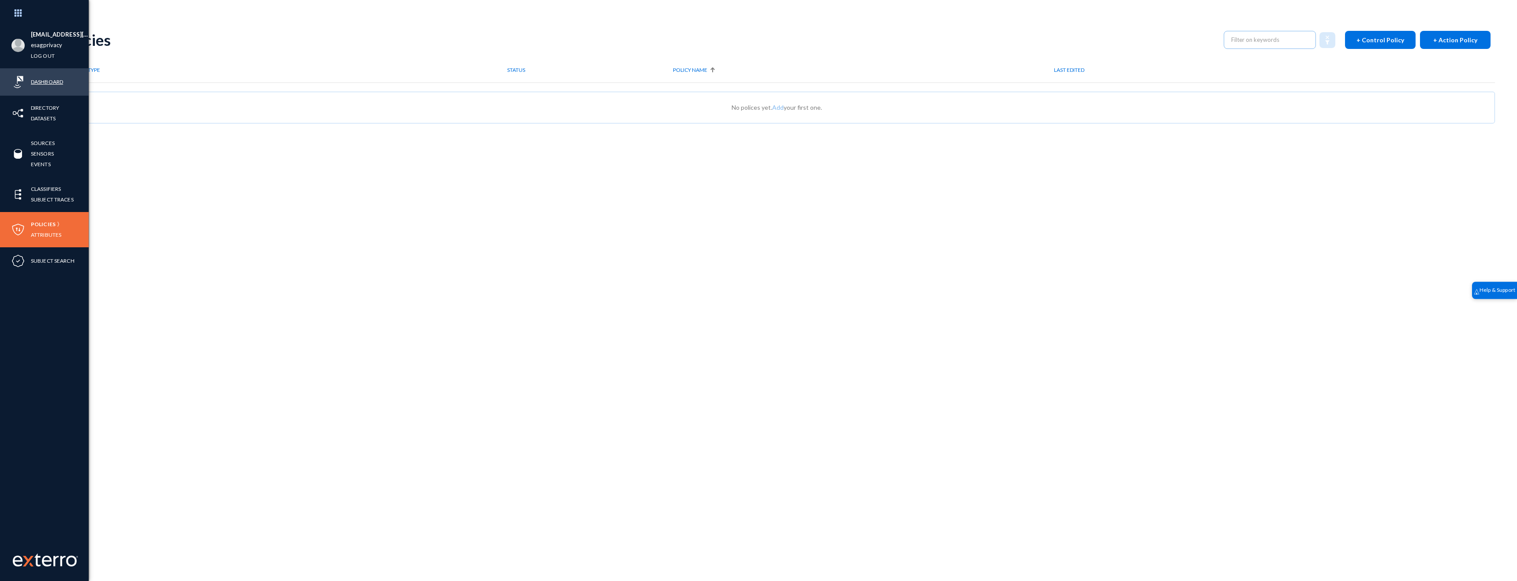
click at [41, 83] on link "Dashboard" at bounding box center [47, 82] width 32 height 10
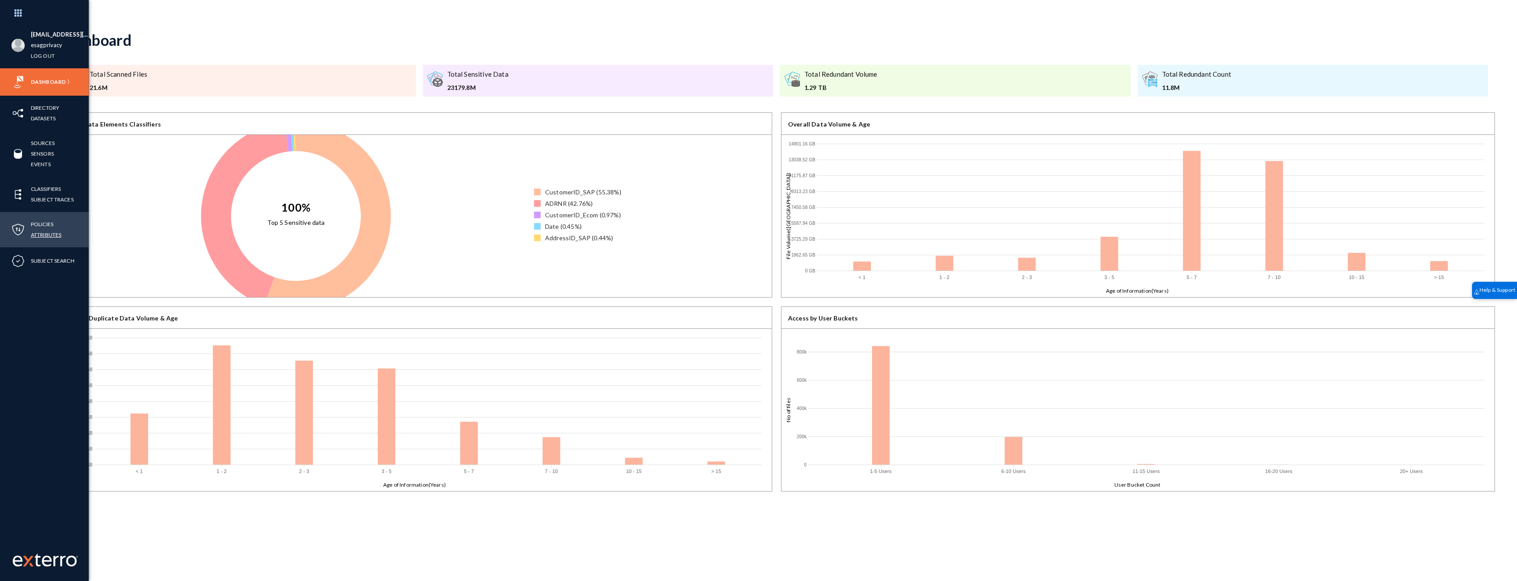
click at [47, 237] on link "Attributes" at bounding box center [46, 235] width 30 height 10
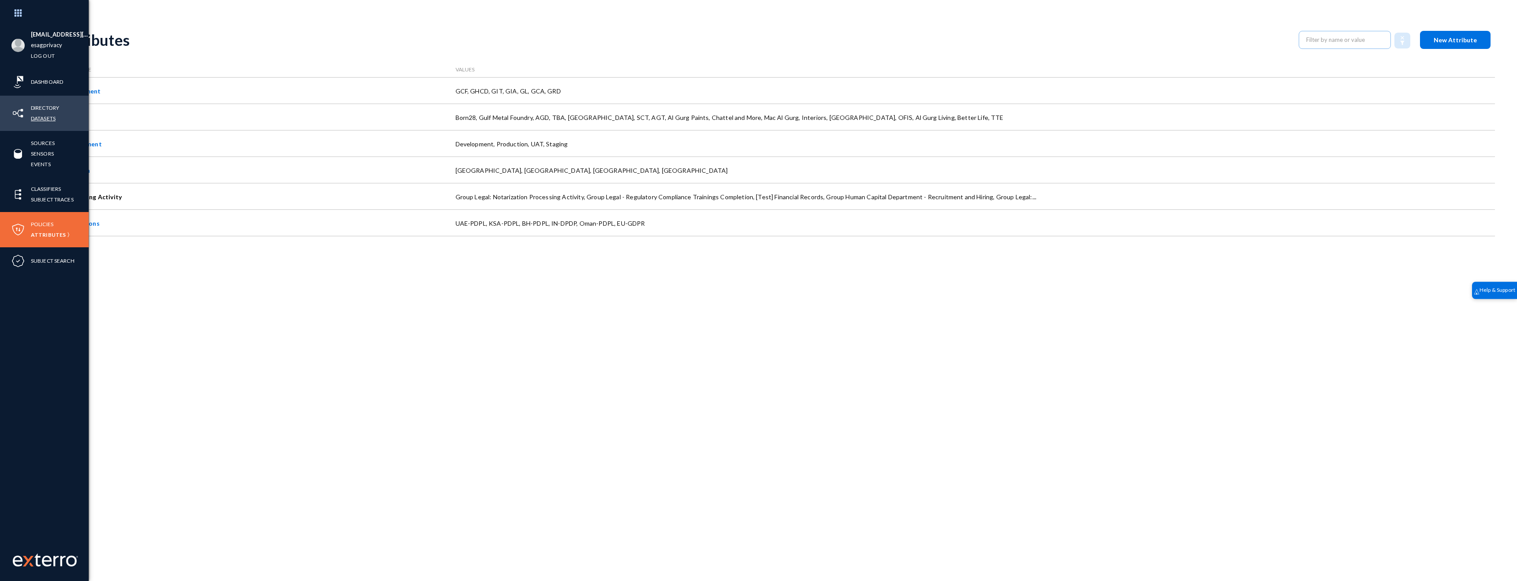
click at [48, 117] on link "Datasets" at bounding box center [43, 118] width 25 height 10
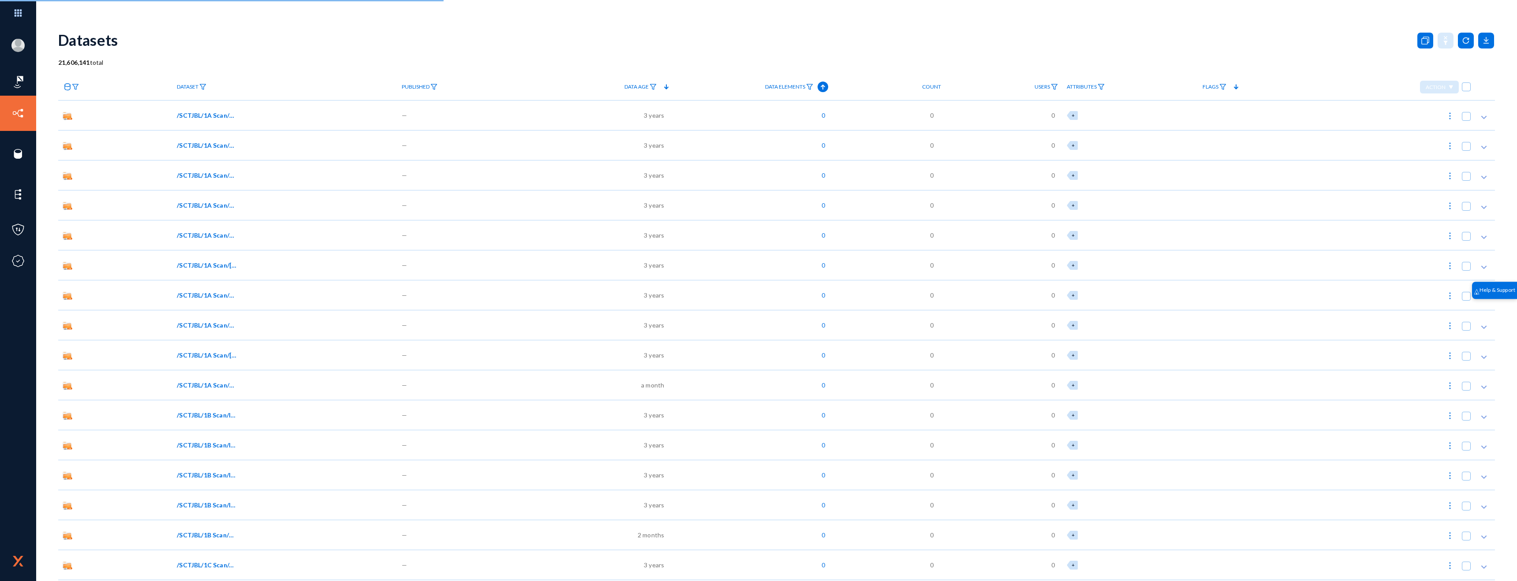
click at [1085, 84] on span "Attributes" at bounding box center [1081, 87] width 30 height 6
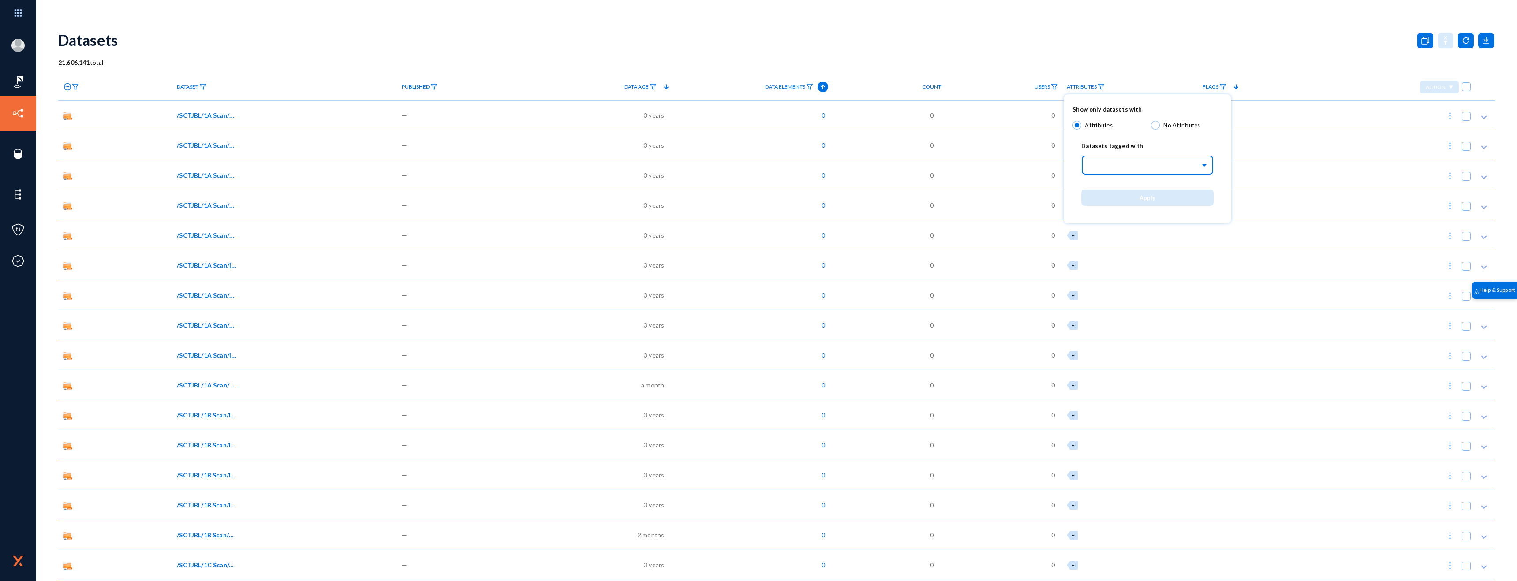
click at [1142, 168] on input "text" at bounding box center [1151, 164] width 123 height 15
click at [1124, 189] on div "Entities" at bounding box center [1147, 184] width 132 height 19
click at [1119, 212] on div at bounding box center [1145, 205] width 114 height 15
click at [1116, 265] on div "SCT" at bounding box center [1147, 263] width 132 height 19
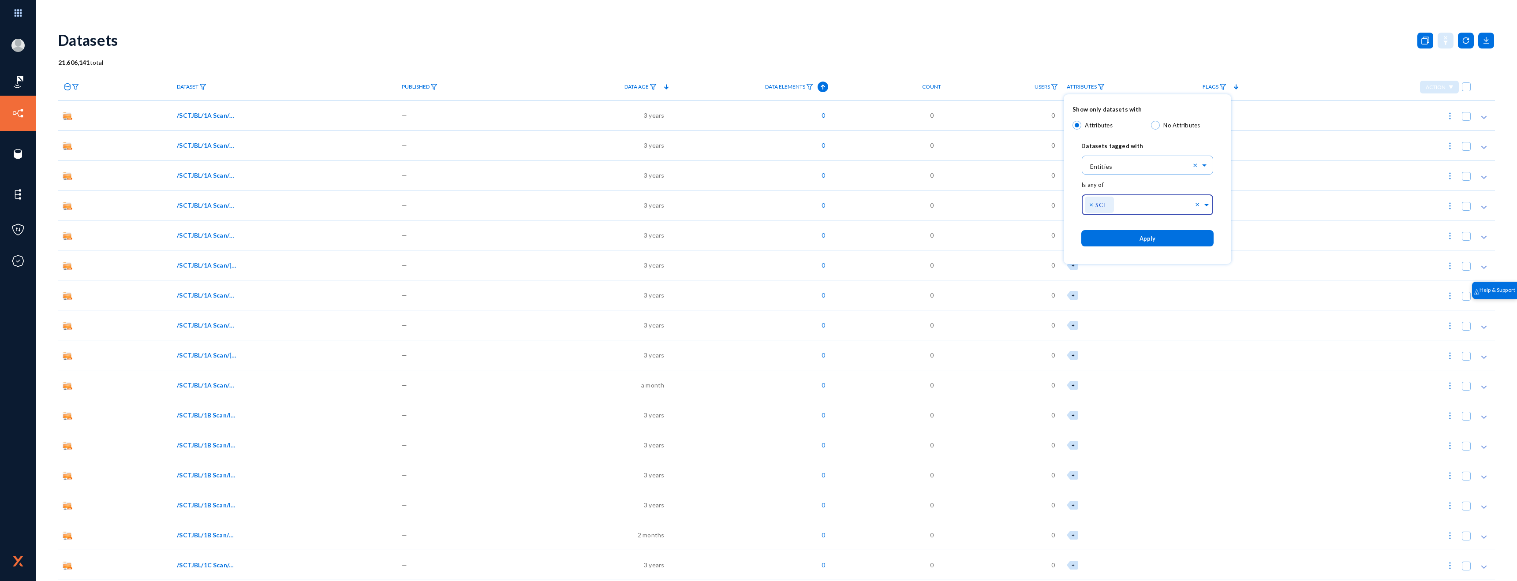
click at [1132, 240] on button "Apply" at bounding box center [1147, 238] width 132 height 16
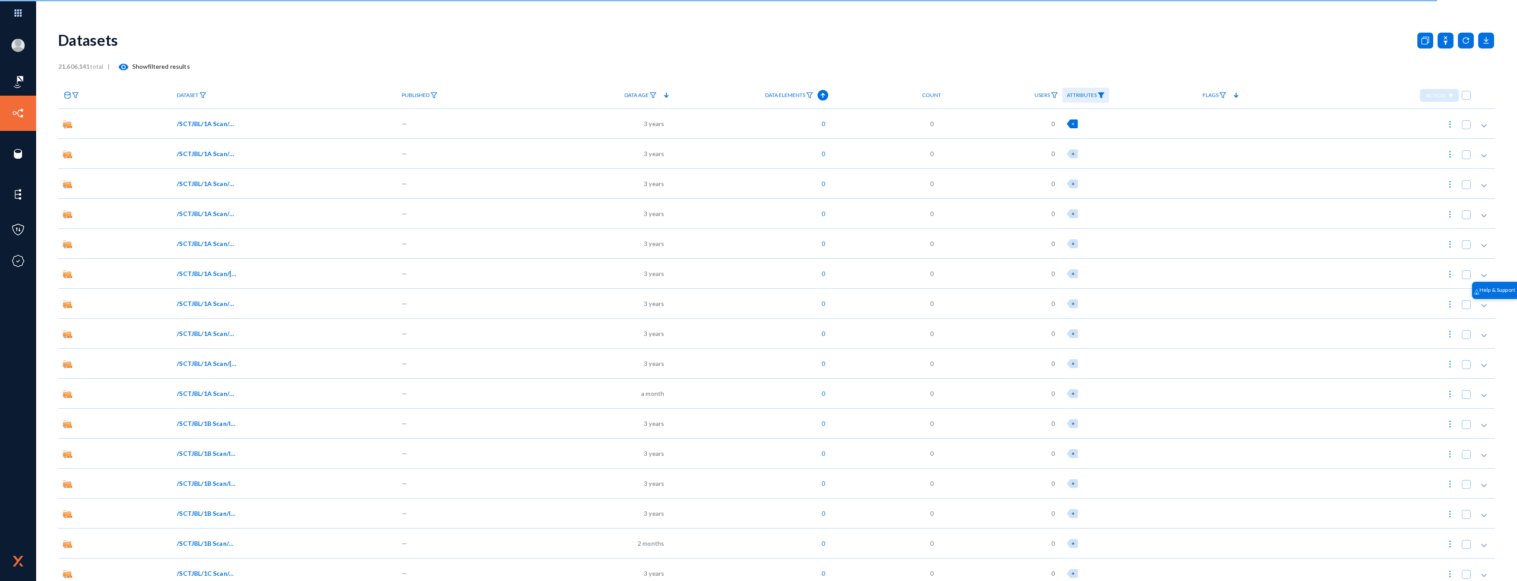
click at [1073, 125] on div "+" at bounding box center [1071, 123] width 11 height 9
checkbox input "true"
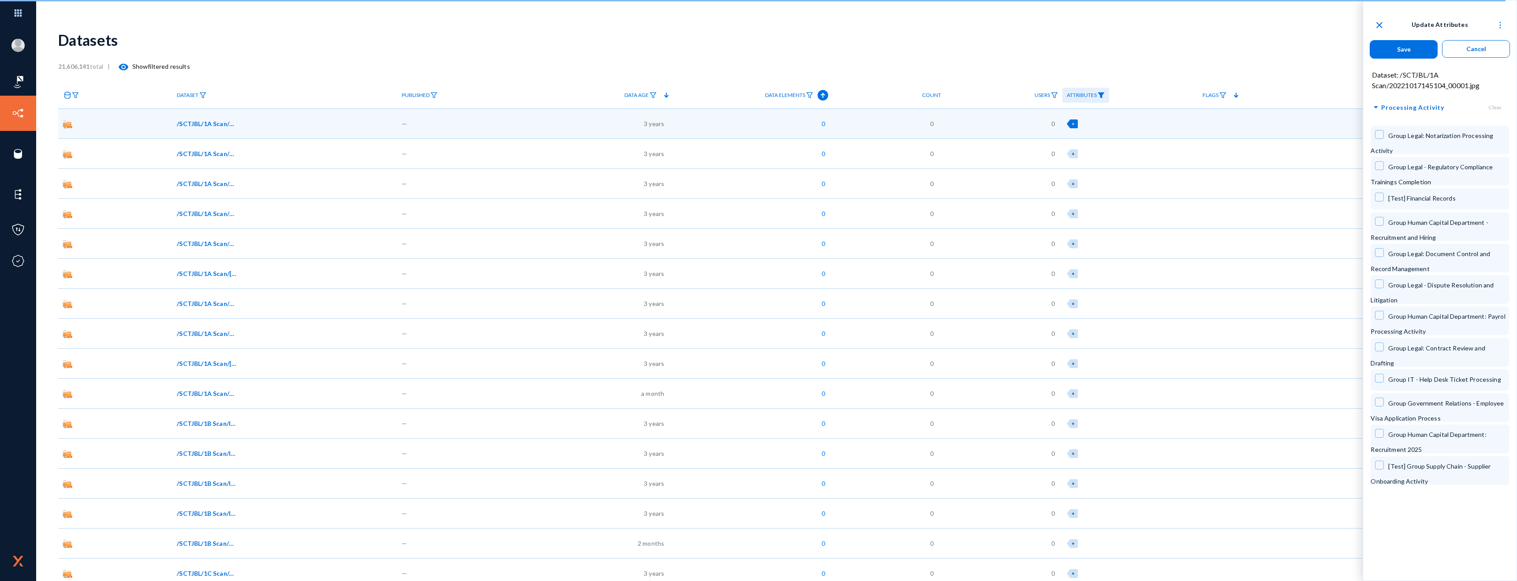
click at [1397, 102] on span "Processing Activity" at bounding box center [1412, 107] width 63 height 11
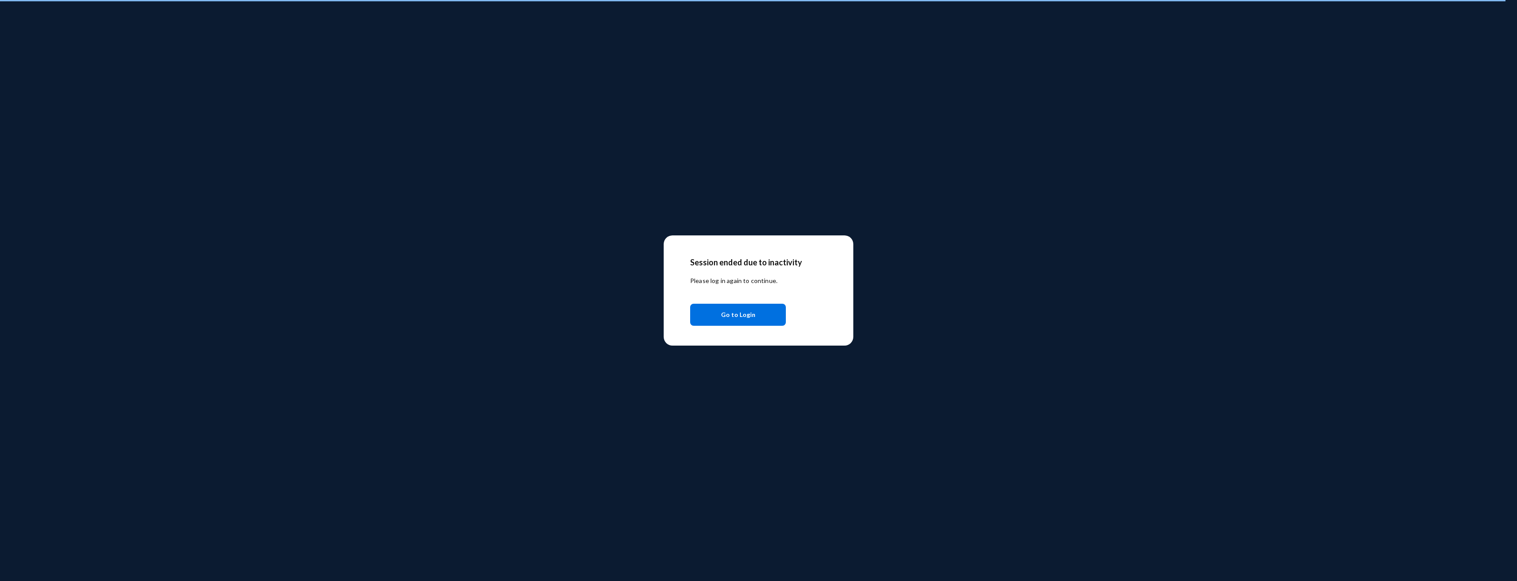
click at [741, 313] on span "Go to Login" at bounding box center [738, 315] width 34 height 16
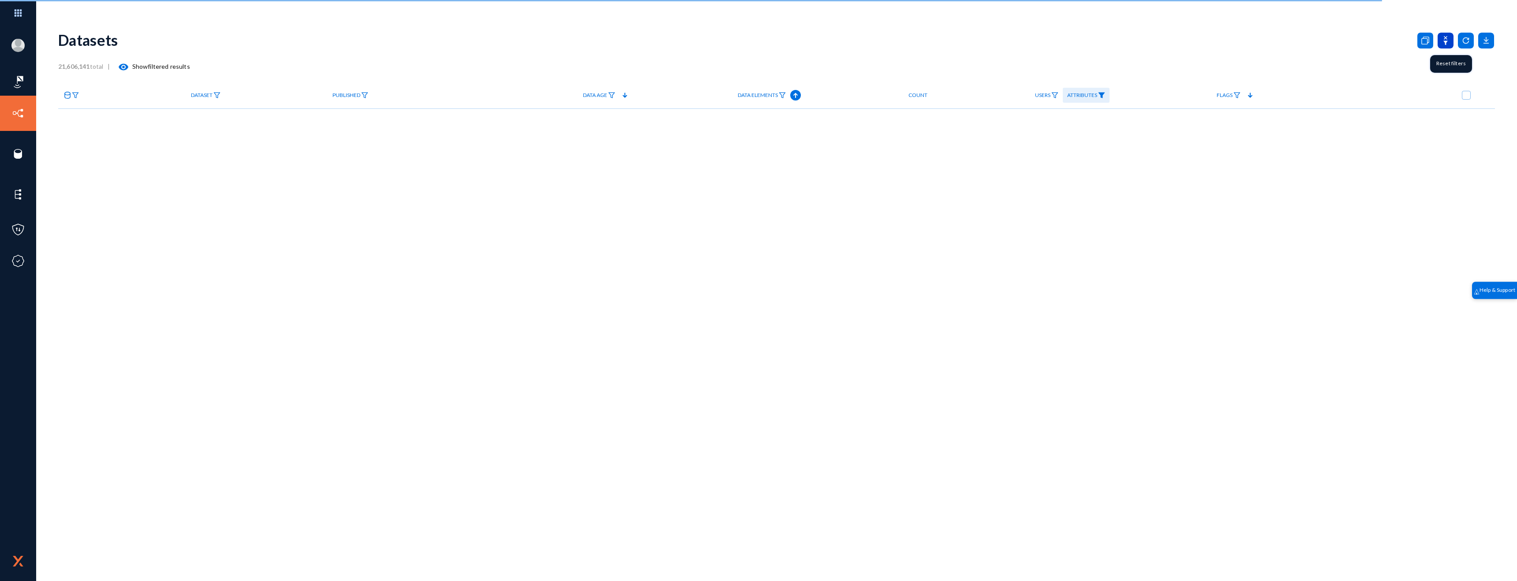
click at [1450, 44] on icon at bounding box center [1445, 41] width 16 height 16
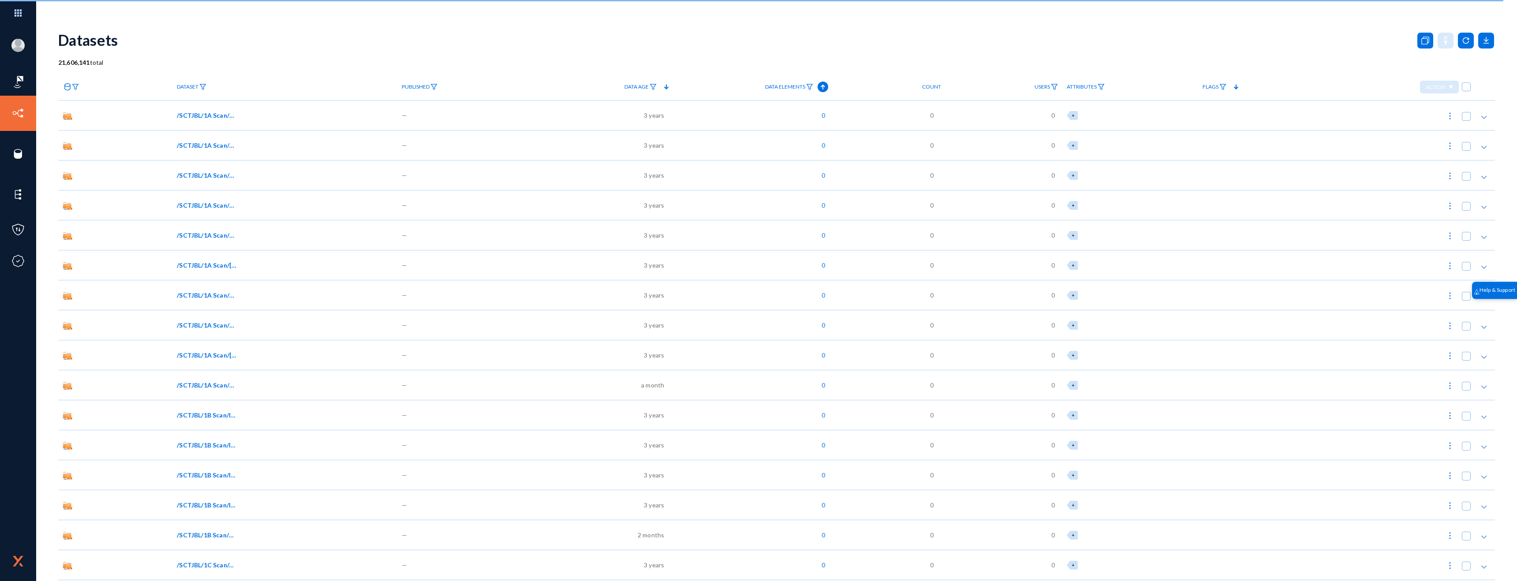
drag, startPoint x: 97, startPoint y: 63, endPoint x: 133, endPoint y: 62, distance: 36.2
click at [132, 62] on div "21,606,141 total" at bounding box center [776, 62] width 1436 height 9
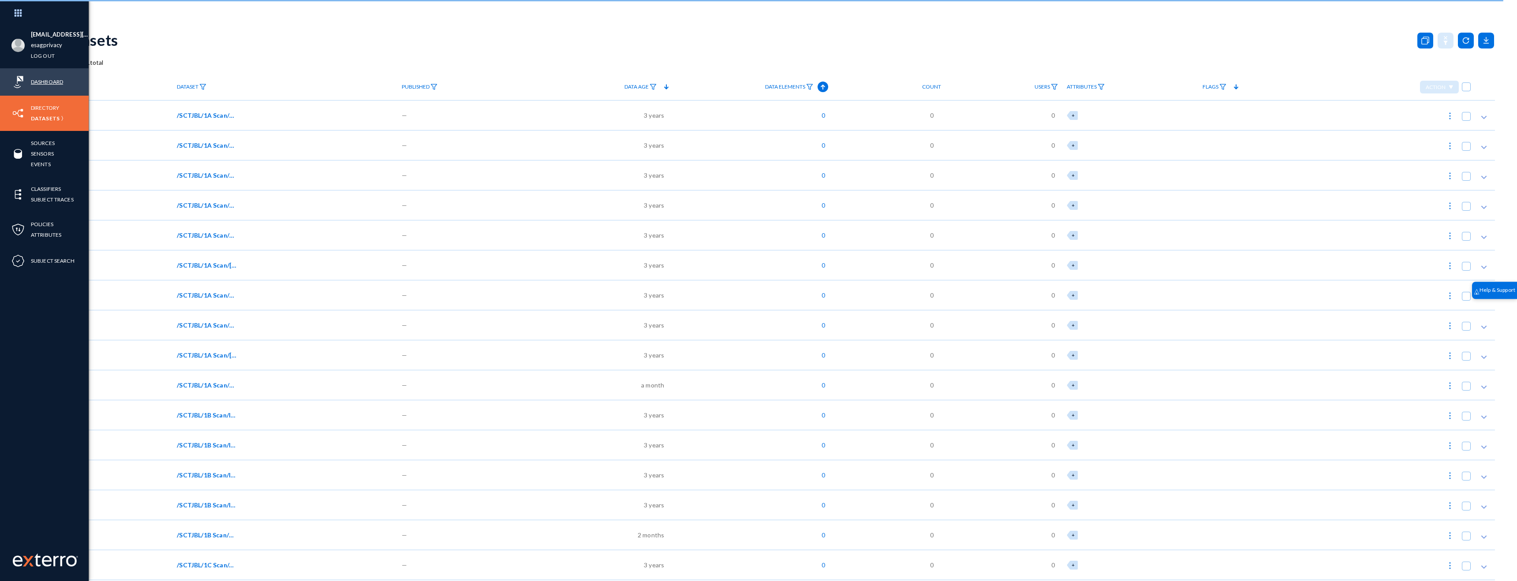
click at [44, 78] on link "Dashboard" at bounding box center [47, 82] width 32 height 10
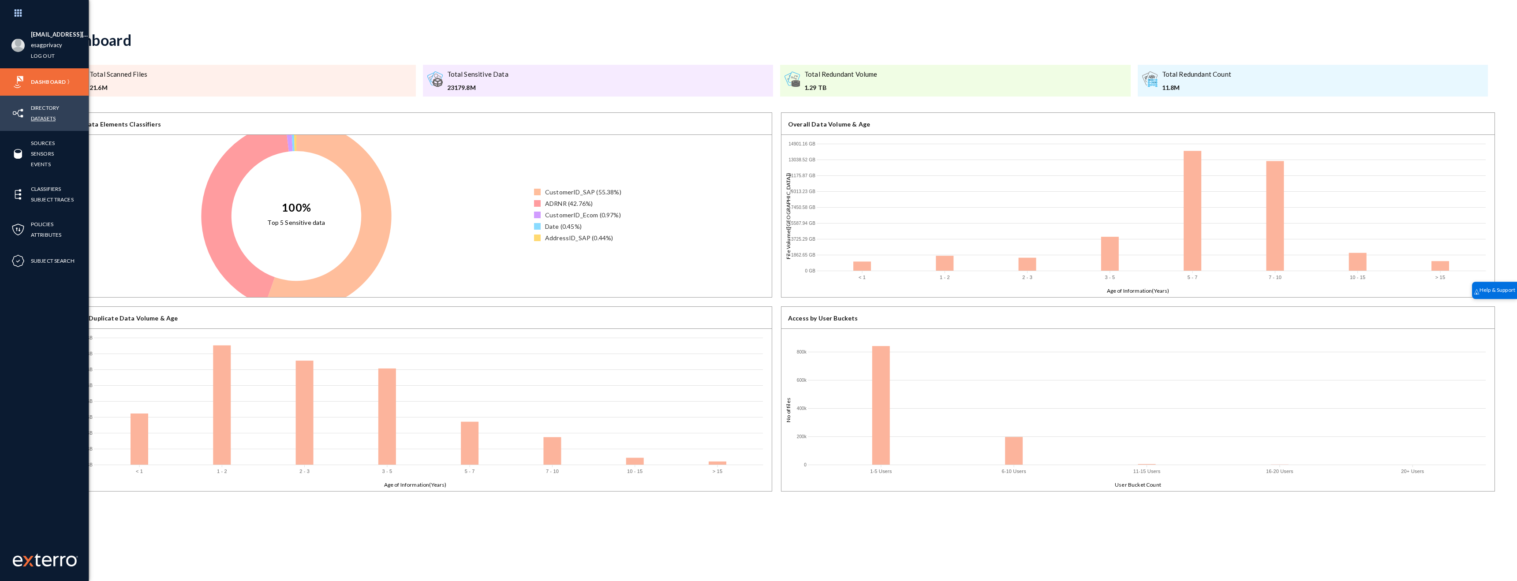
click at [44, 116] on link "Datasets" at bounding box center [43, 118] width 25 height 10
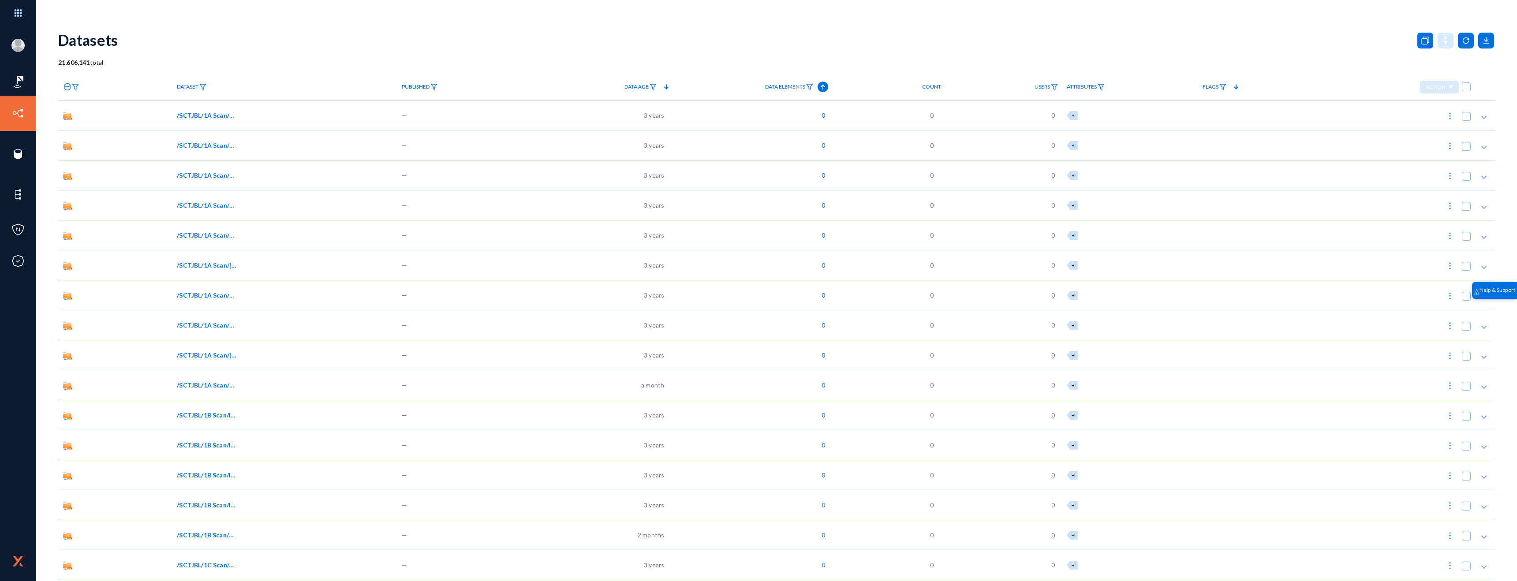
click at [186, 116] on span "/SCTJBL/1A Scan/20221017145104_00001.jpg" at bounding box center [207, 115] width 60 height 9
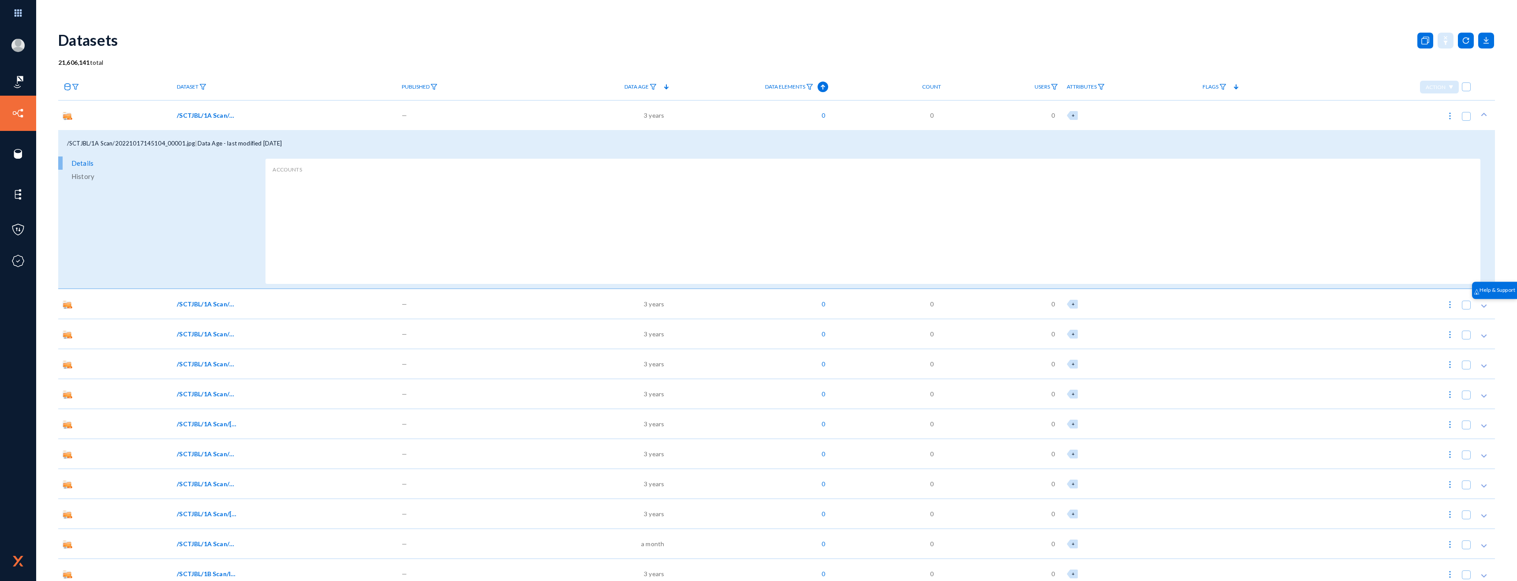
click at [71, 89] on icon at bounding box center [67, 86] width 7 height 7
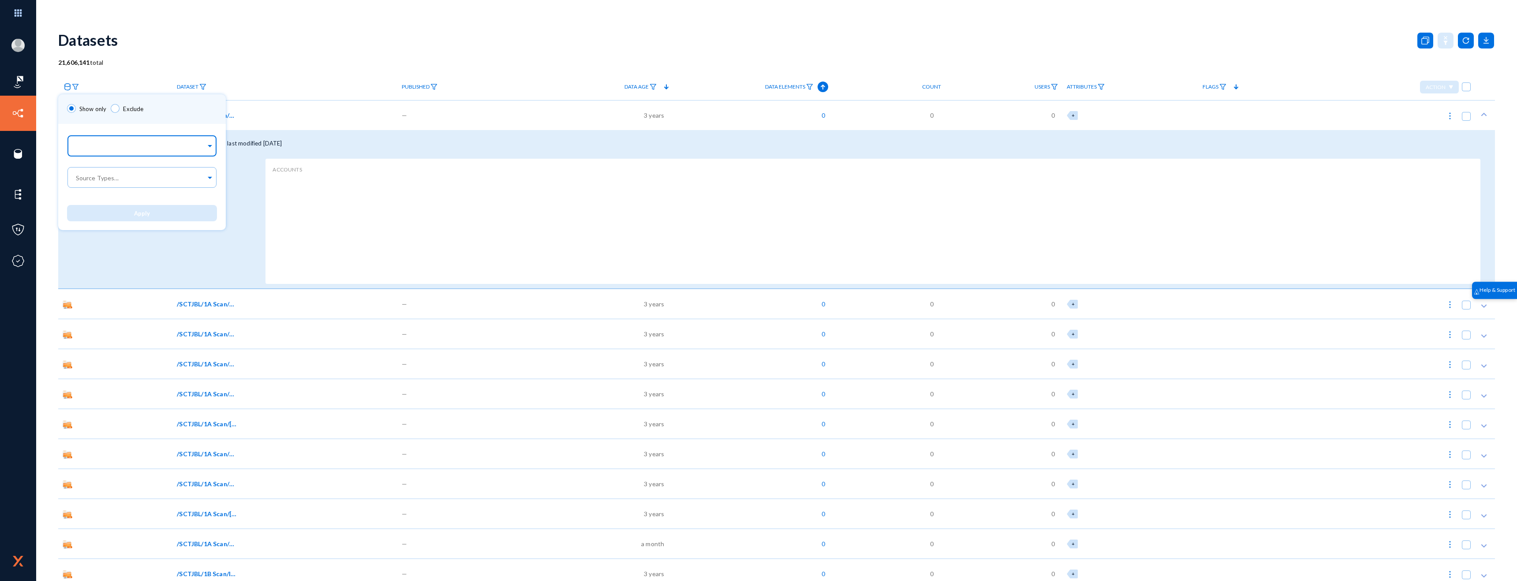
click at [98, 139] on div at bounding box center [140, 146] width 132 height 15
click at [133, 217] on div "CAM - File Server" at bounding box center [142, 216] width 150 height 19
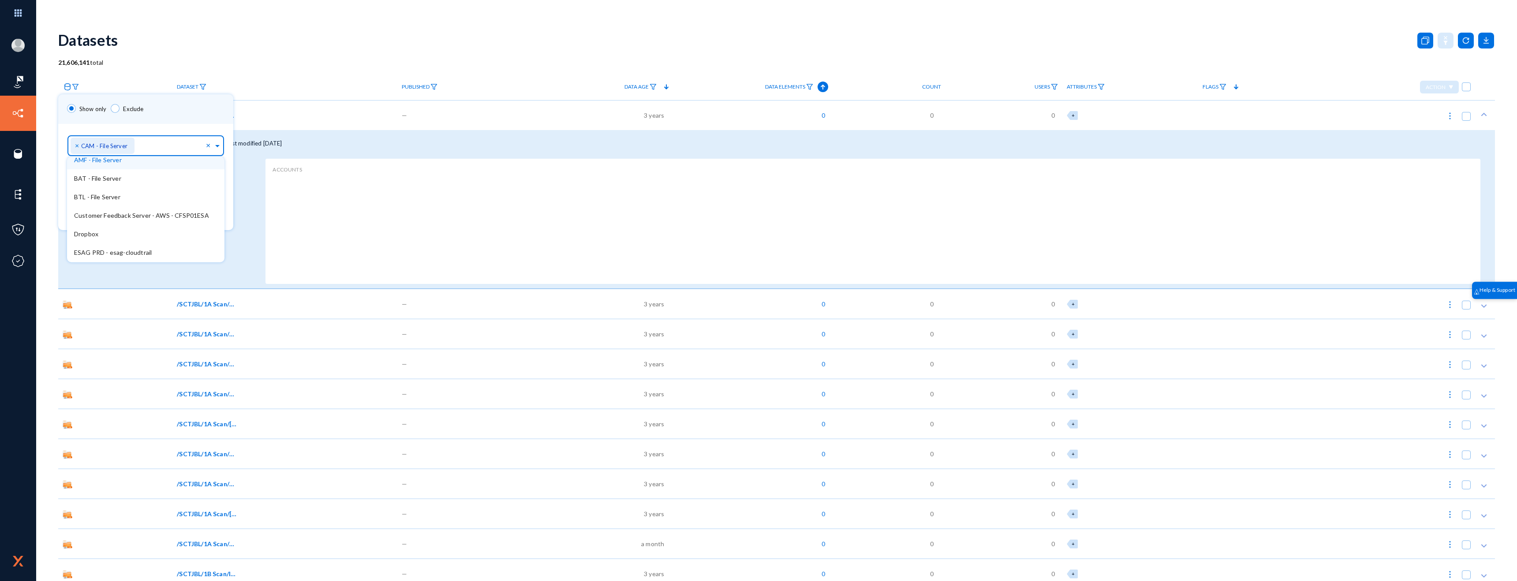
click at [77, 146] on span "×" at bounding box center [78, 145] width 6 height 8
click at [108, 147] on input "text" at bounding box center [140, 147] width 132 height 8
type input "RDS"
click at [131, 189] on div "RDS Endpoint [BTL] -Dev" at bounding box center [142, 184] width 150 height 19
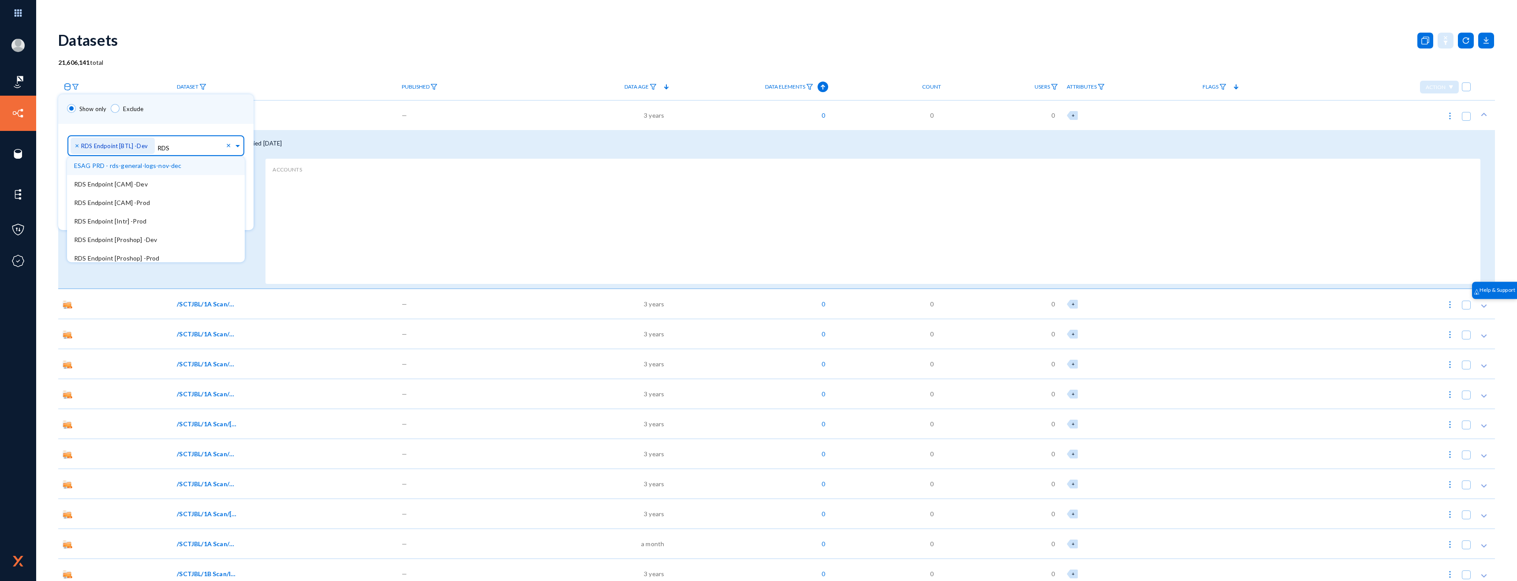
click at [148, 122] on div "Show only Exclude" at bounding box center [155, 109] width 195 height 30
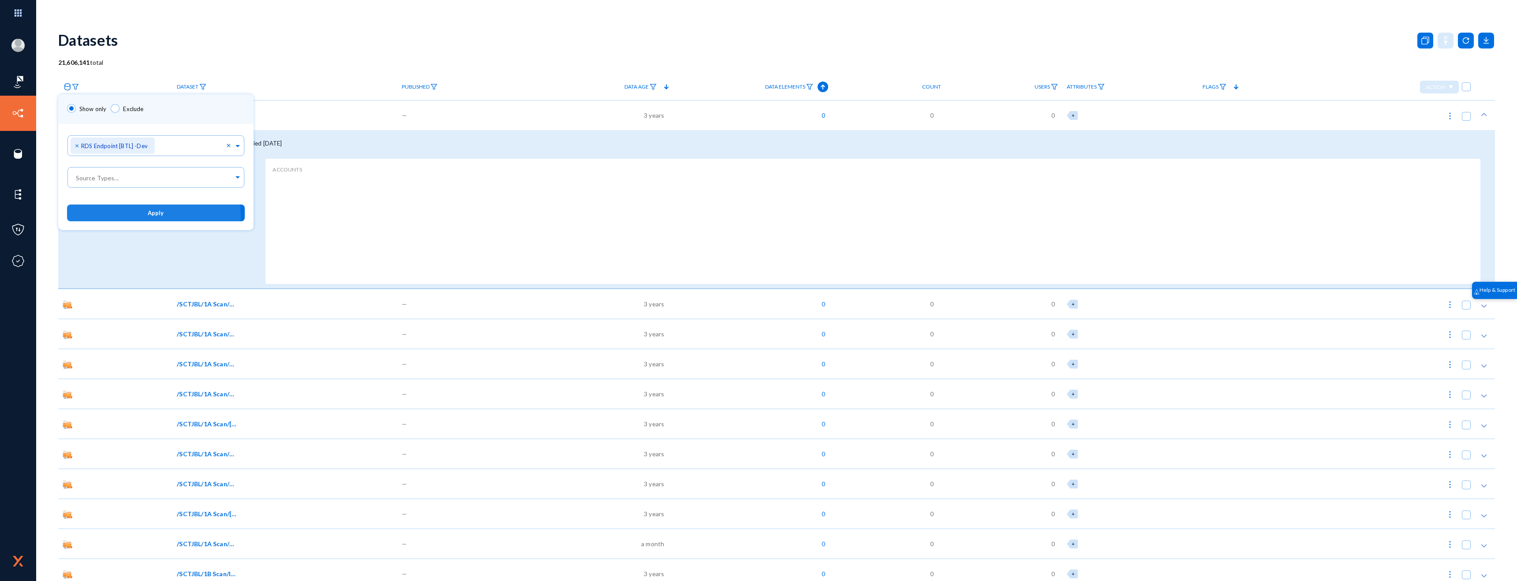
click at [148, 217] on button "Apply" at bounding box center [156, 213] width 178 height 16
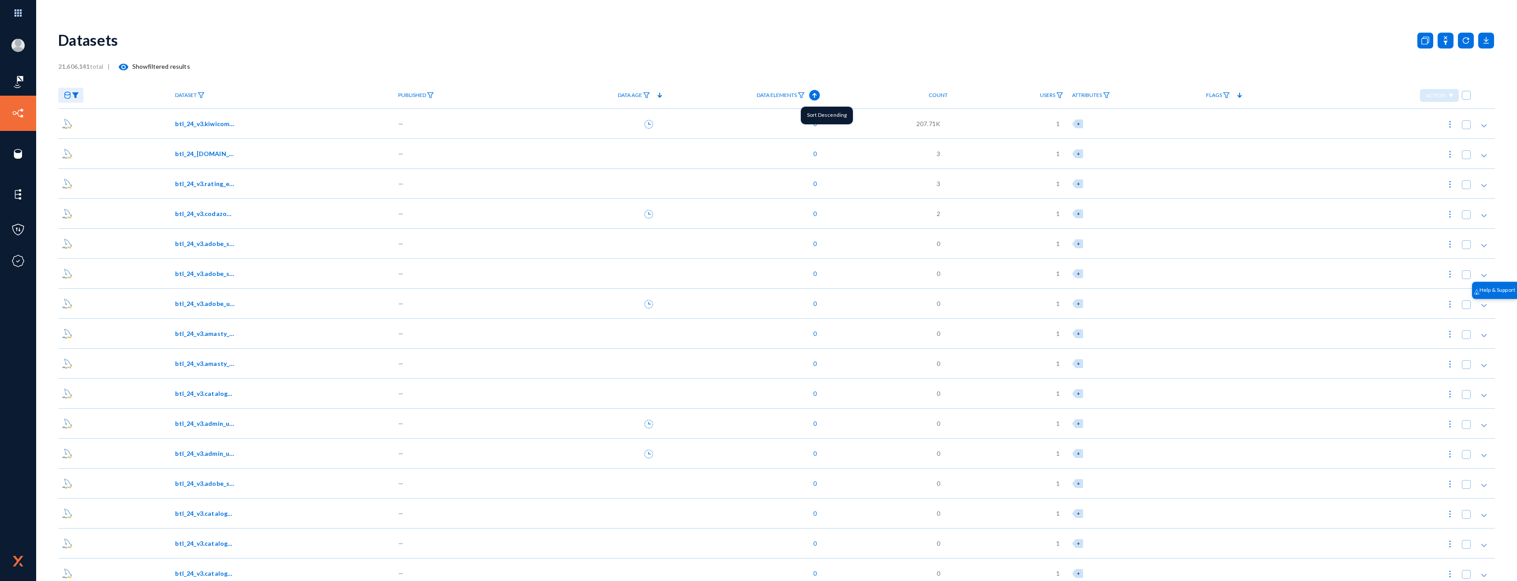
click at [817, 97] on icon at bounding box center [814, 95] width 11 height 11
click at [208, 128] on div "btl_24_v3.sales_order" at bounding box center [282, 123] width 223 height 30
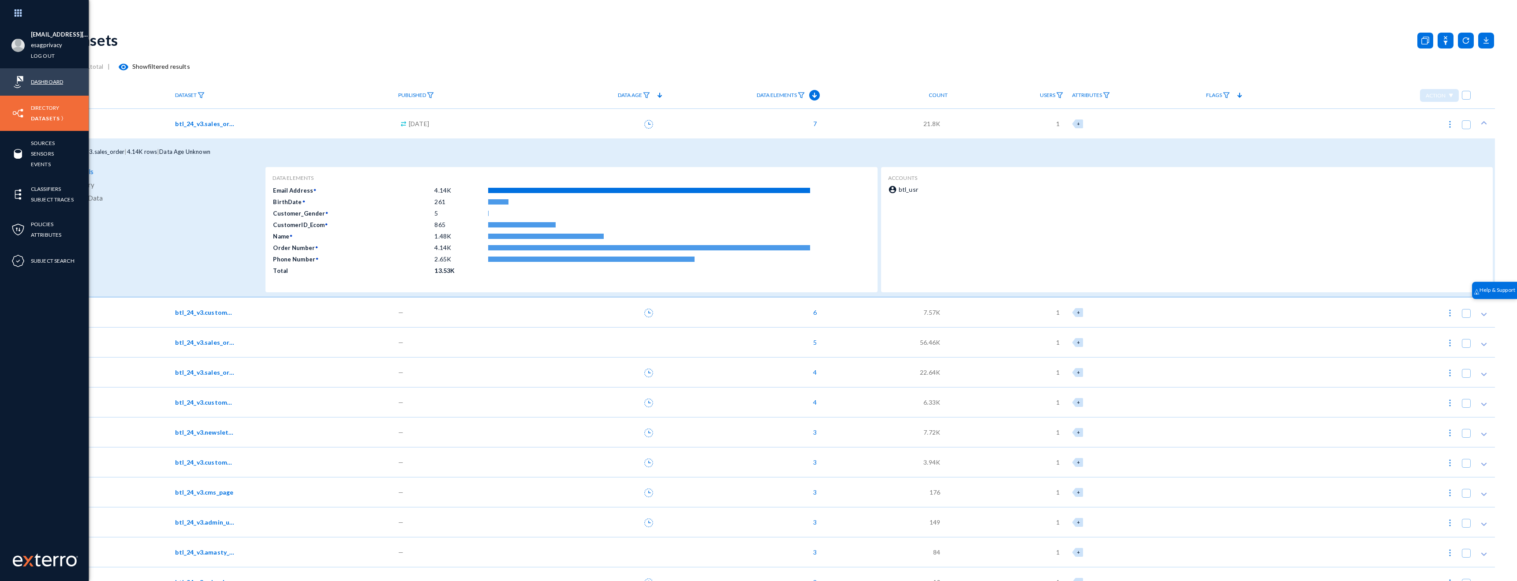
click at [39, 82] on link "Dashboard" at bounding box center [47, 82] width 32 height 10
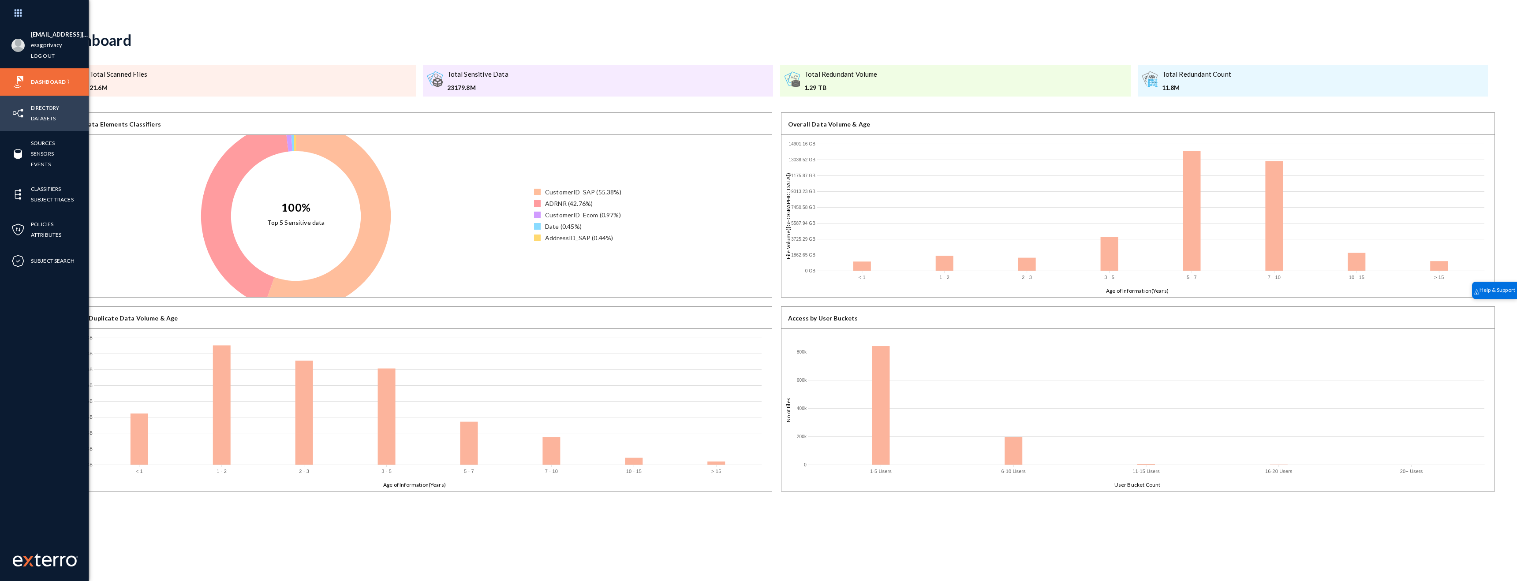
click at [52, 116] on link "Datasets" at bounding box center [43, 118] width 25 height 10
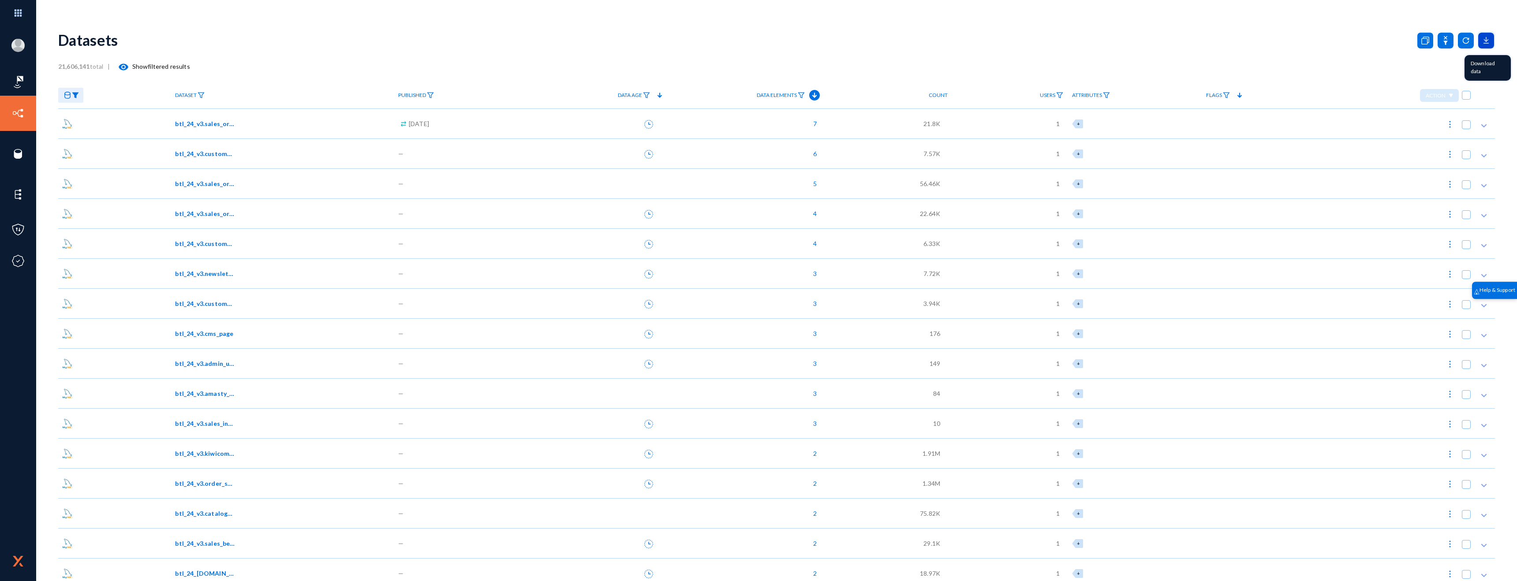
click at [1480, 37] on icon at bounding box center [1486, 41] width 16 height 16
click at [1265, 67] on div at bounding box center [758, 290] width 1517 height 581
click at [1080, 126] on span "+" at bounding box center [1078, 124] width 3 height 6
checkbox input "true"
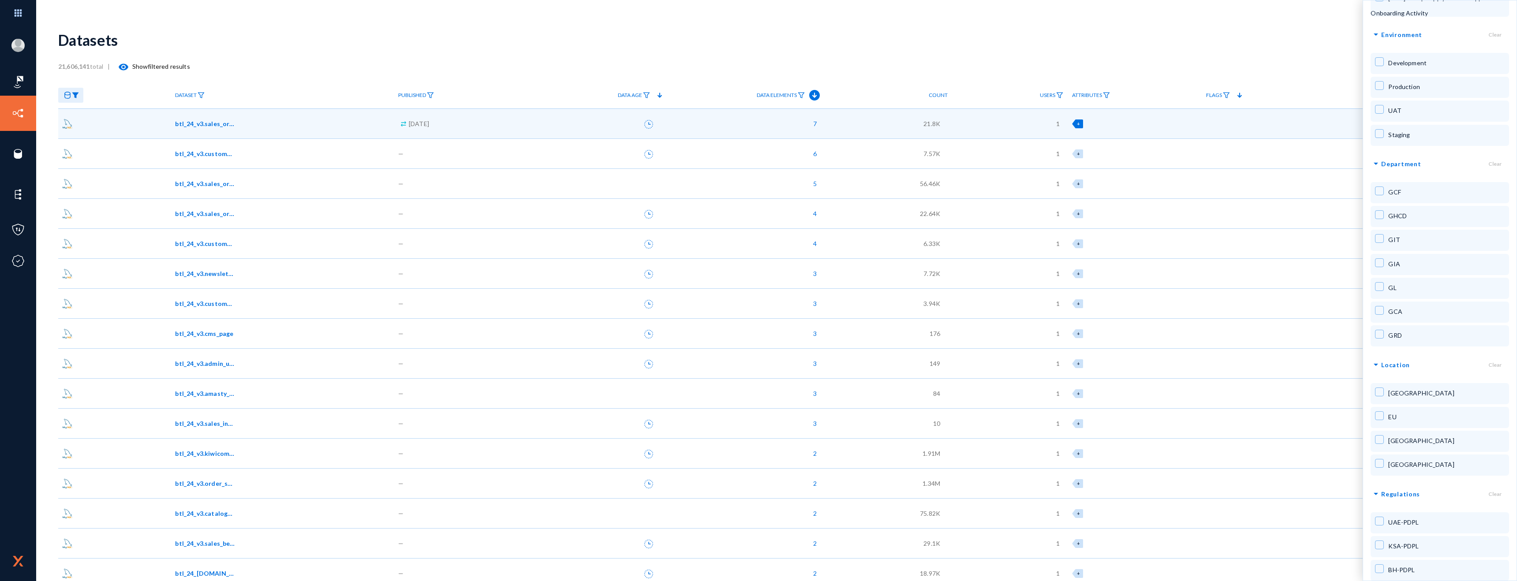
scroll to position [946, 0]
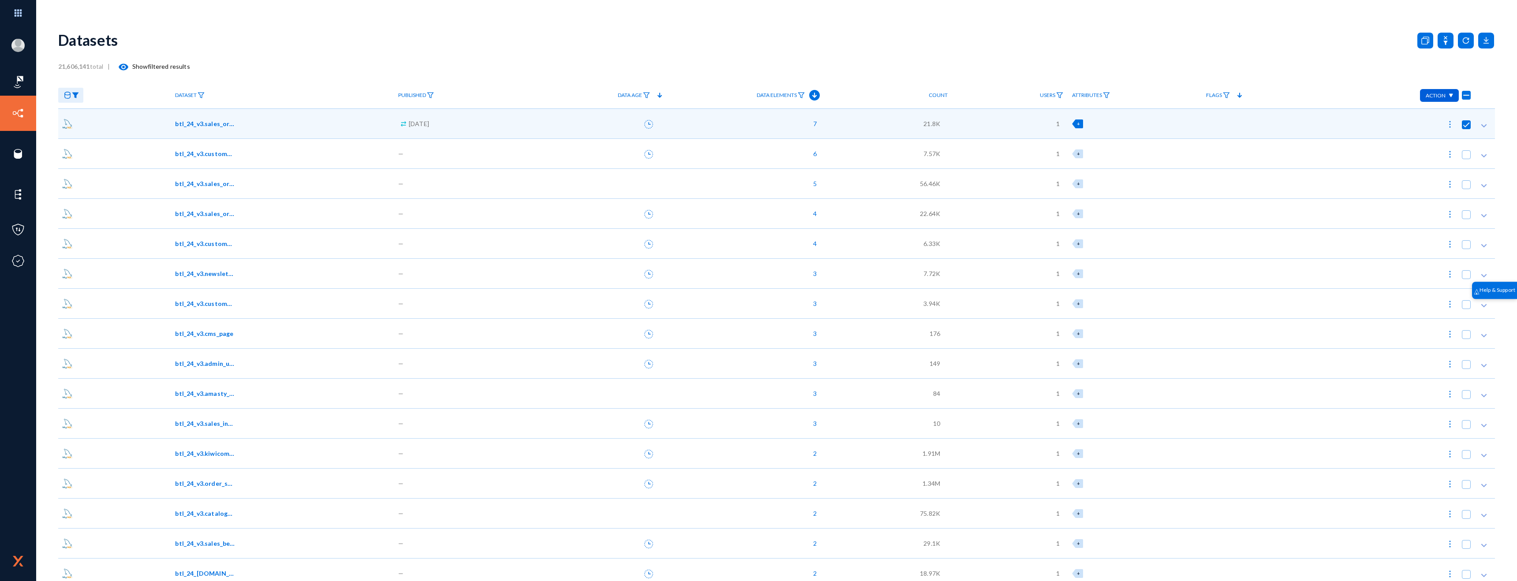
click at [1261, 39] on div "Datasets" at bounding box center [776, 40] width 1436 height 36
click at [212, 126] on span "btl_24_v3.sales_order" at bounding box center [205, 123] width 60 height 9
